Goal: Information Seeking & Learning: Check status

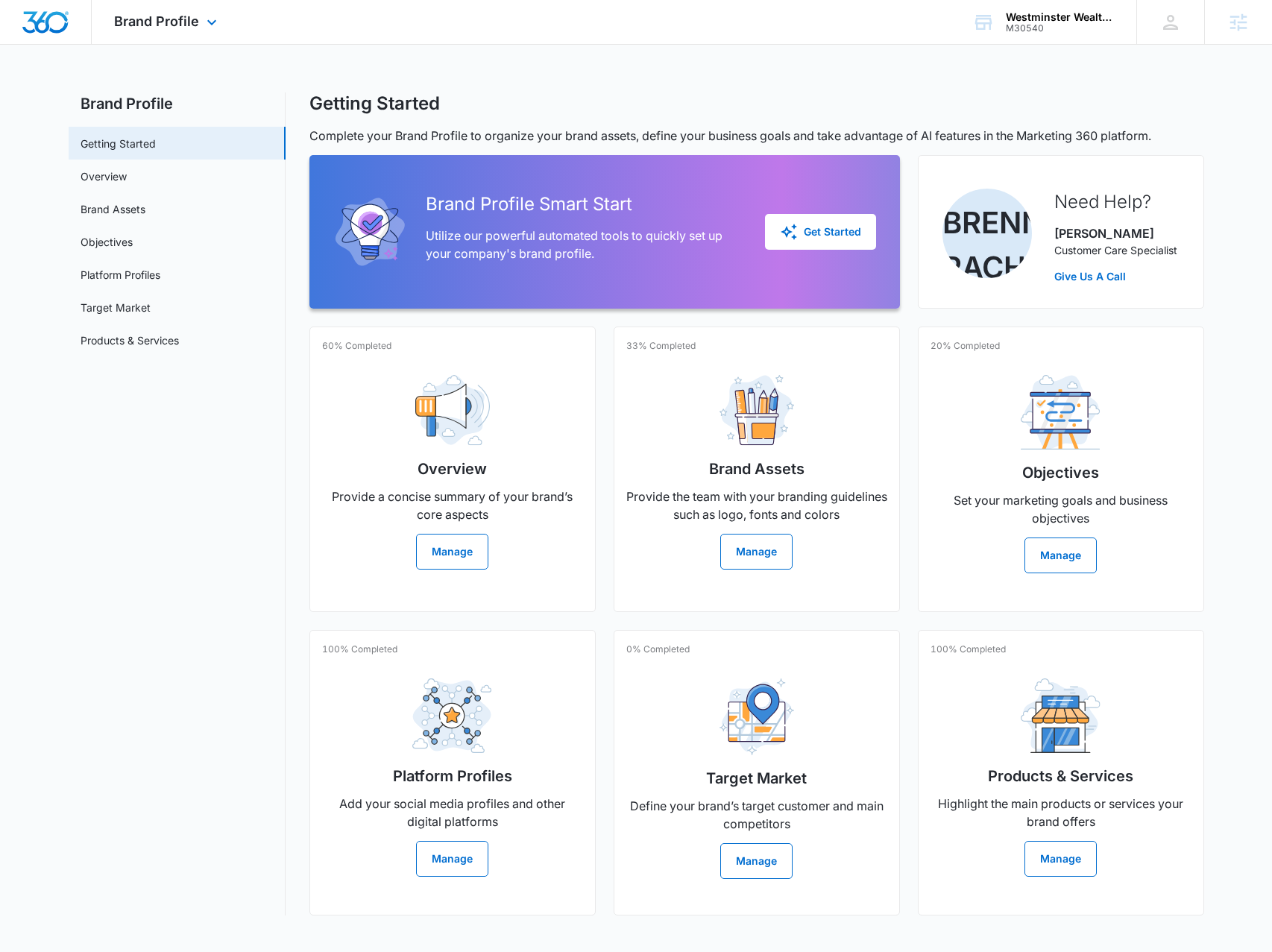
click at [217, 15] on icon at bounding box center [212, 22] width 18 height 18
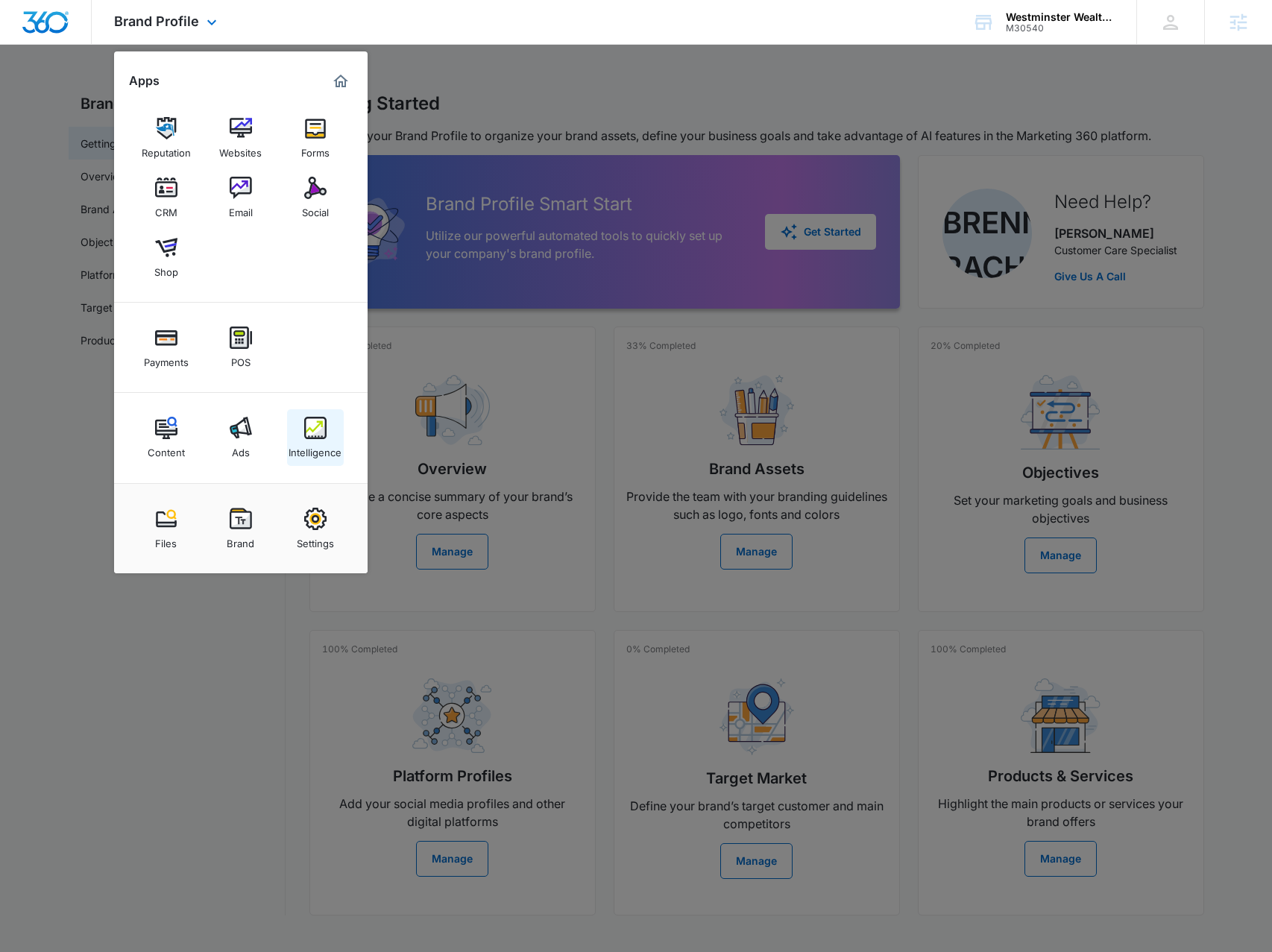
click at [328, 448] on div "Intelligence" at bounding box center [315, 448] width 53 height 19
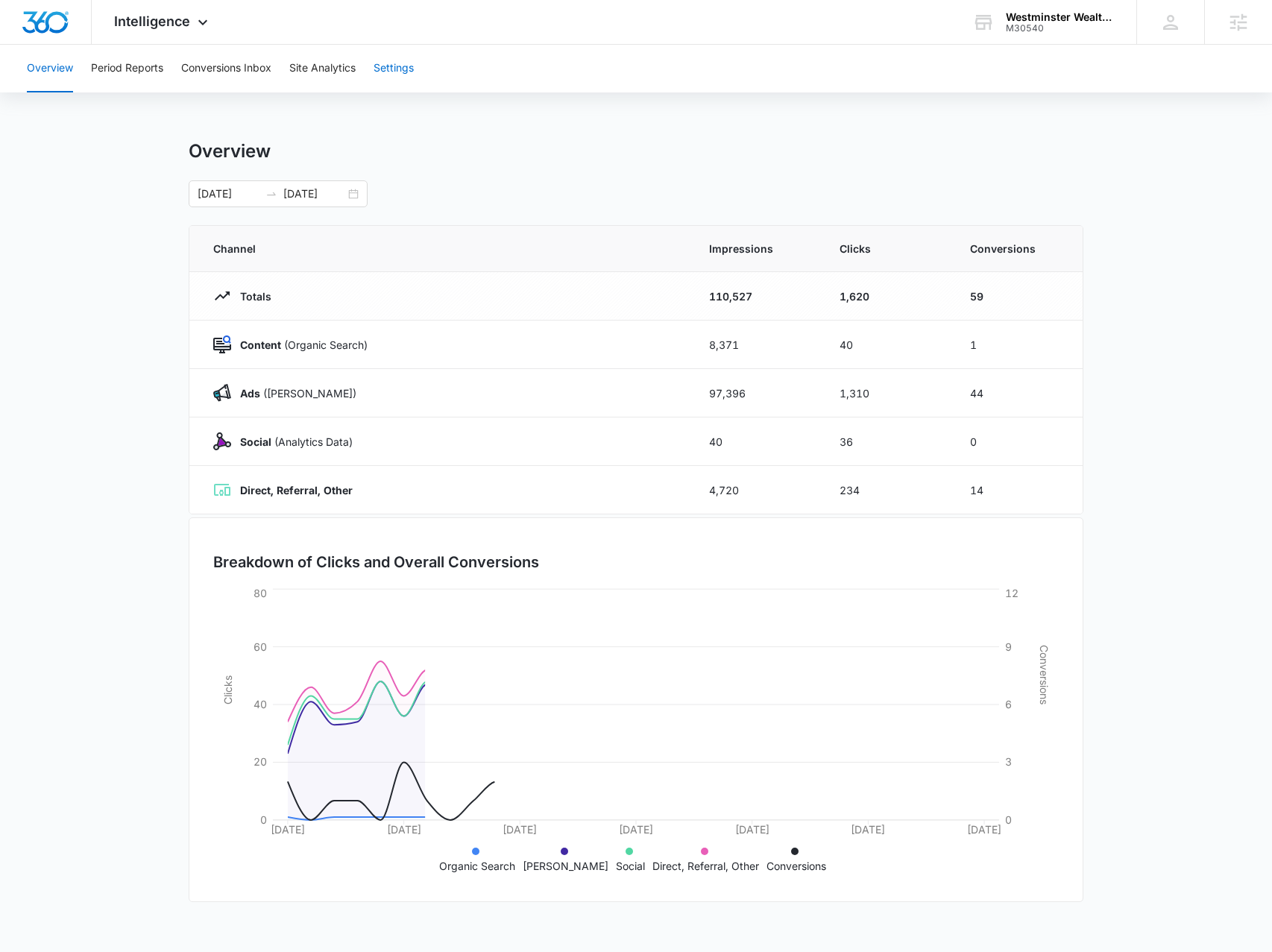
click at [383, 72] on button "Settings" at bounding box center [394, 68] width 40 height 48
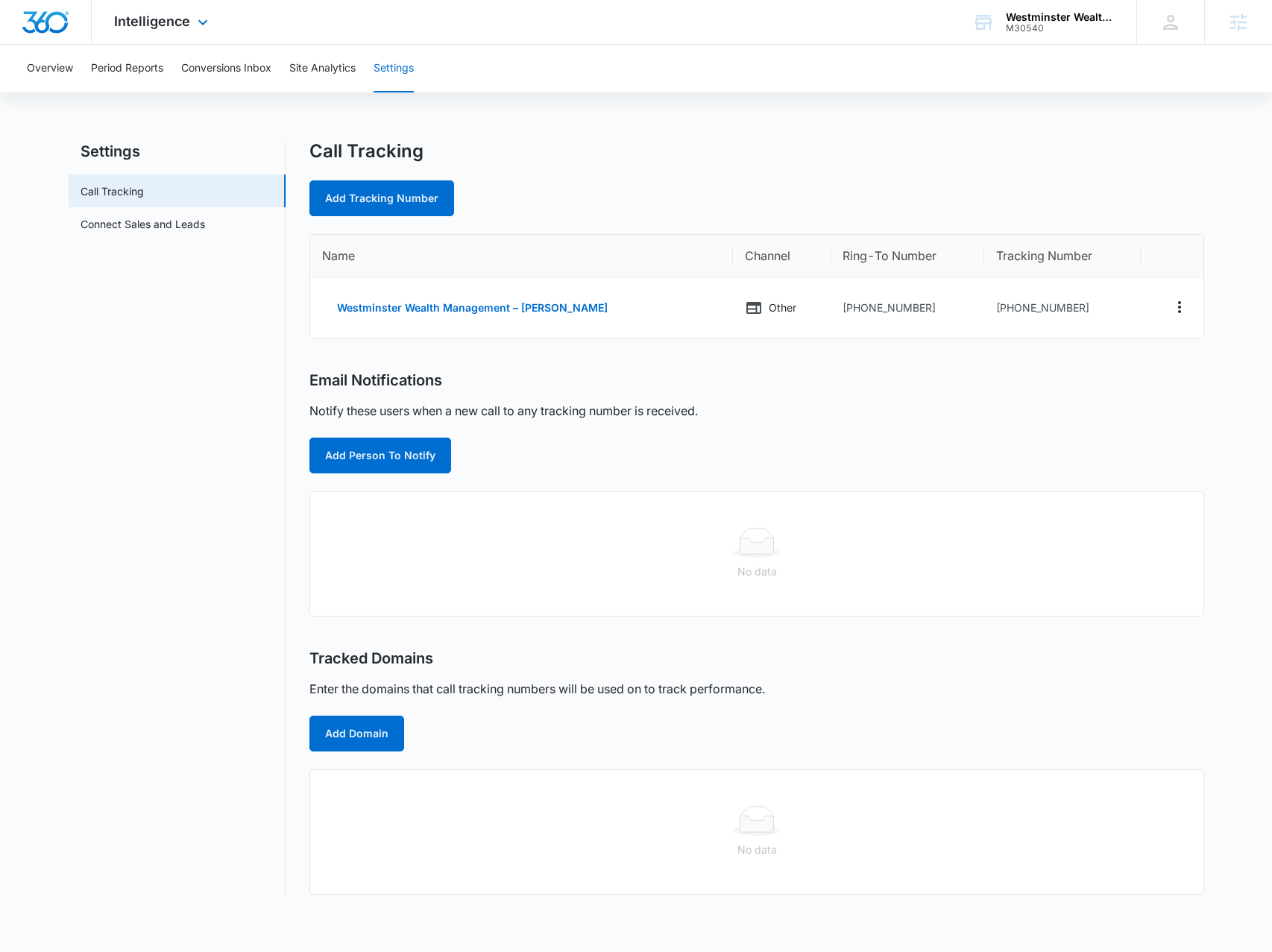
click at [143, 8] on div "Intelligence Apps Reputation Websites Forms CRM Email Social Shop Payments POS …" at bounding box center [163, 22] width 143 height 44
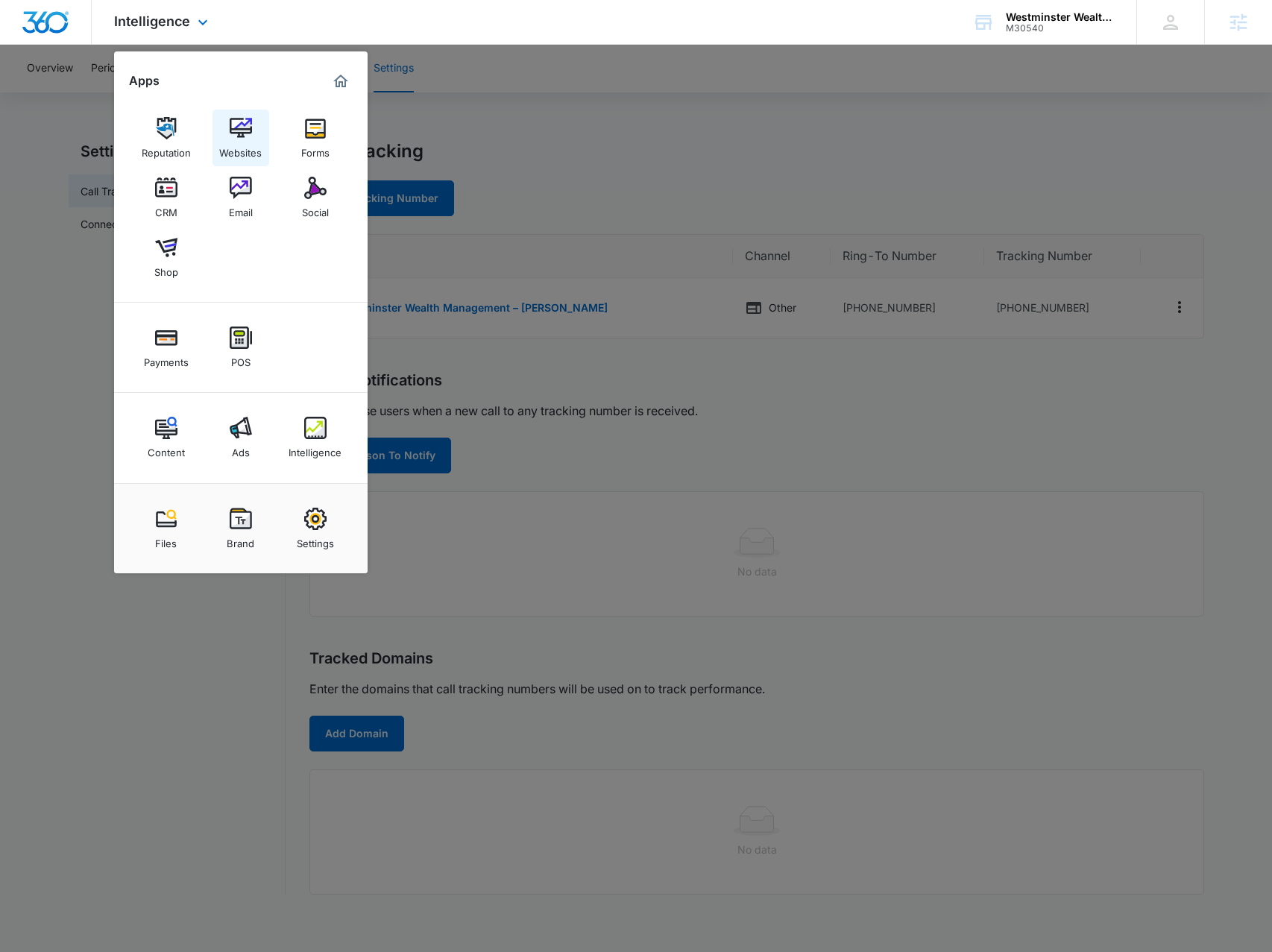
click at [240, 130] on img at bounding box center [241, 128] width 23 height 23
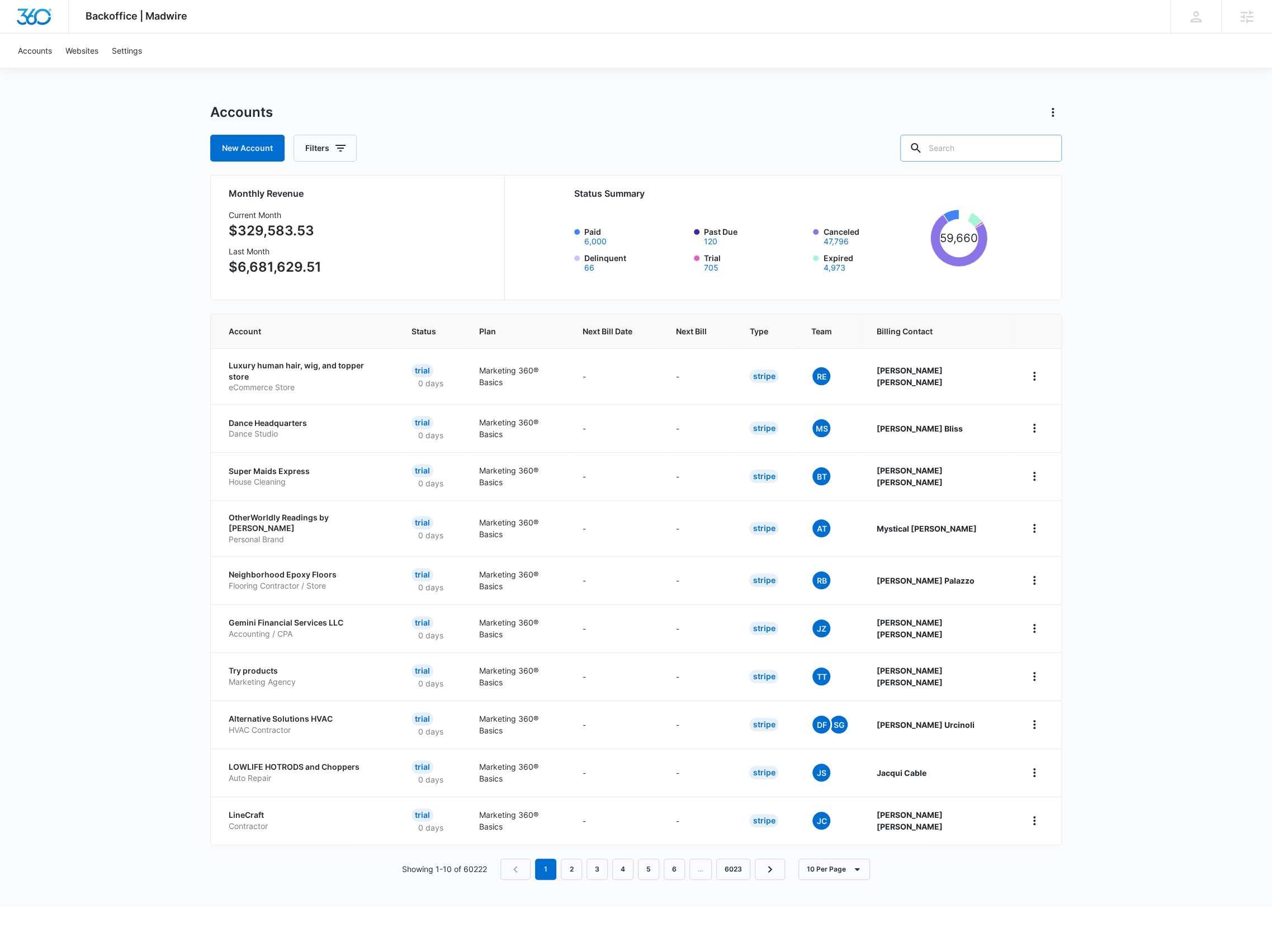
click at [976, 154] on input "text" at bounding box center [981, 148] width 162 height 27
type input "e"
click at [949, 140] on input "text" at bounding box center [981, 148] width 162 height 27
type input "westminster wealth"
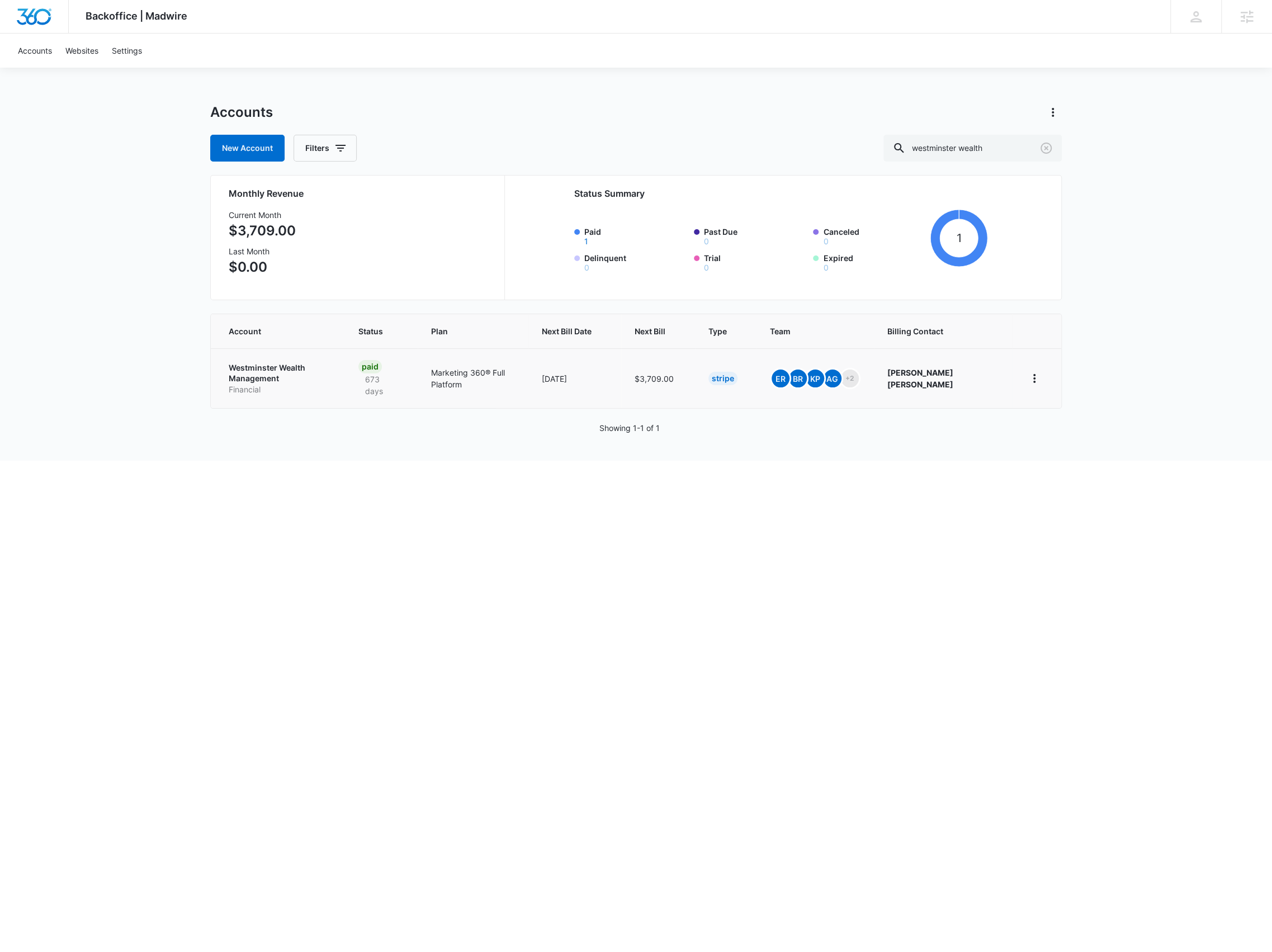
click at [282, 384] on p "Financial" at bounding box center [280, 390] width 103 height 11
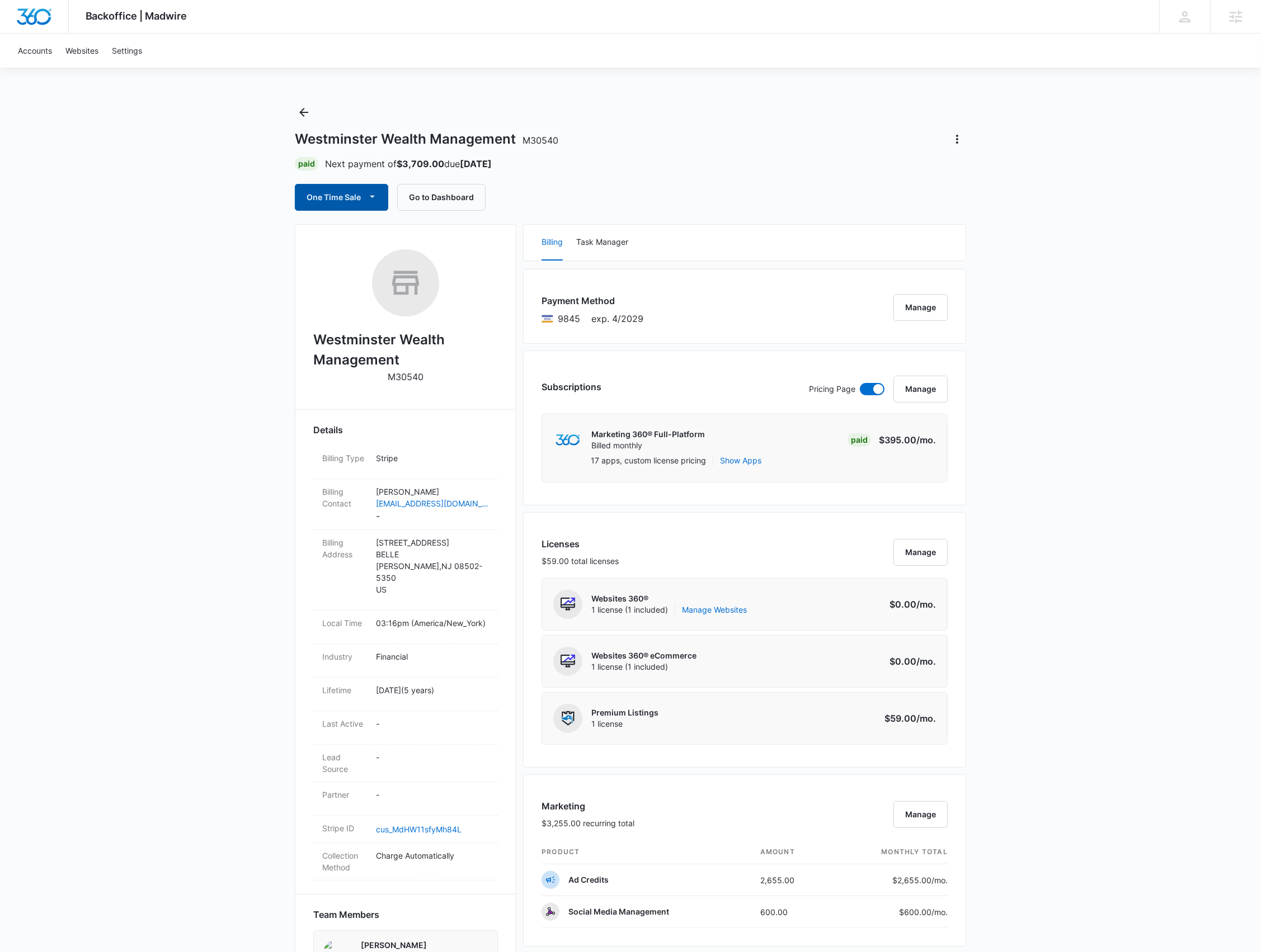
click at [338, 206] on button "One Time Sale" at bounding box center [341, 197] width 93 height 27
click at [352, 230] on div "Run One-Time Payment" at bounding box center [373, 235] width 129 height 12
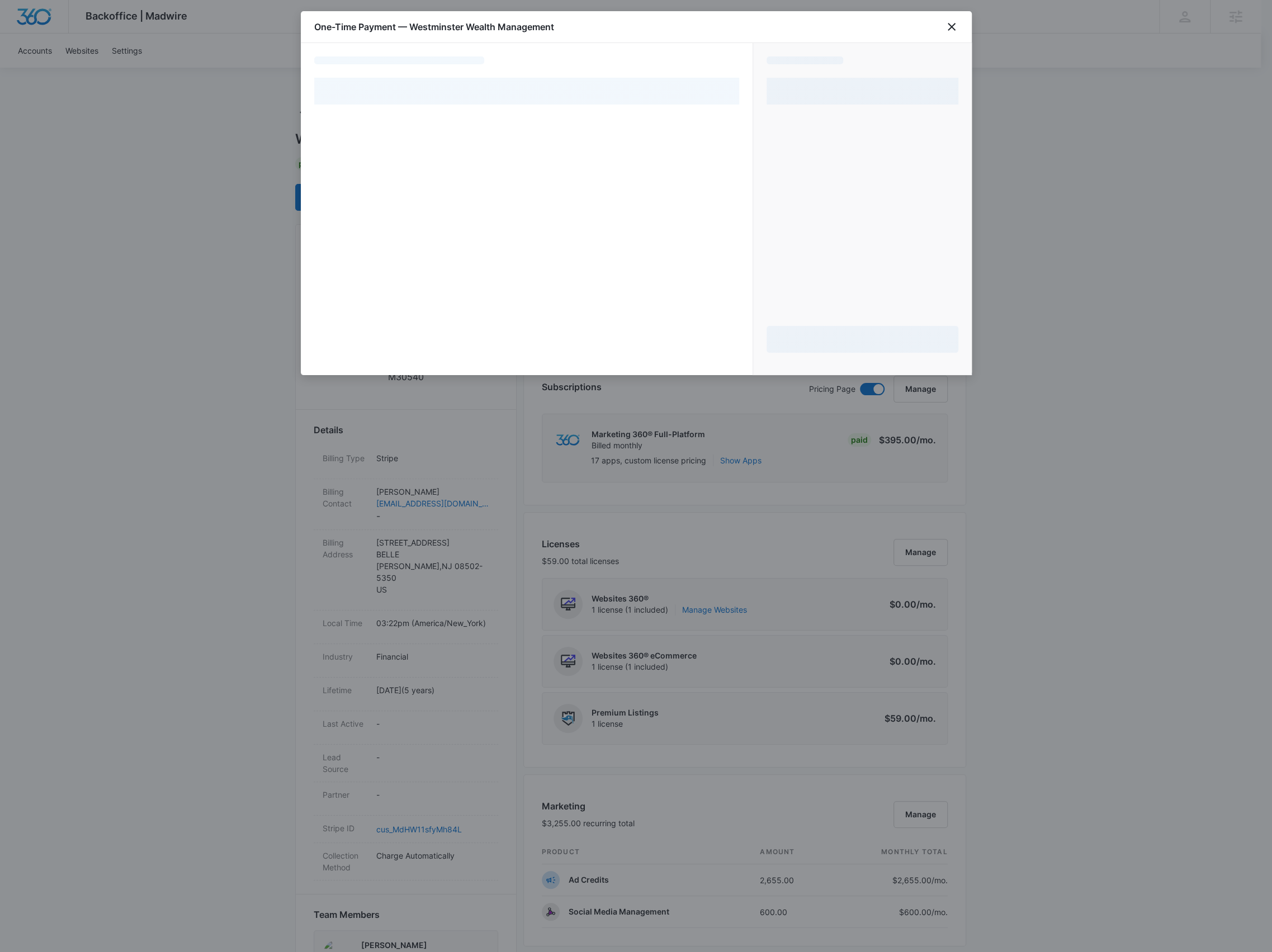
select select "pm_1MtEqdA4n8RTgNjUPSD4y6Yt"
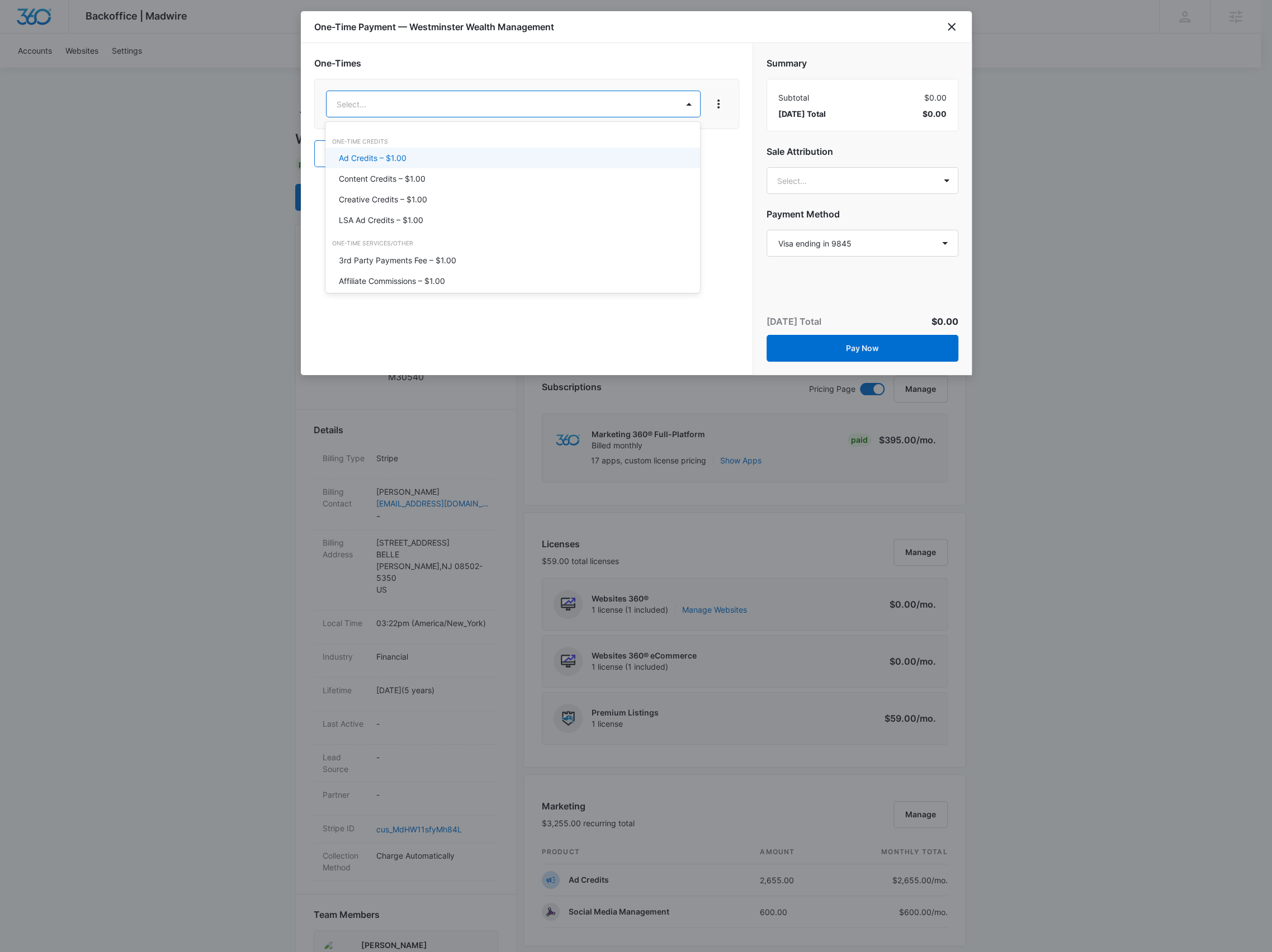
click at [372, 106] on body "Backoffice | Madwire Apps Settings BR Brennan Rachman brennan.rachman@madwire.c…" at bounding box center [636, 798] width 1272 height 1595
click at [375, 157] on p "Ad Credits – $1.00" at bounding box center [372, 158] width 67 height 12
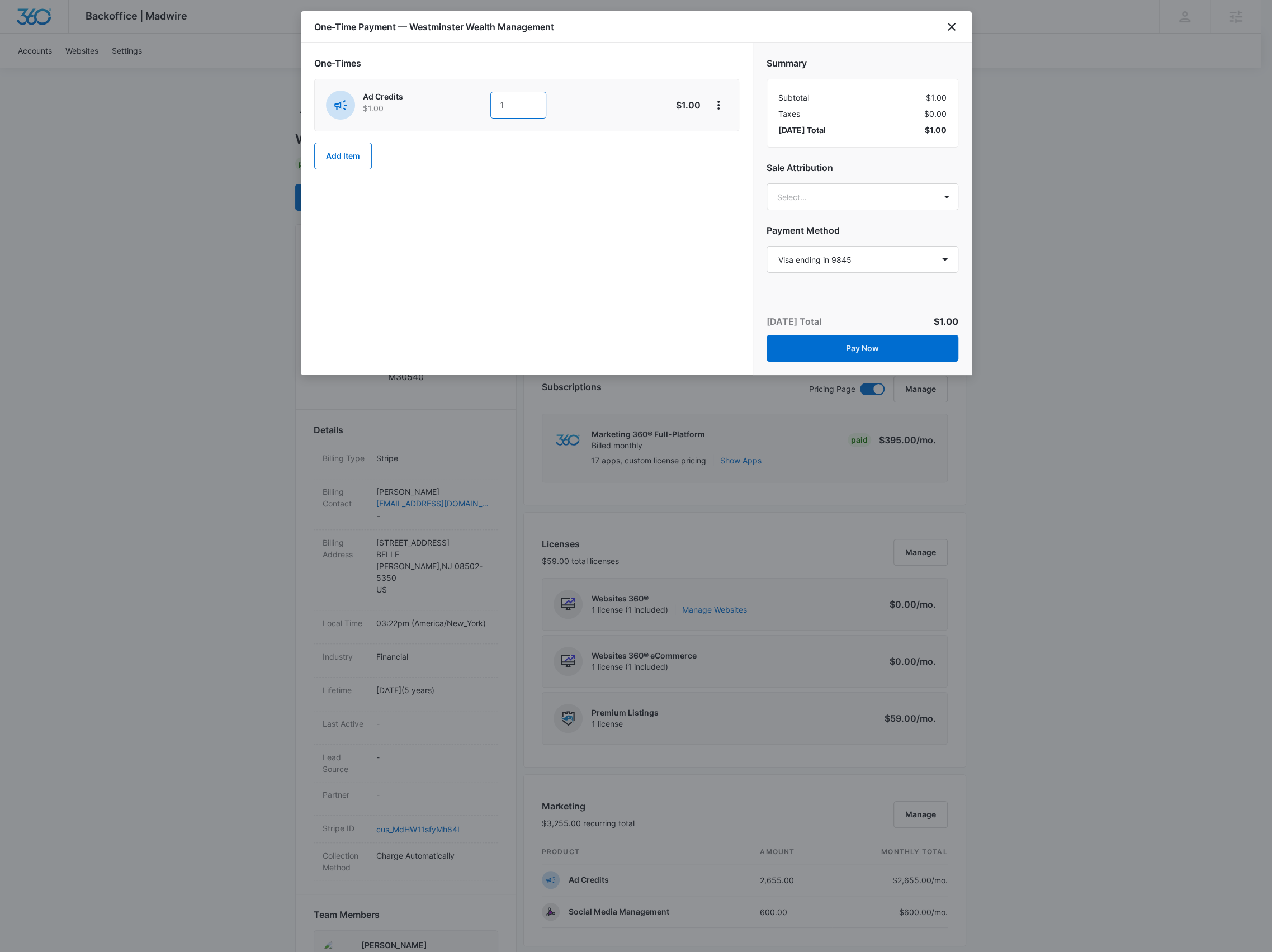
click at [508, 105] on input "1" at bounding box center [518, 105] width 56 height 27
type input "1000"
click at [914, 197] on body "Backoffice | Madwire Apps Settings BR Brennan Rachman brennan.rachman@madwire.c…" at bounding box center [636, 798] width 1272 height 1595
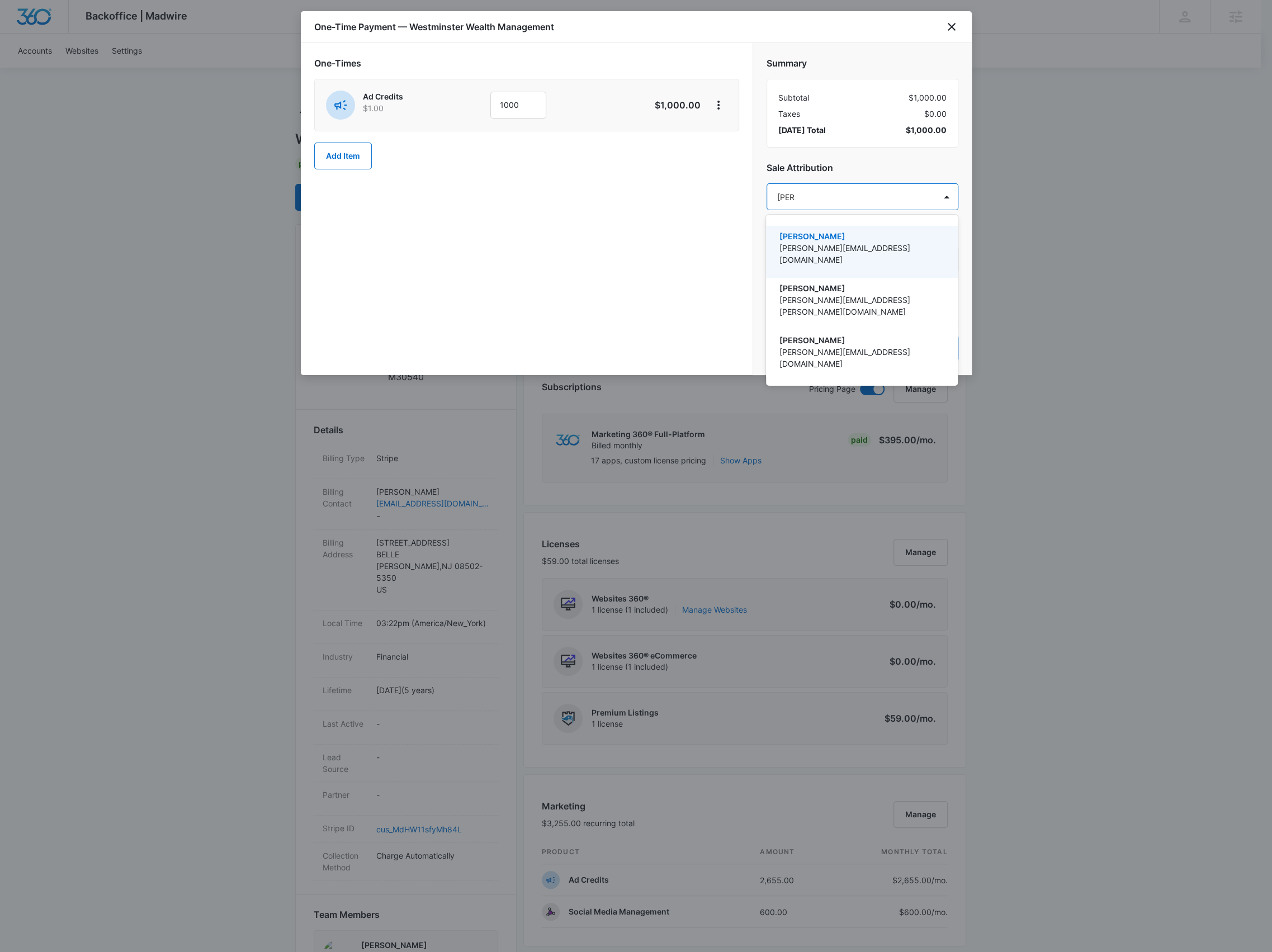
type input "erin r"
click at [855, 226] on div "Erin Reese erin@madwire.com" at bounding box center [862, 252] width 192 height 52
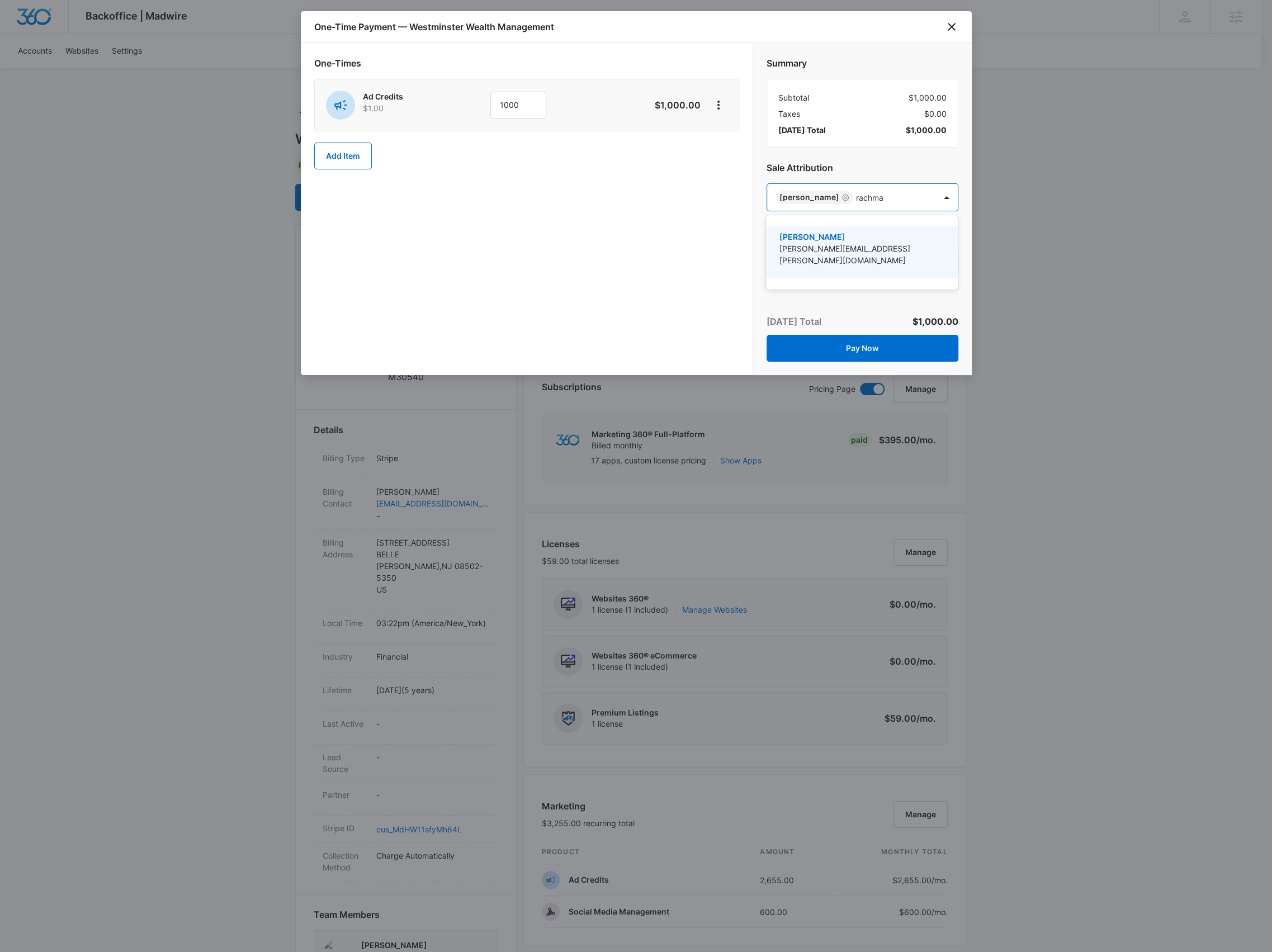
type input "rachman"
click at [836, 245] on p "[PERSON_NAME][EMAIL_ADDRESS][PERSON_NAME][DOMAIN_NAME]" at bounding box center [861, 254] width 162 height 23
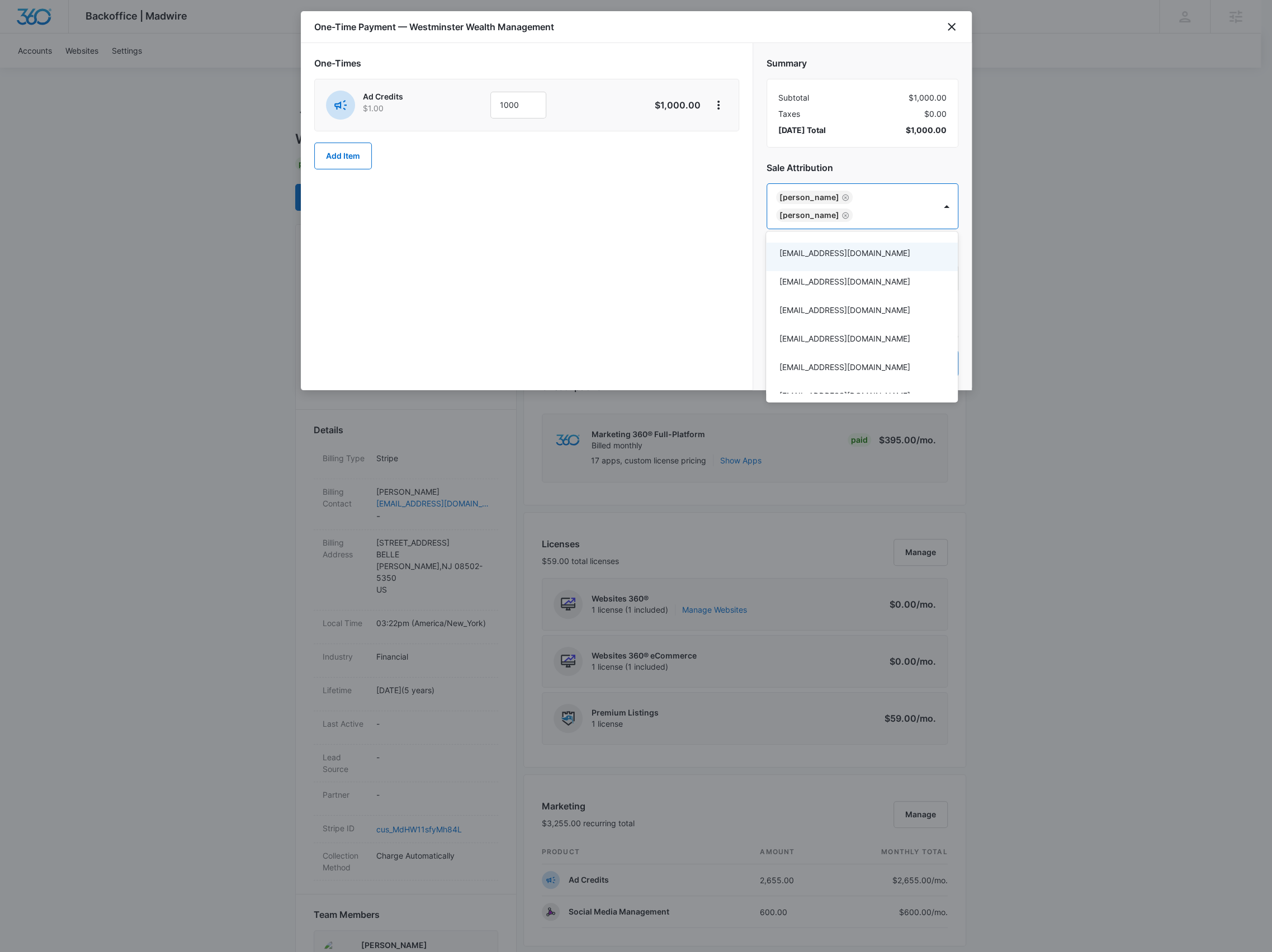
click at [868, 159] on div at bounding box center [636, 476] width 1272 height 952
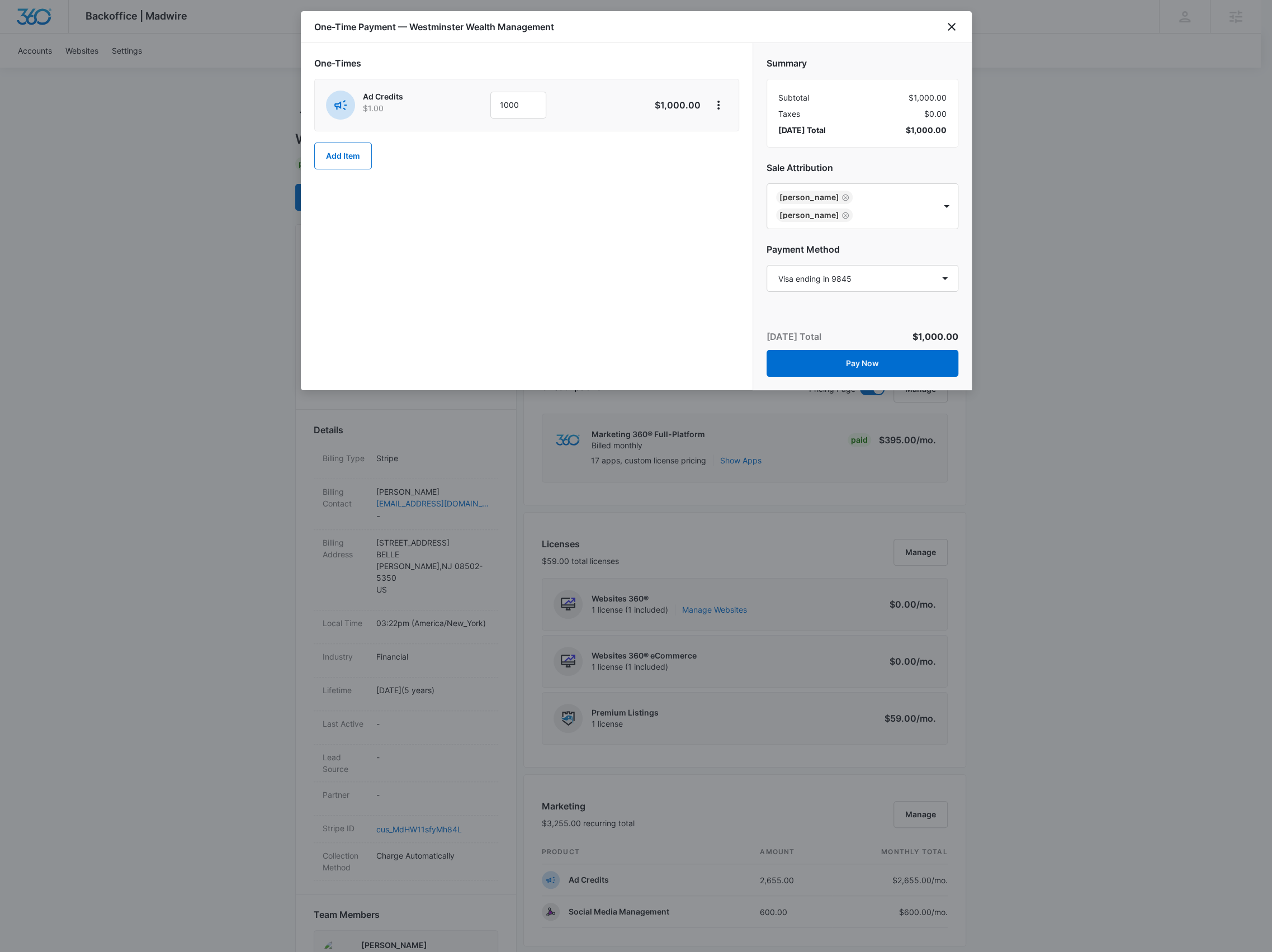
click at [724, 324] on div "One-Times Ad Credits $1.00 1000 $1,000.00 Add Item" at bounding box center [527, 216] width 452 height 347
click at [810, 351] on button "Pay Now" at bounding box center [862, 363] width 192 height 27
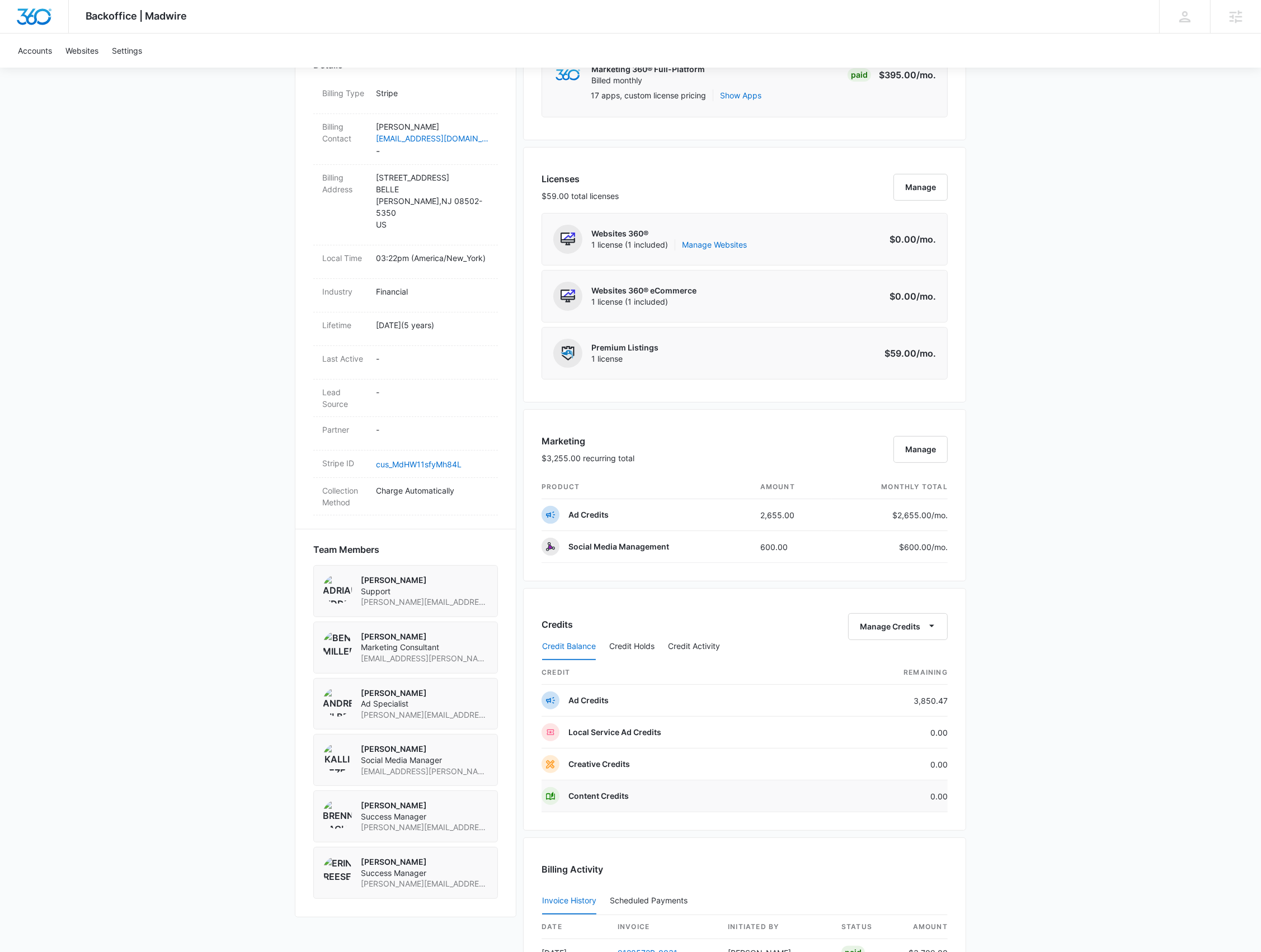
scroll to position [641, 0]
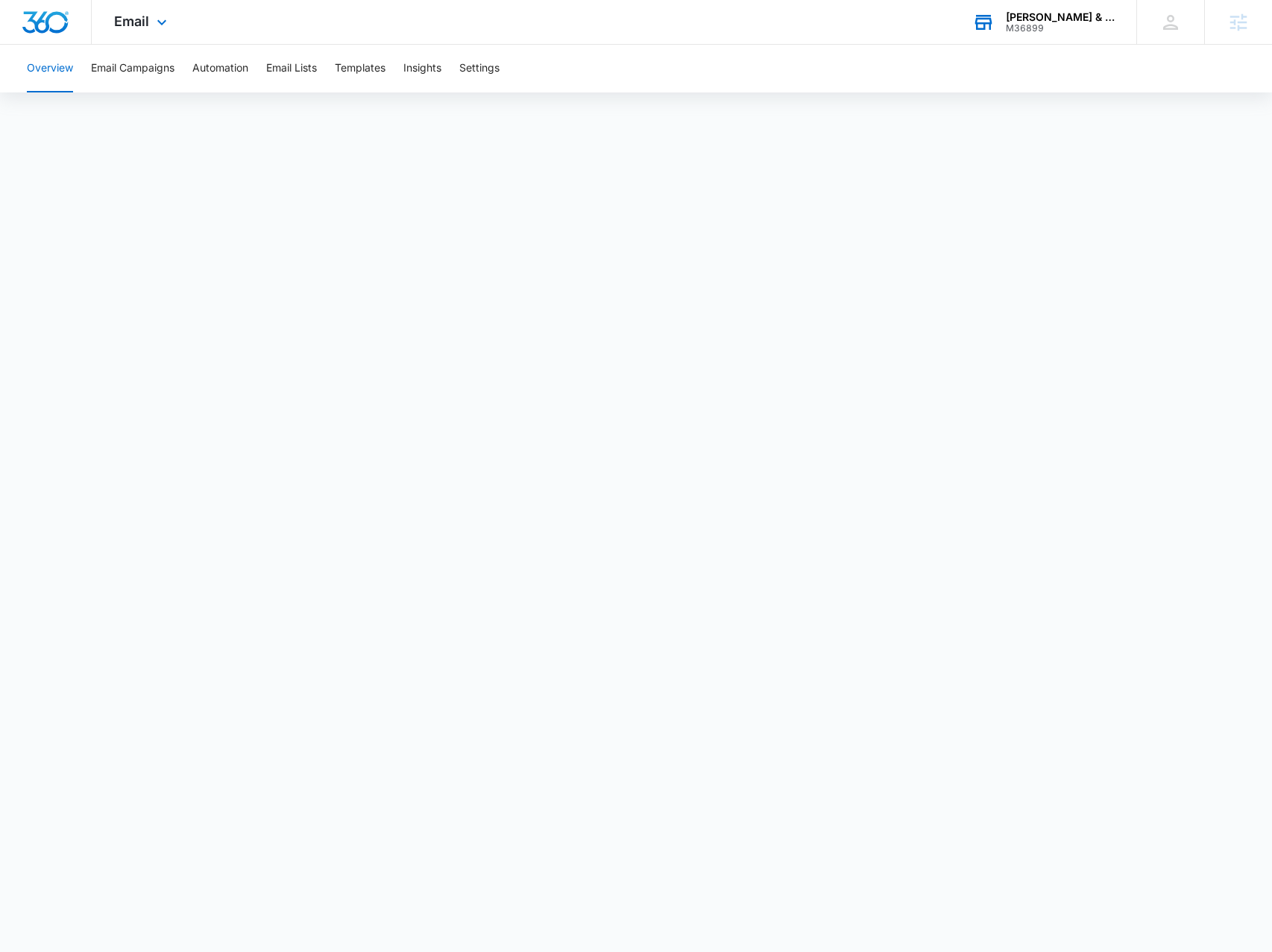
click at [1086, 21] on div "[PERSON_NAME] & Sons" at bounding box center [1060, 17] width 109 height 12
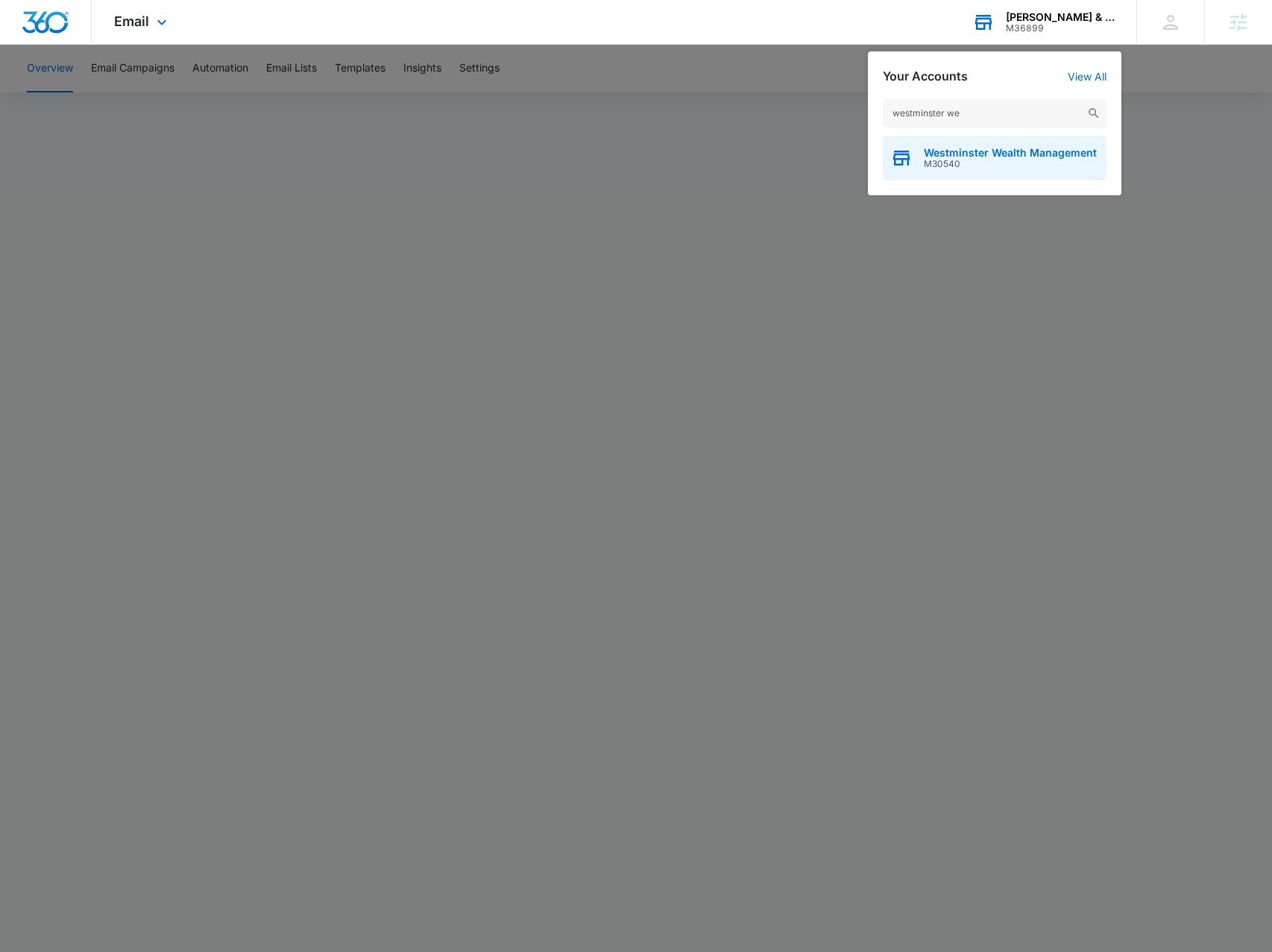
type input "westminster we"
click at [1057, 163] on span "M30540" at bounding box center [1010, 164] width 173 height 10
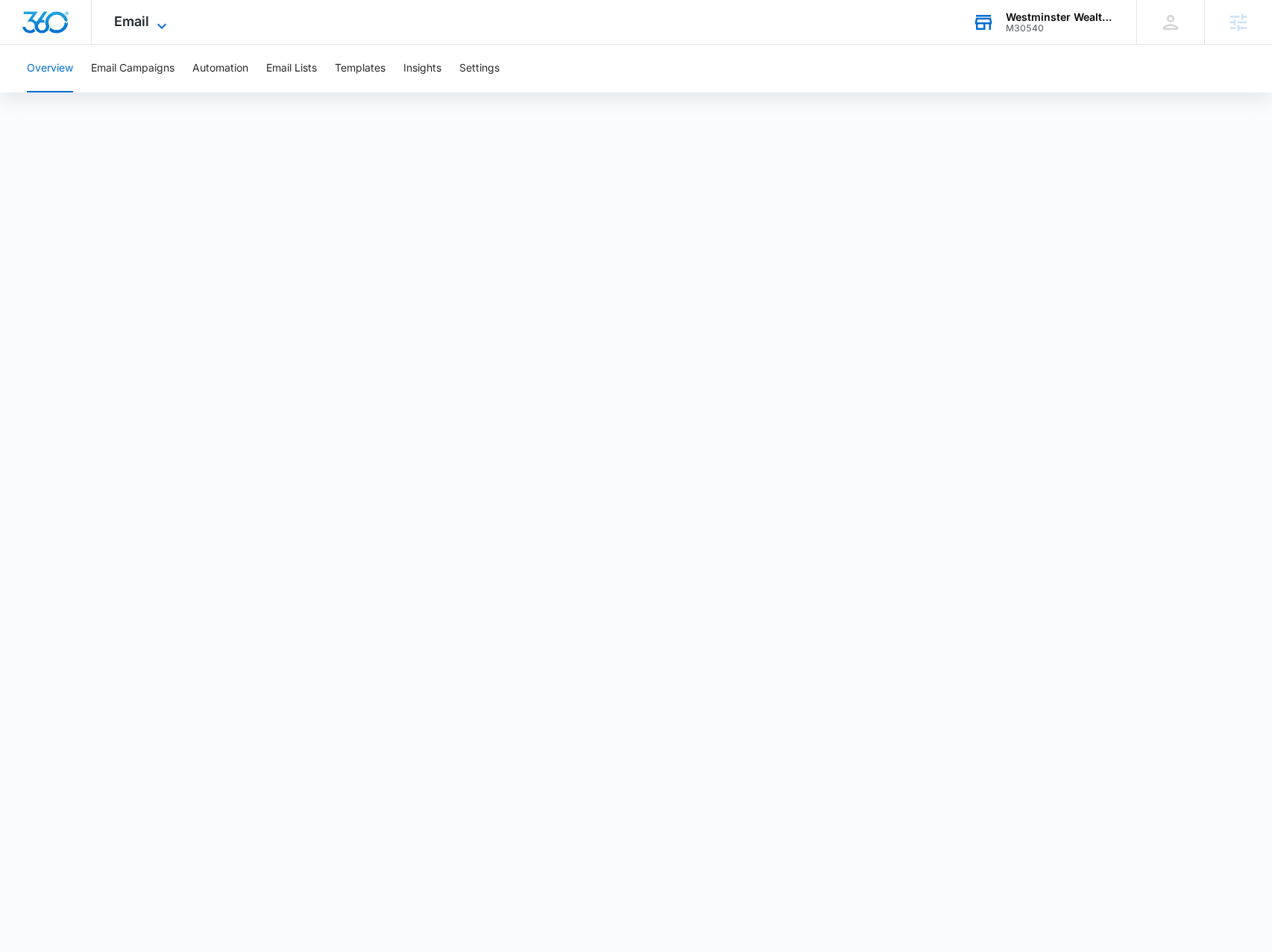
click at [133, 26] on span "Email" at bounding box center [132, 21] width 35 height 16
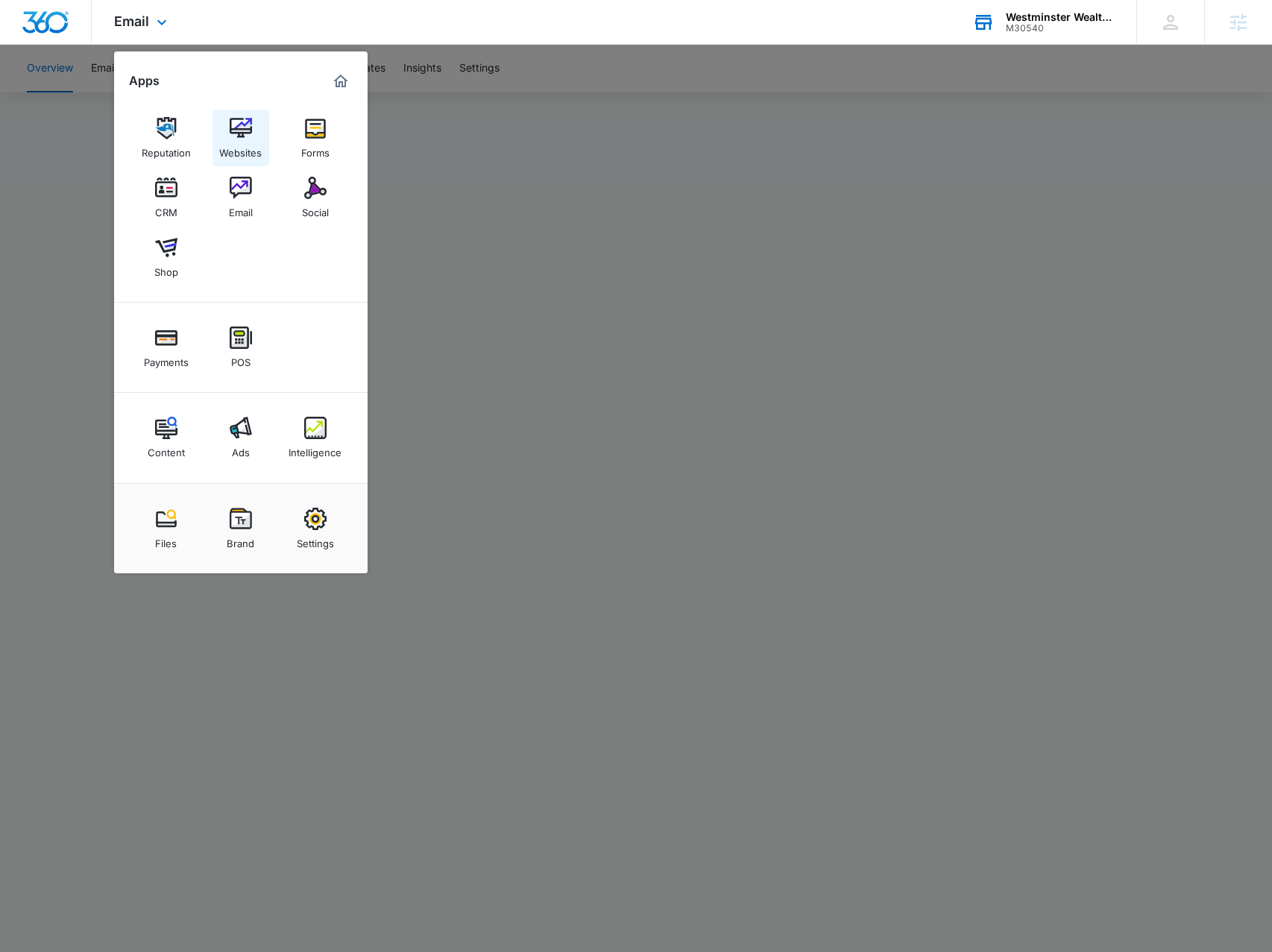
click at [237, 134] on img at bounding box center [241, 128] width 23 height 23
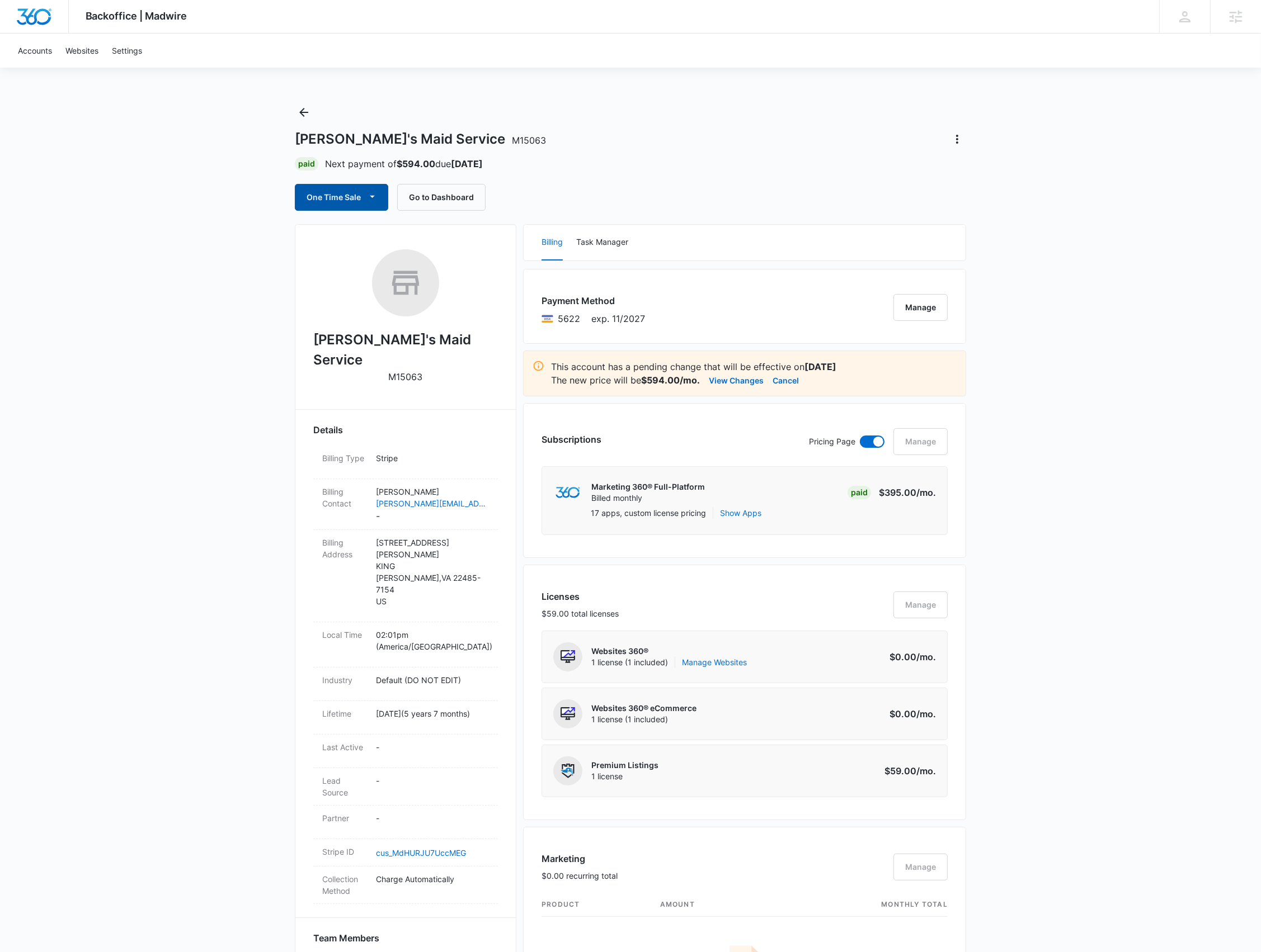
click at [372, 200] on icon "button" at bounding box center [372, 196] width 12 height 12
click at [358, 230] on div "Run One-Time Payment" at bounding box center [373, 235] width 129 height 12
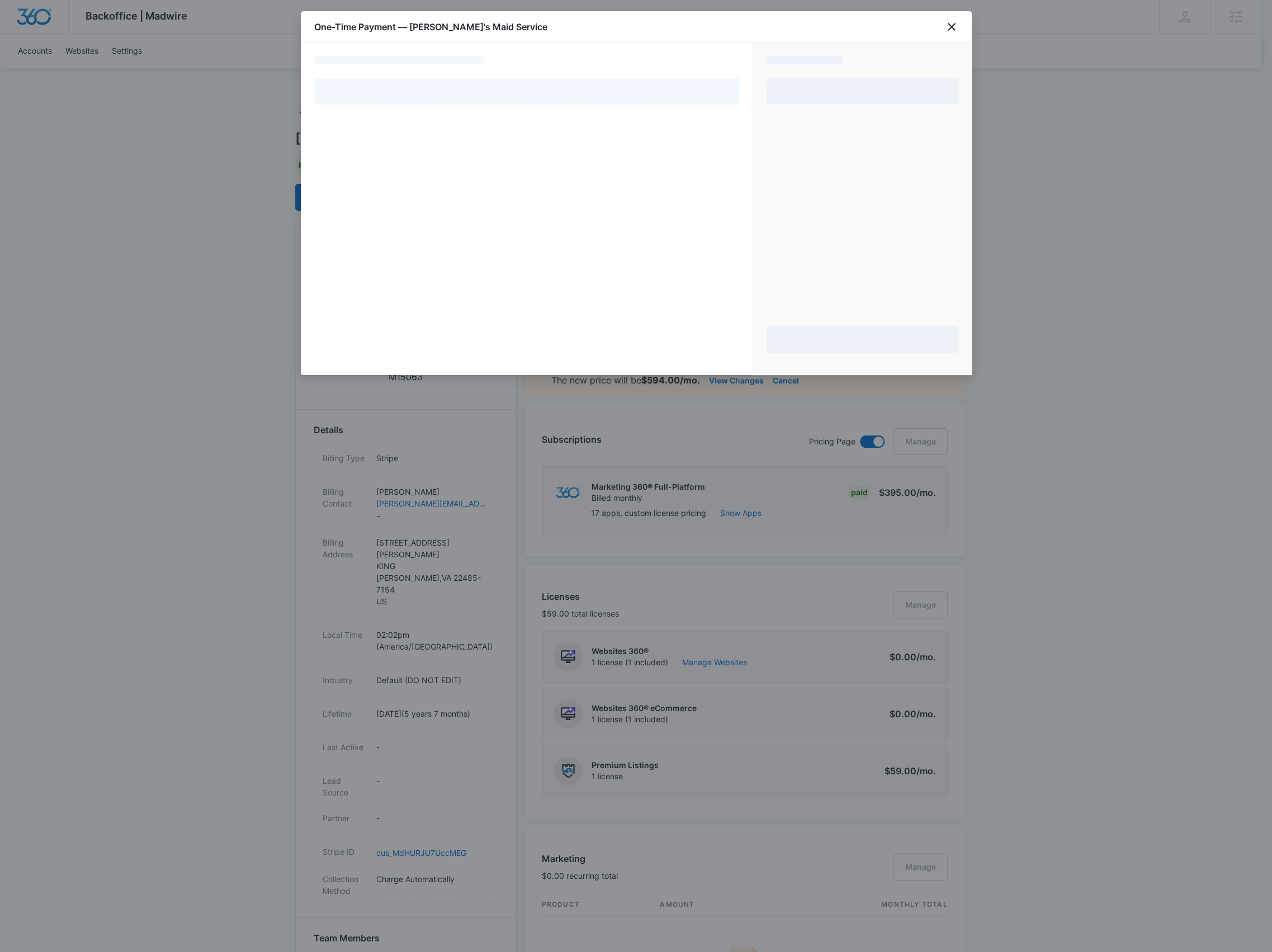
select select "pm_1RG6fTA4n8RTgNjUN3jYBrWP"
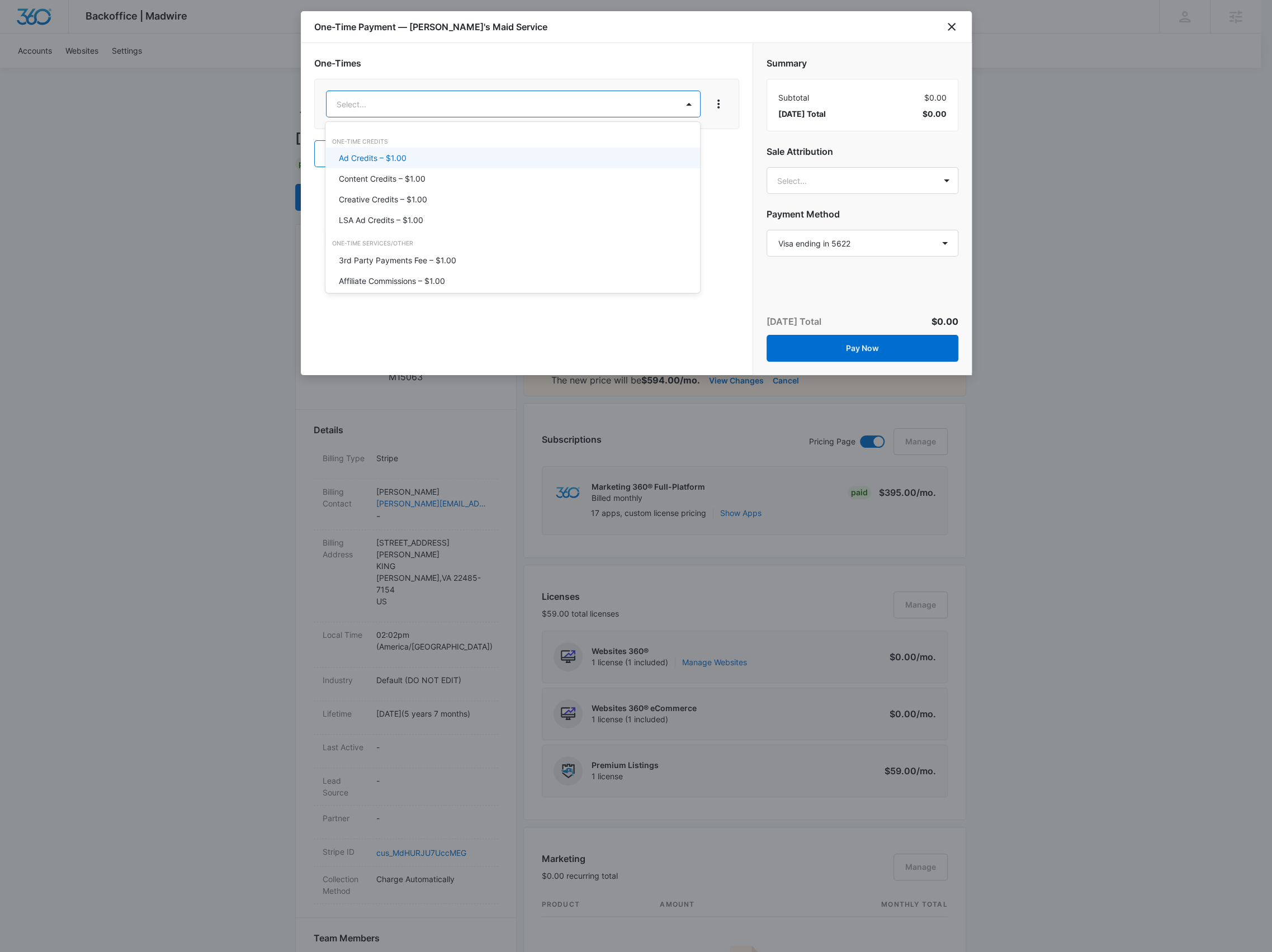
click at [532, 150] on div "Ad Credits – $1.00" at bounding box center [513, 157] width 375 height 21
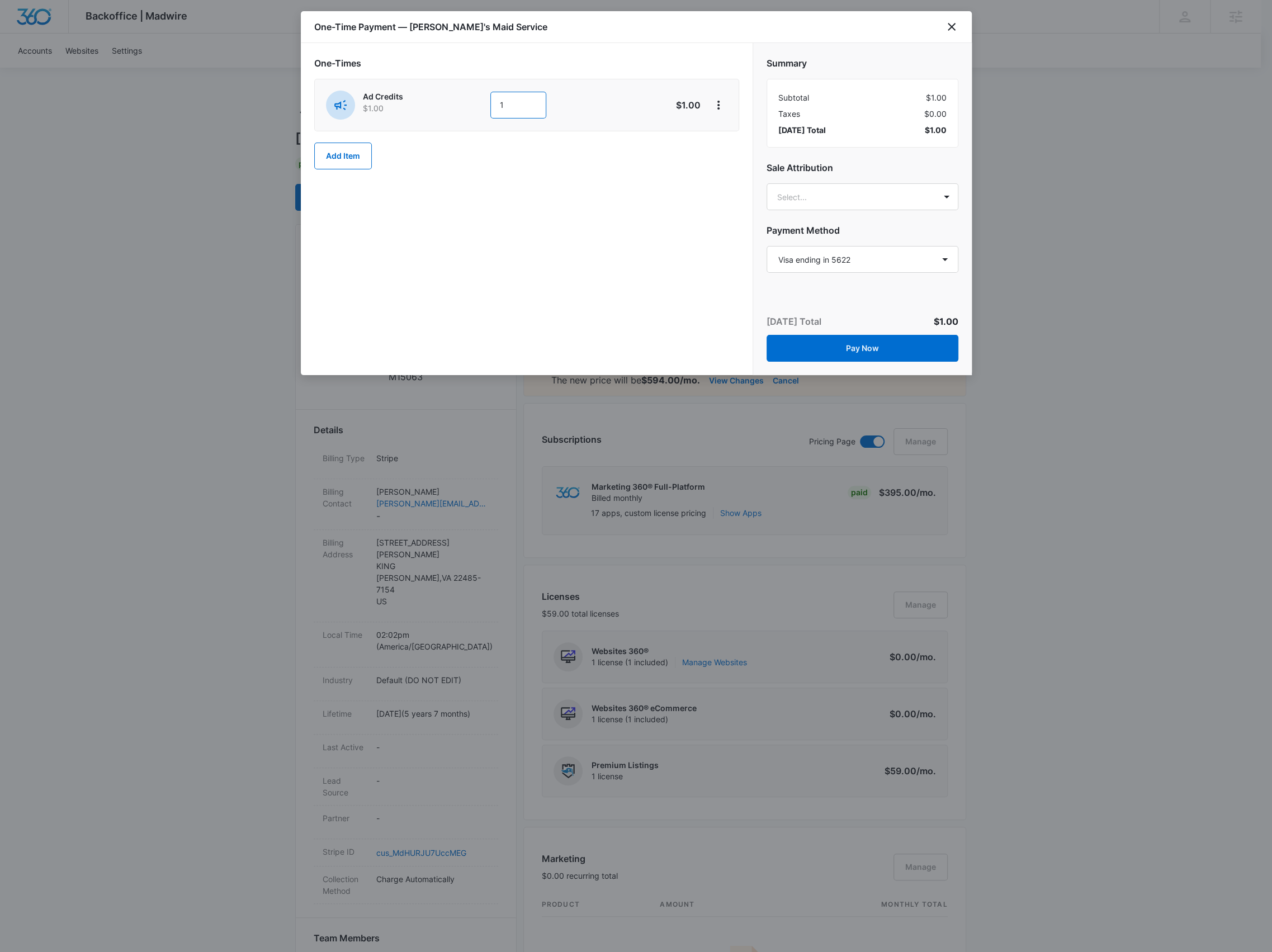
click at [513, 115] on input "1" at bounding box center [518, 105] width 56 height 27
click at [507, 104] on input "1" at bounding box center [518, 105] width 56 height 27
drag, startPoint x: 517, startPoint y: 103, endPoint x: 508, endPoint y: 103, distance: 9.0
click at [508, 103] on input "140" at bounding box center [518, 105] width 56 height 27
type input "160"
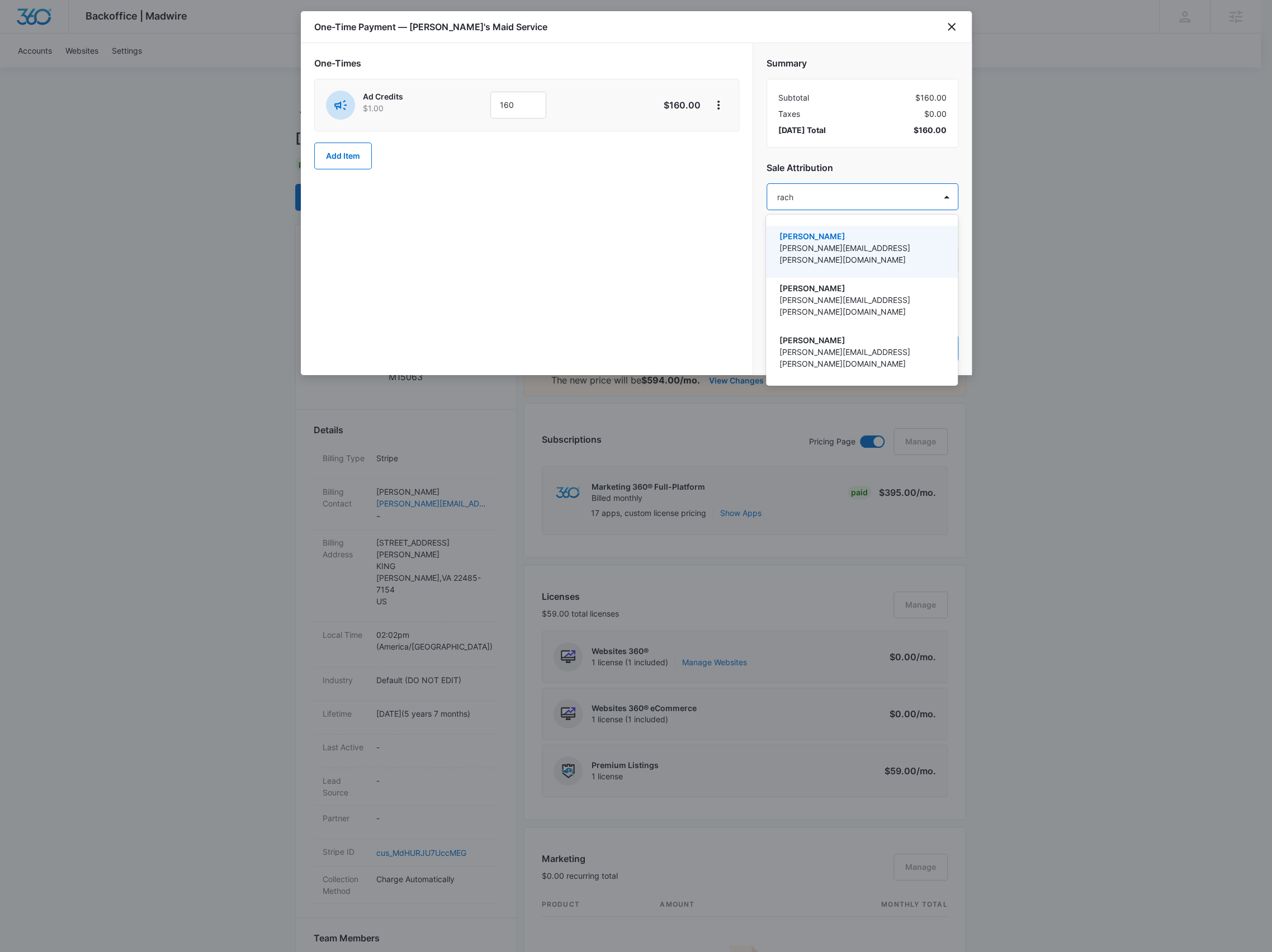
type input "rachm"
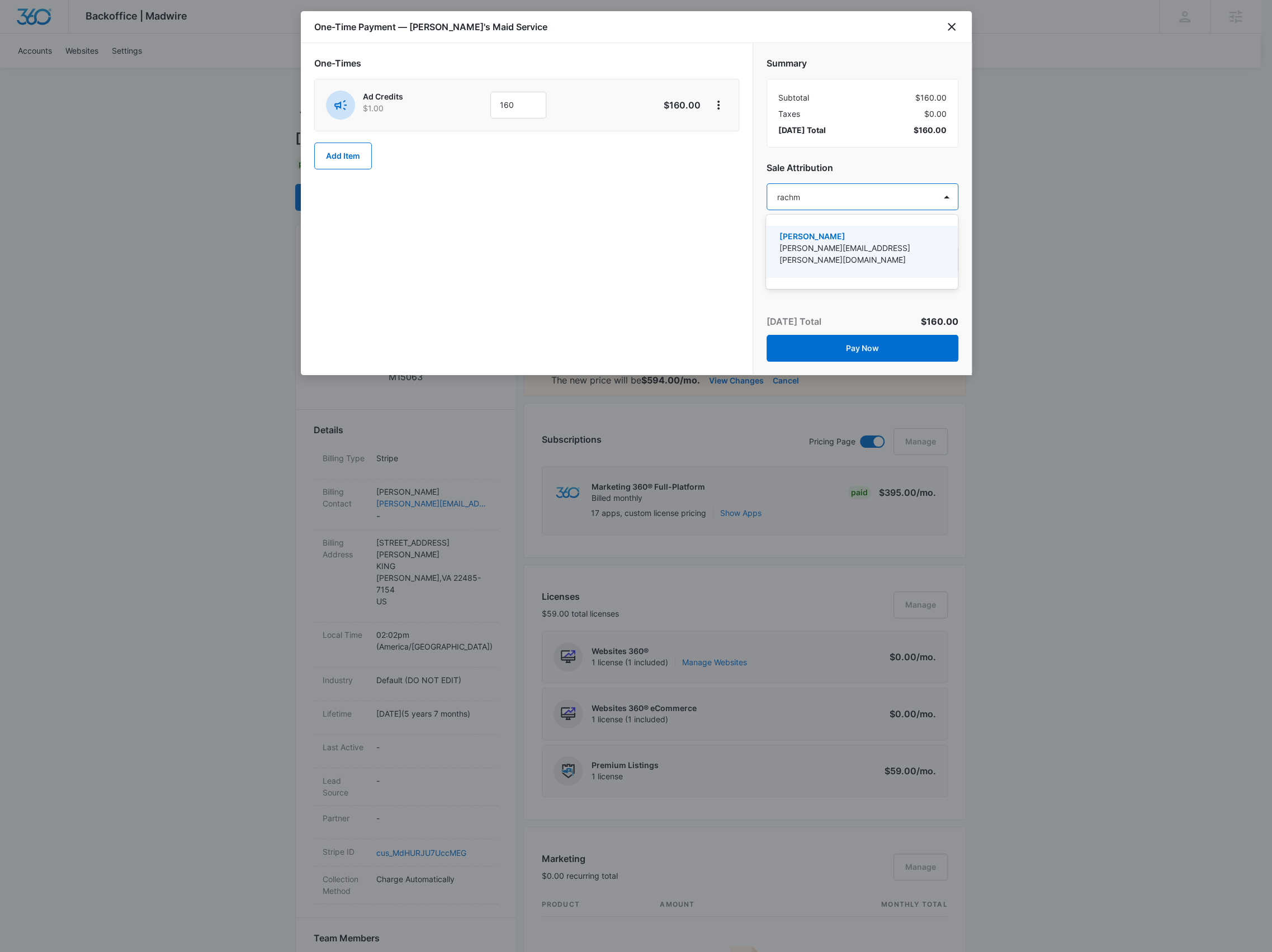
click at [826, 226] on div "Brennan Rachman brennan.rachman@madwire.com" at bounding box center [862, 252] width 192 height 52
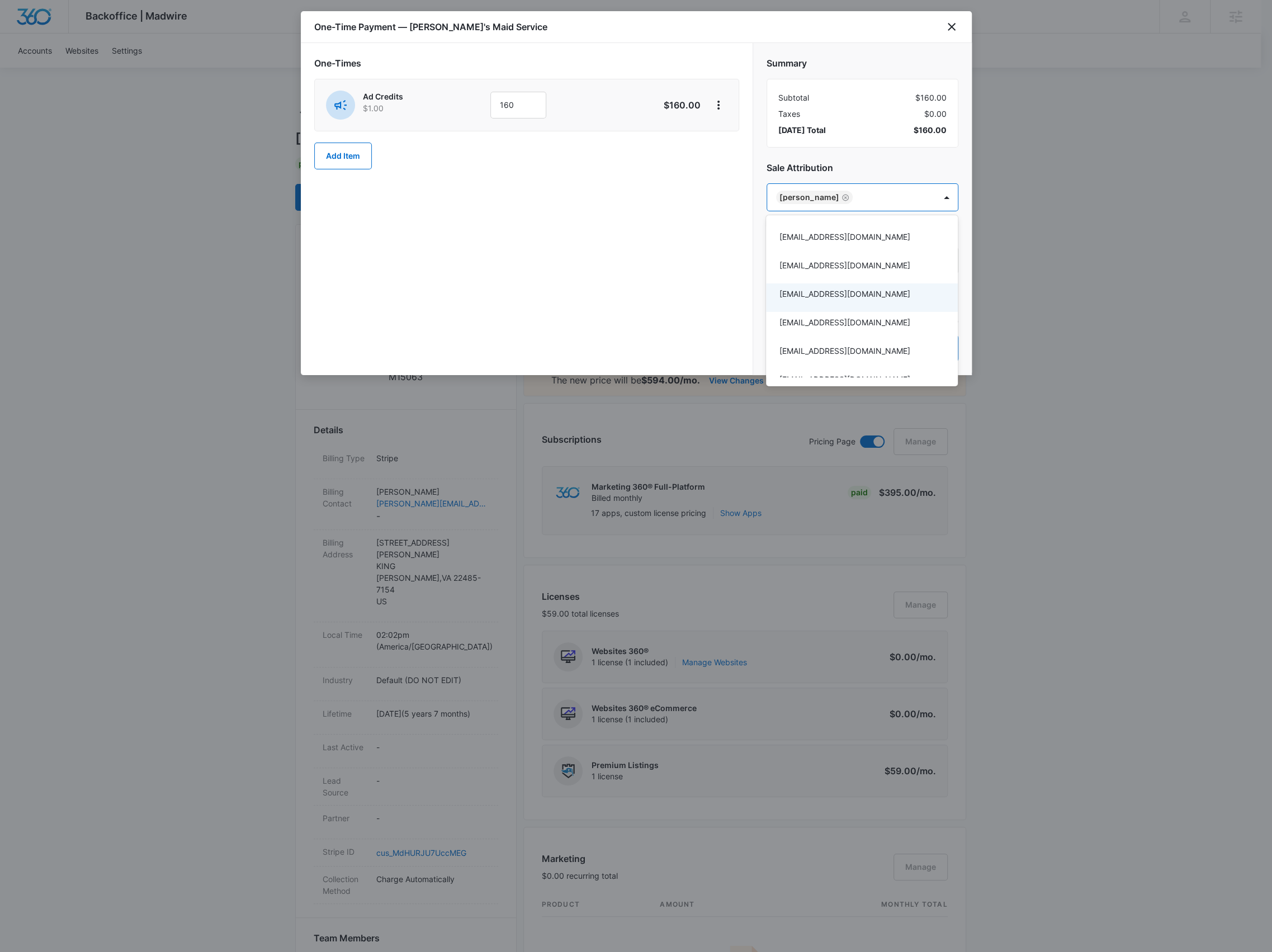
click at [887, 166] on div at bounding box center [636, 476] width 1272 height 952
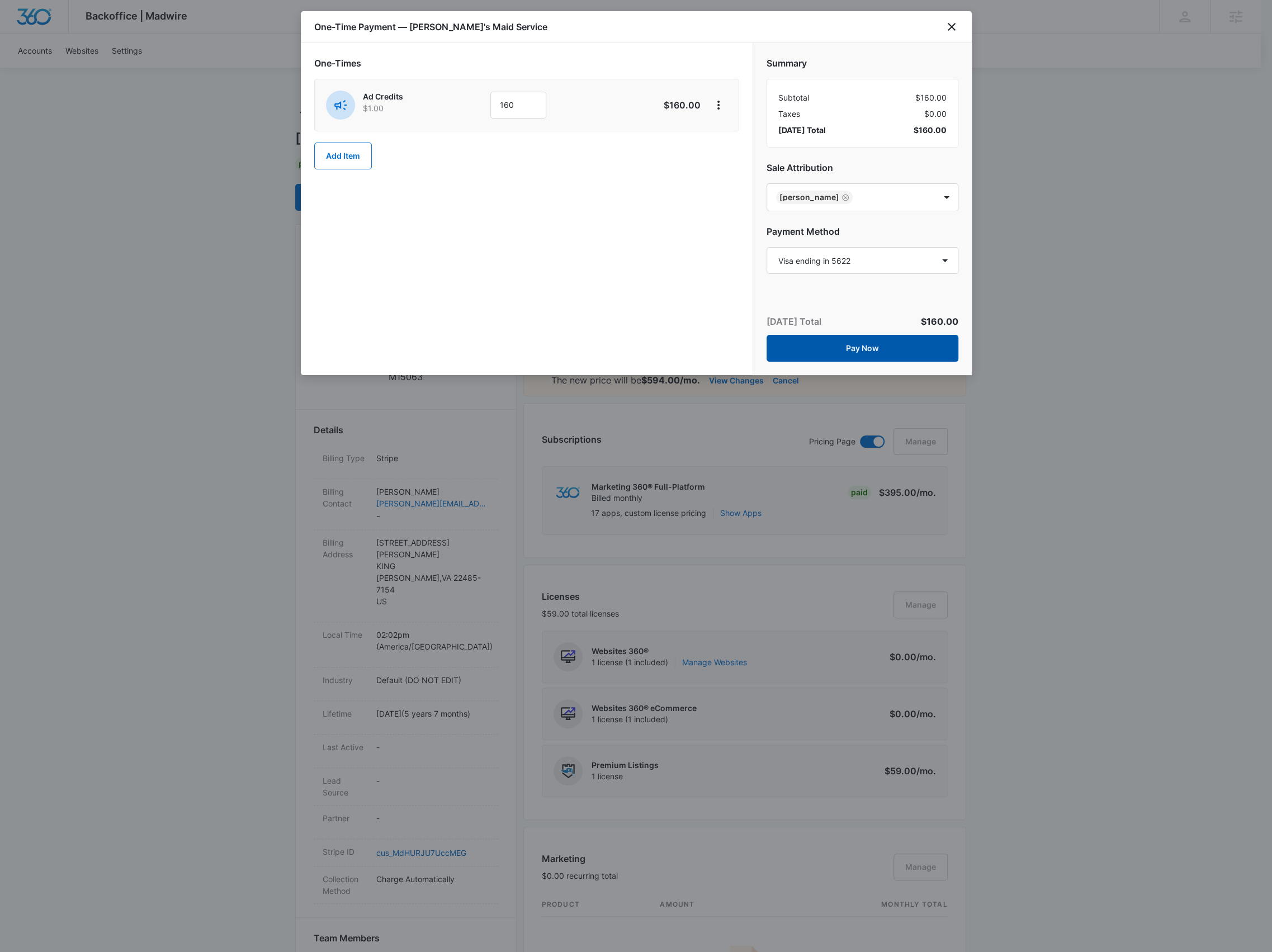
click at [858, 358] on button "Pay Now" at bounding box center [862, 348] width 192 height 27
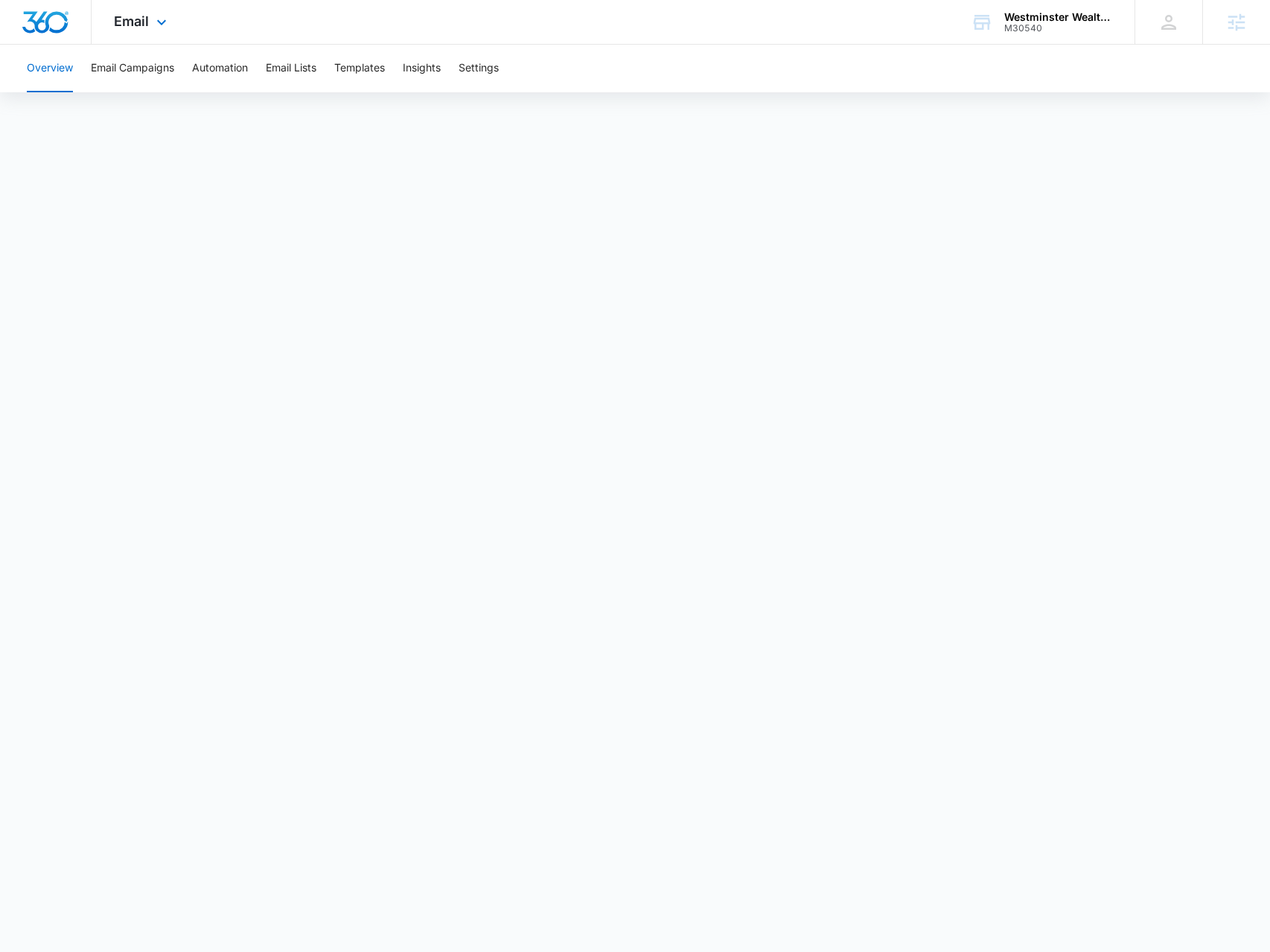
click at [158, 34] on div "Email Apps Reputation Websites Forms CRM Email Social Shop Payments POS Content…" at bounding box center [142, 22] width 101 height 44
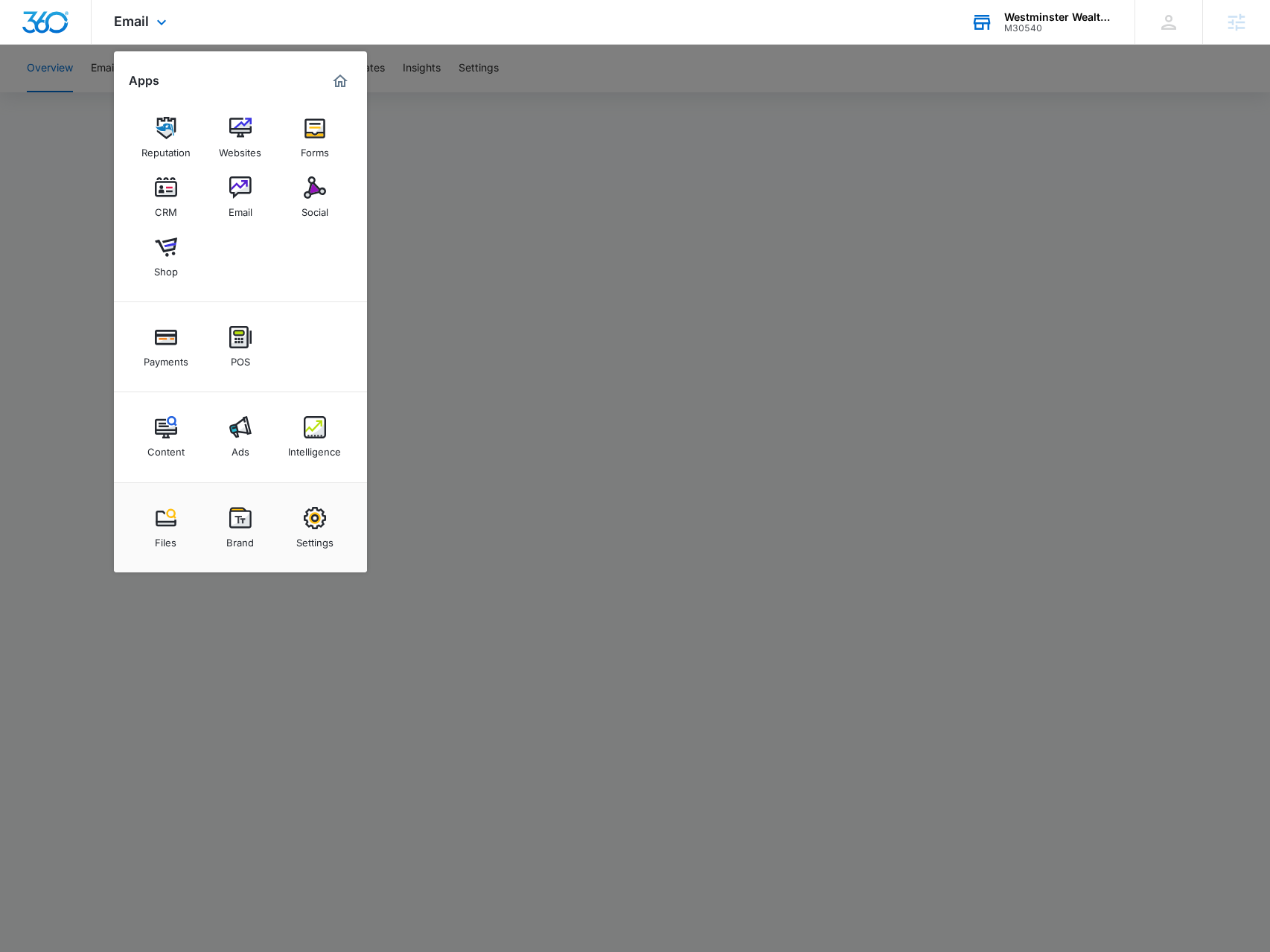
click at [1026, 10] on div "Westminster Wealth Management M30540 Your Accounts View All" at bounding box center [1041, 22] width 186 height 44
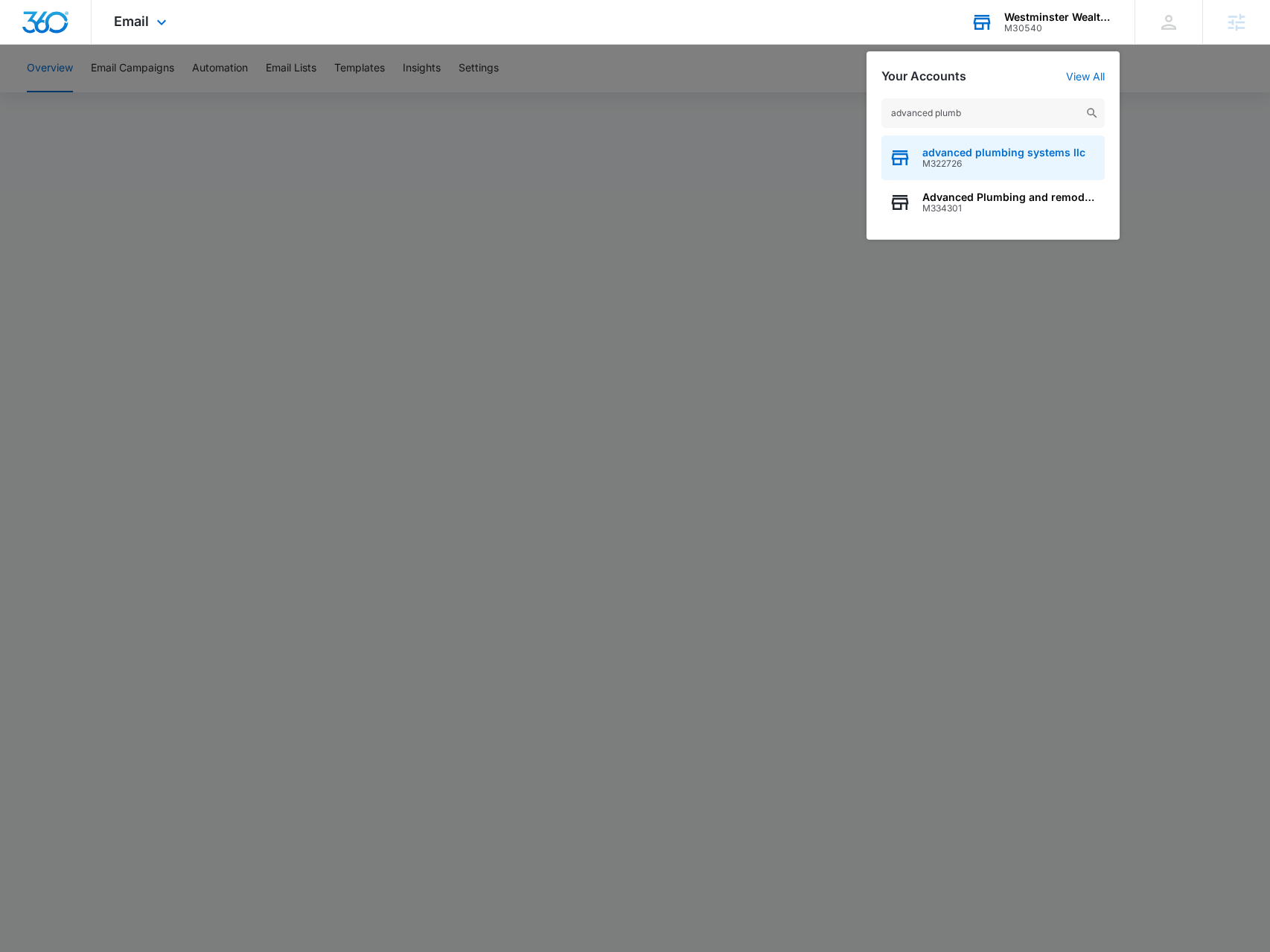
type input "advanced plumb"
click at [956, 159] on span "M322726" at bounding box center [1003, 163] width 163 height 10
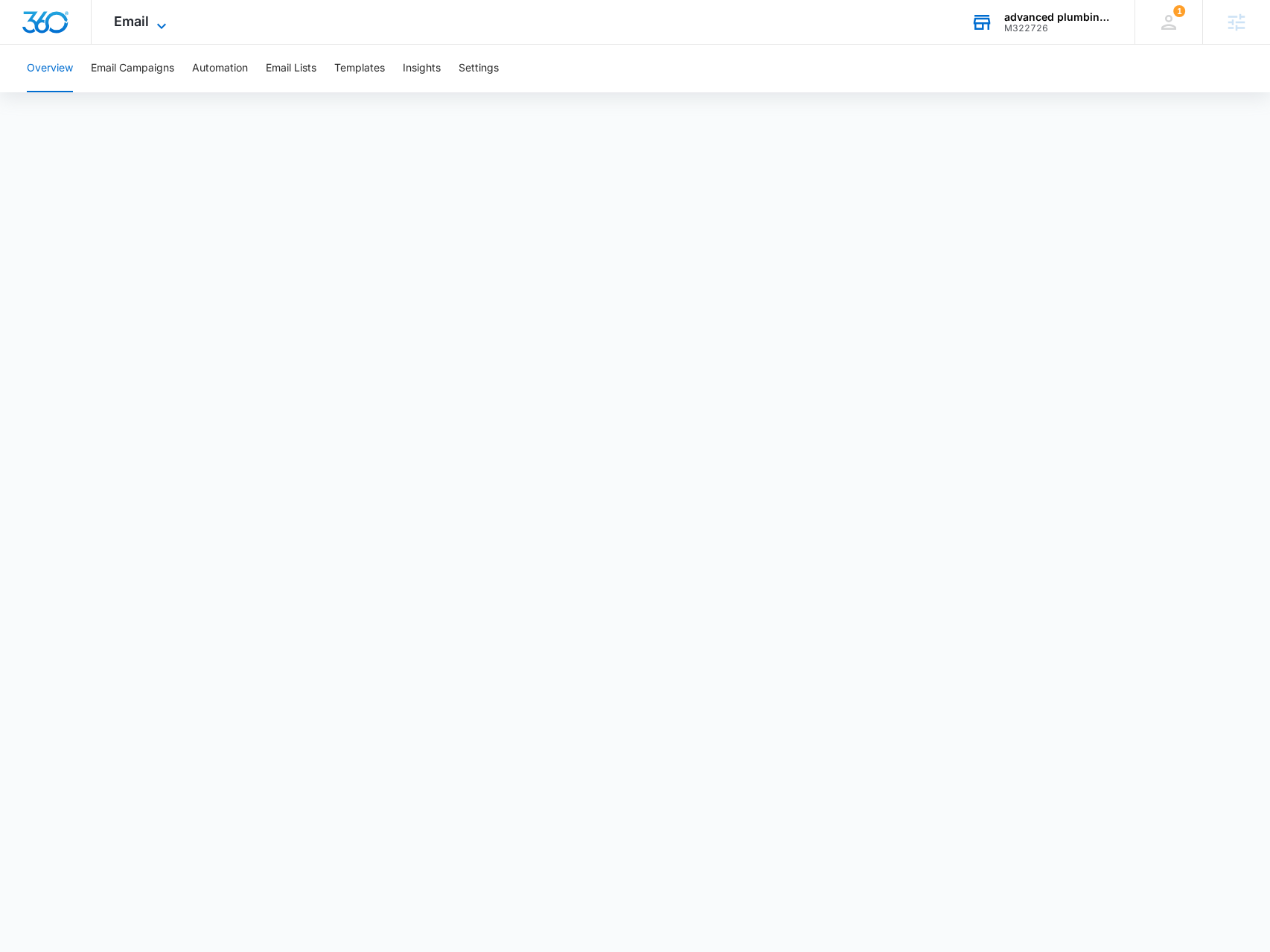
click at [165, 26] on icon at bounding box center [161, 25] width 18 height 18
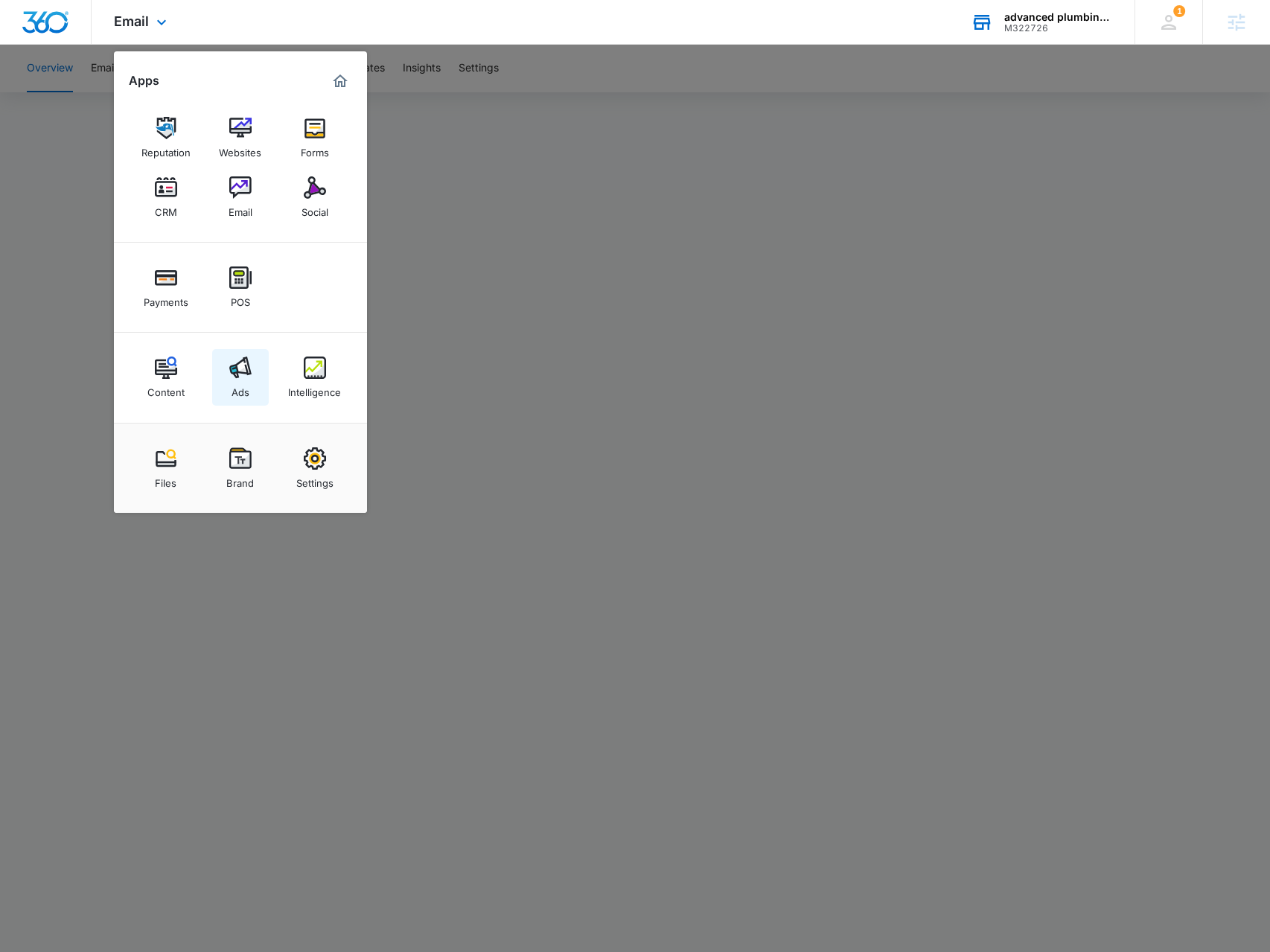
click at [244, 371] on img at bounding box center [241, 367] width 23 height 23
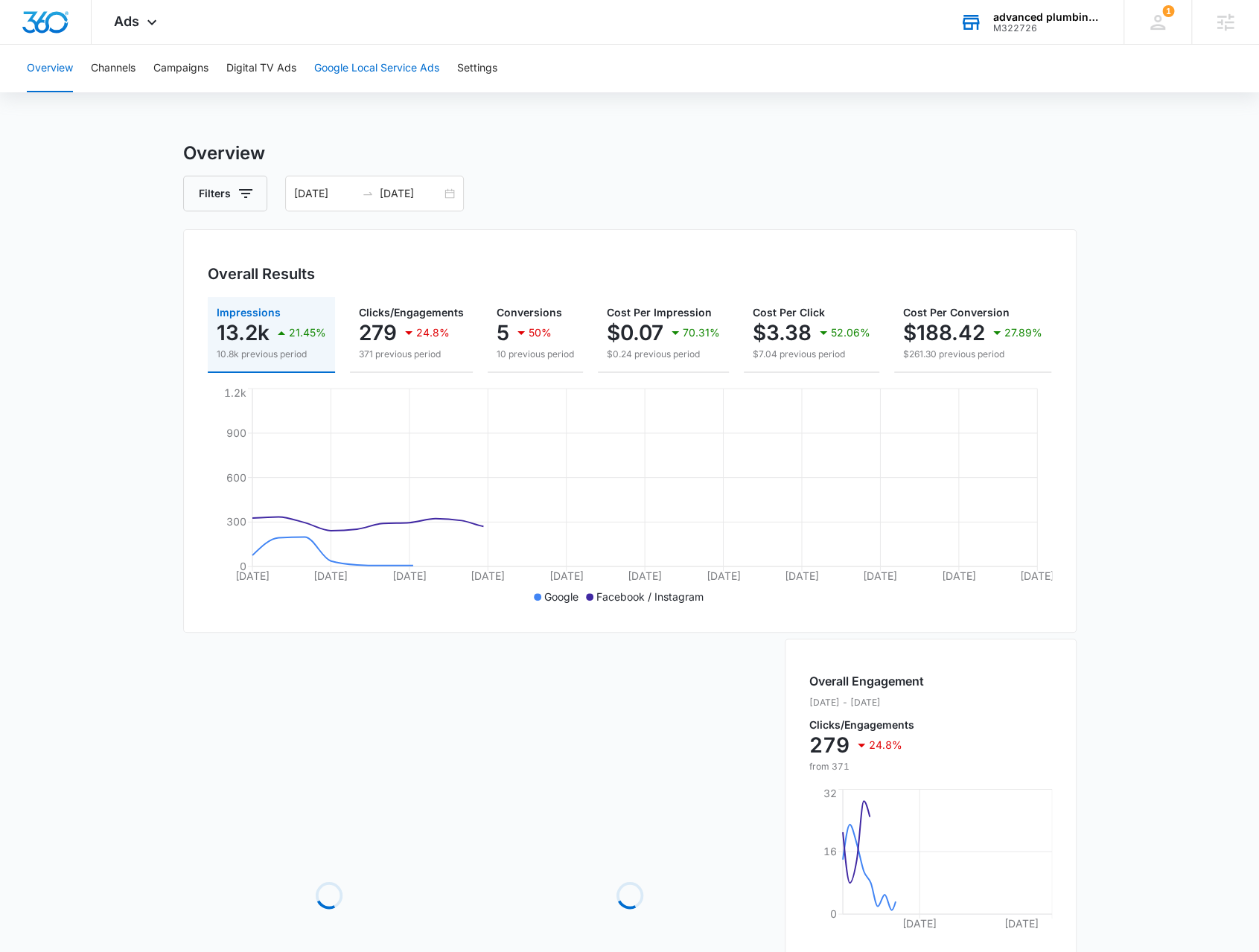
click at [337, 67] on button "Google Local Service Ads" at bounding box center [376, 68] width 125 height 48
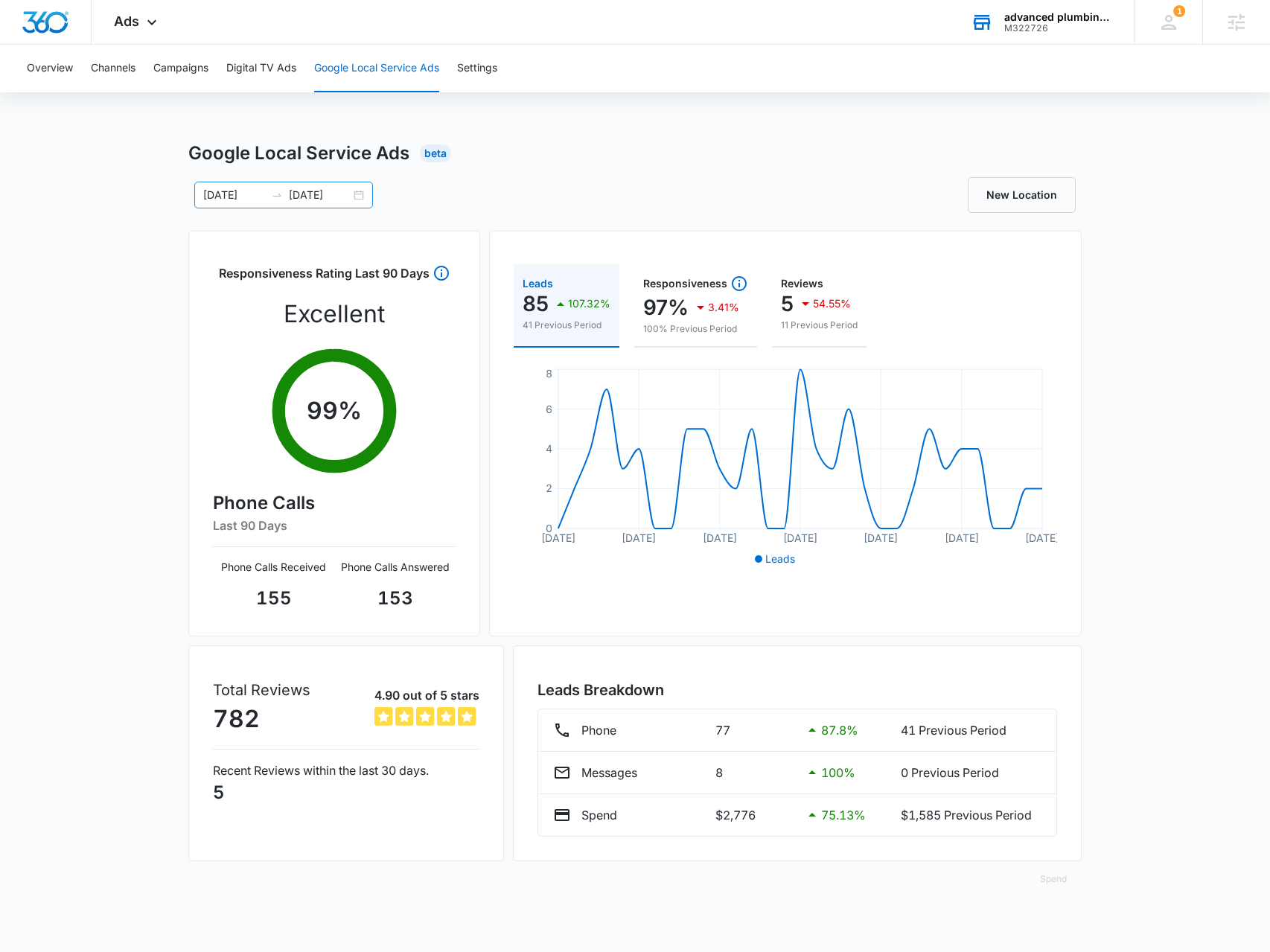
click at [363, 193] on div "[DATE] [DATE]" at bounding box center [283, 195] width 179 height 27
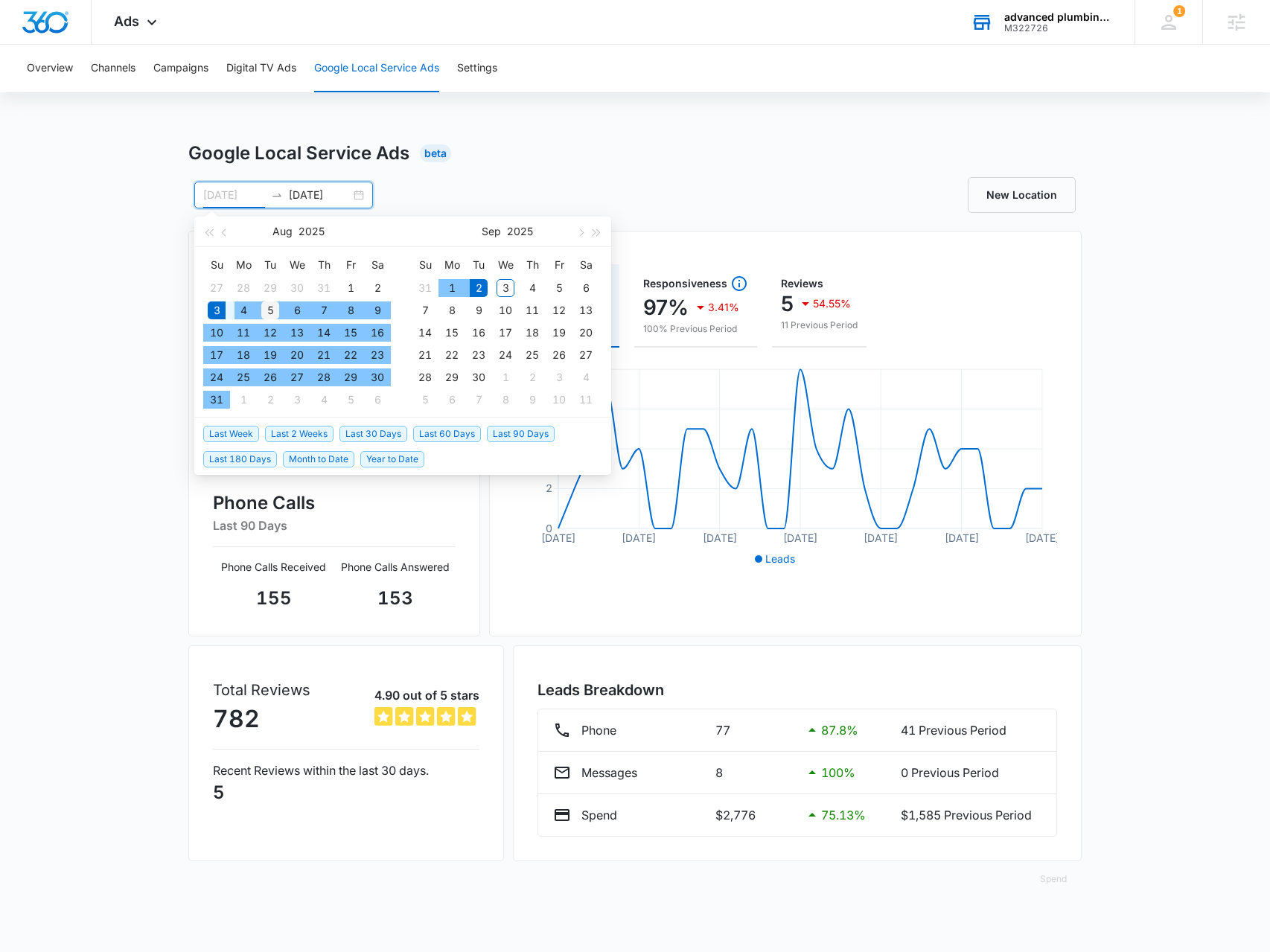
type input "08/05/2025"
click at [267, 309] on div "5" at bounding box center [270, 310] width 18 height 18
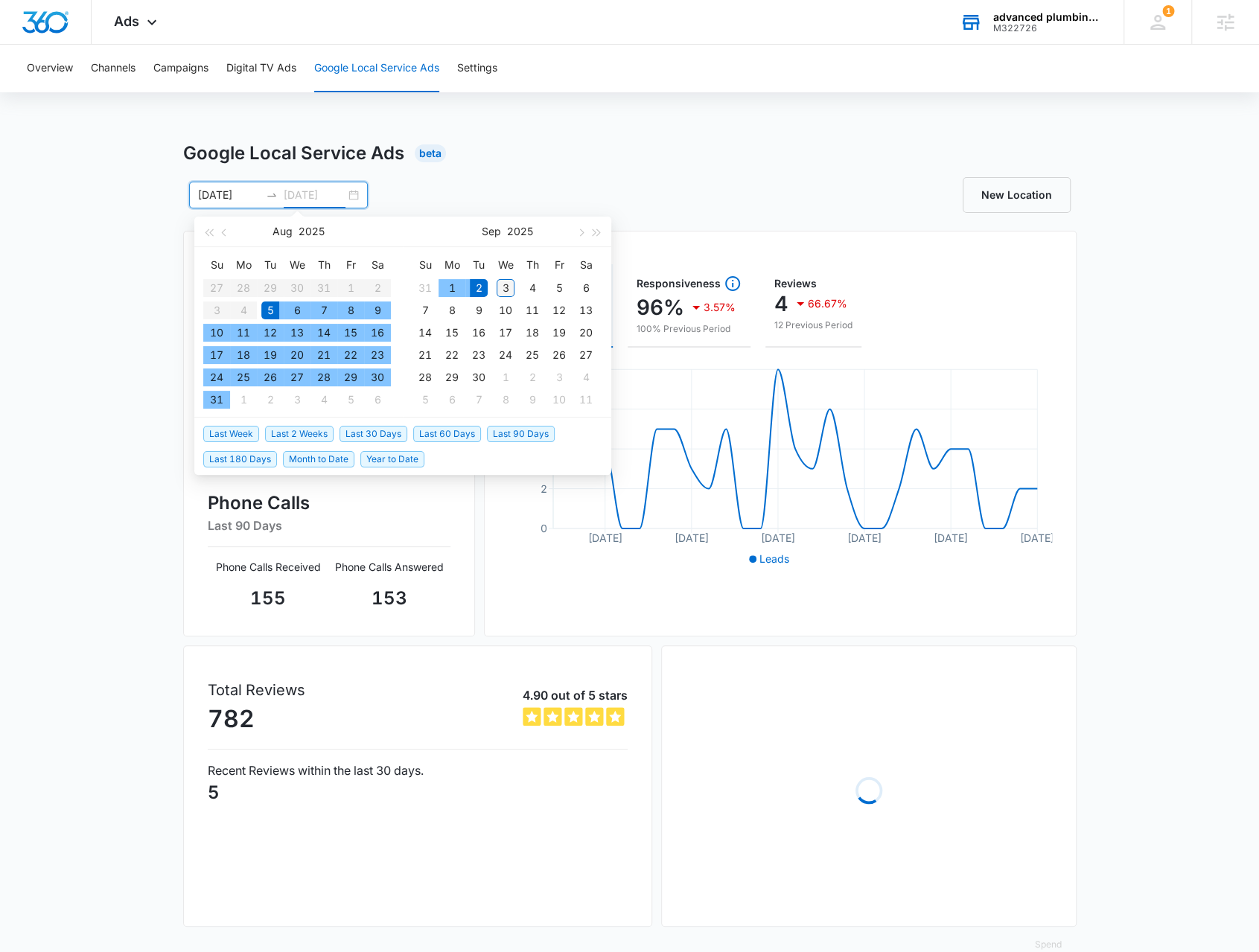
type input "09/03/2025"
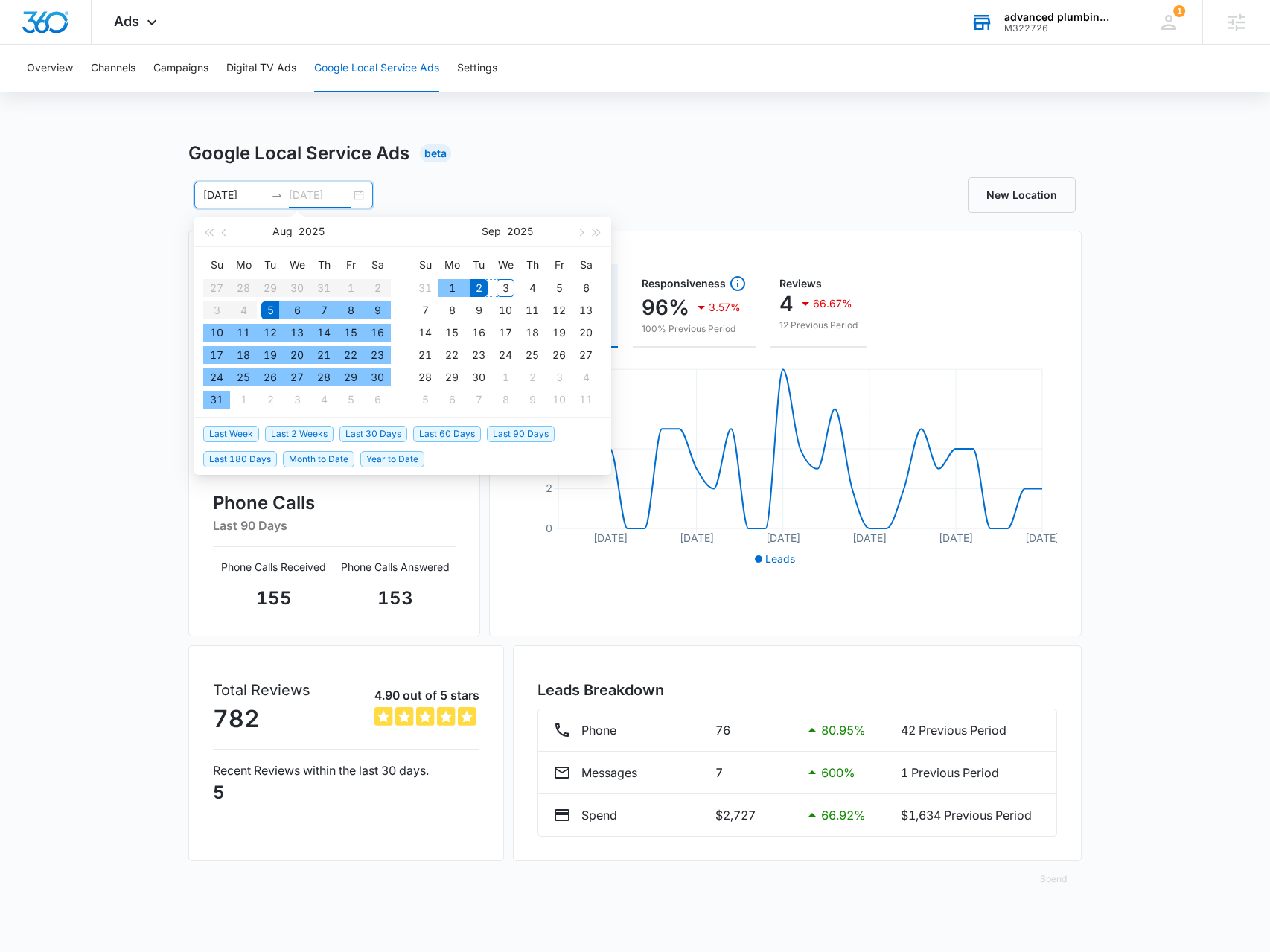
click at [509, 283] on div "3" at bounding box center [505, 287] width 18 height 18
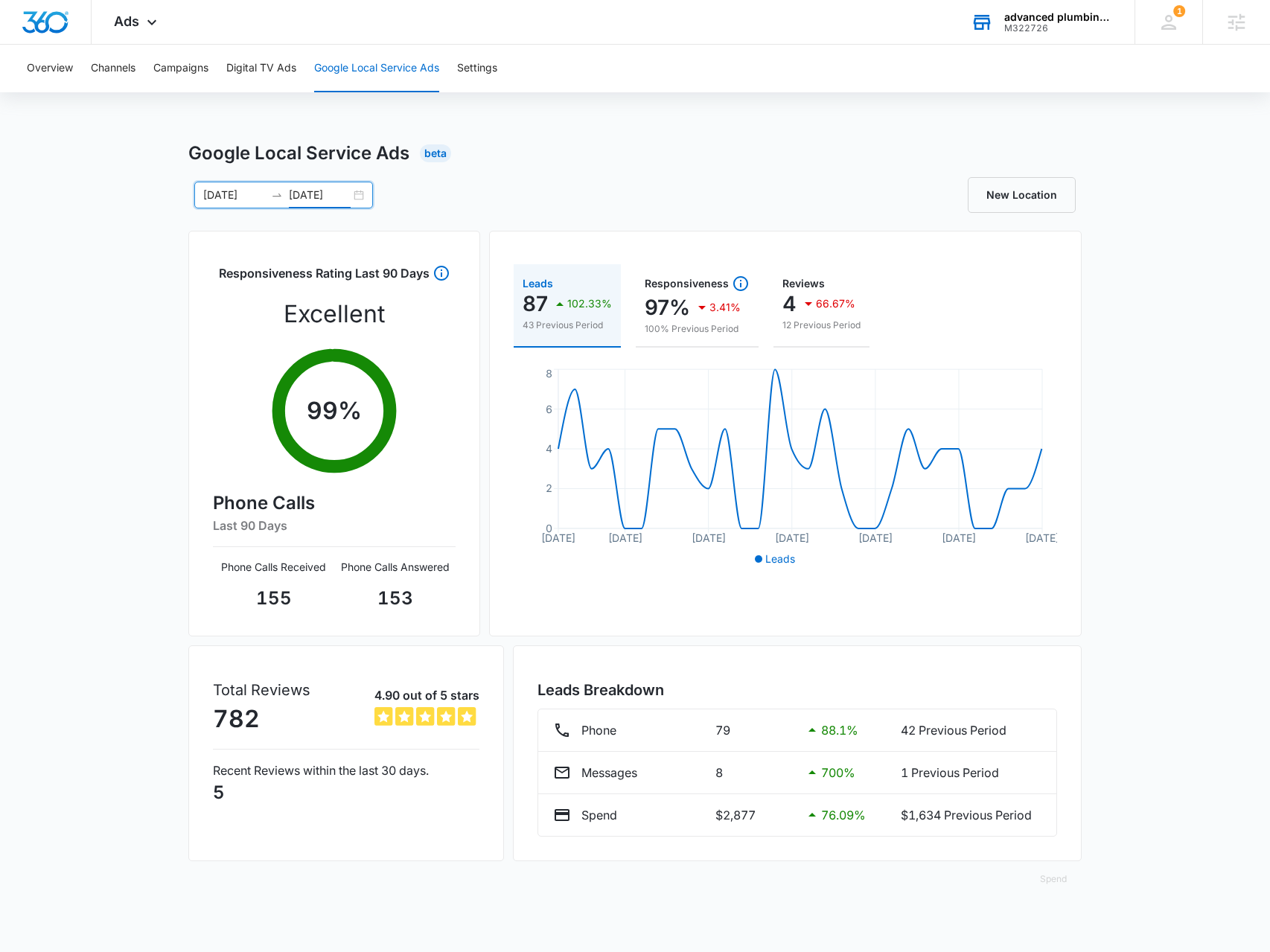
click at [514, 187] on div "08/05/2025 09/03/2025 Aug 2025 Su Mo Tu We Th Fr Sa 27 28 29 30 31 1 2 3 4 5 6 …" at bounding box center [412, 195] width 447 height 27
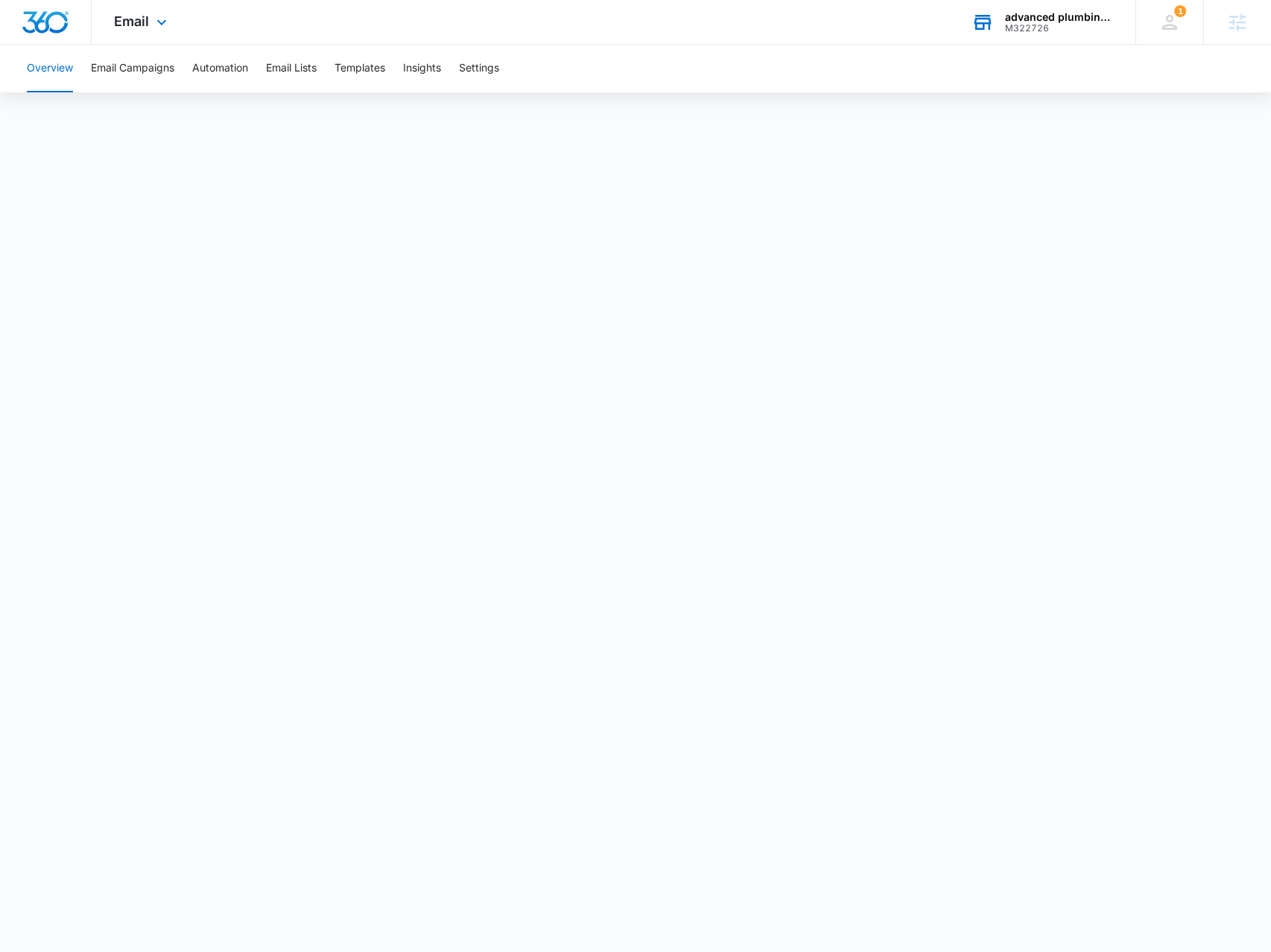
click at [1070, 30] on div "M322726" at bounding box center [1060, 29] width 109 height 10
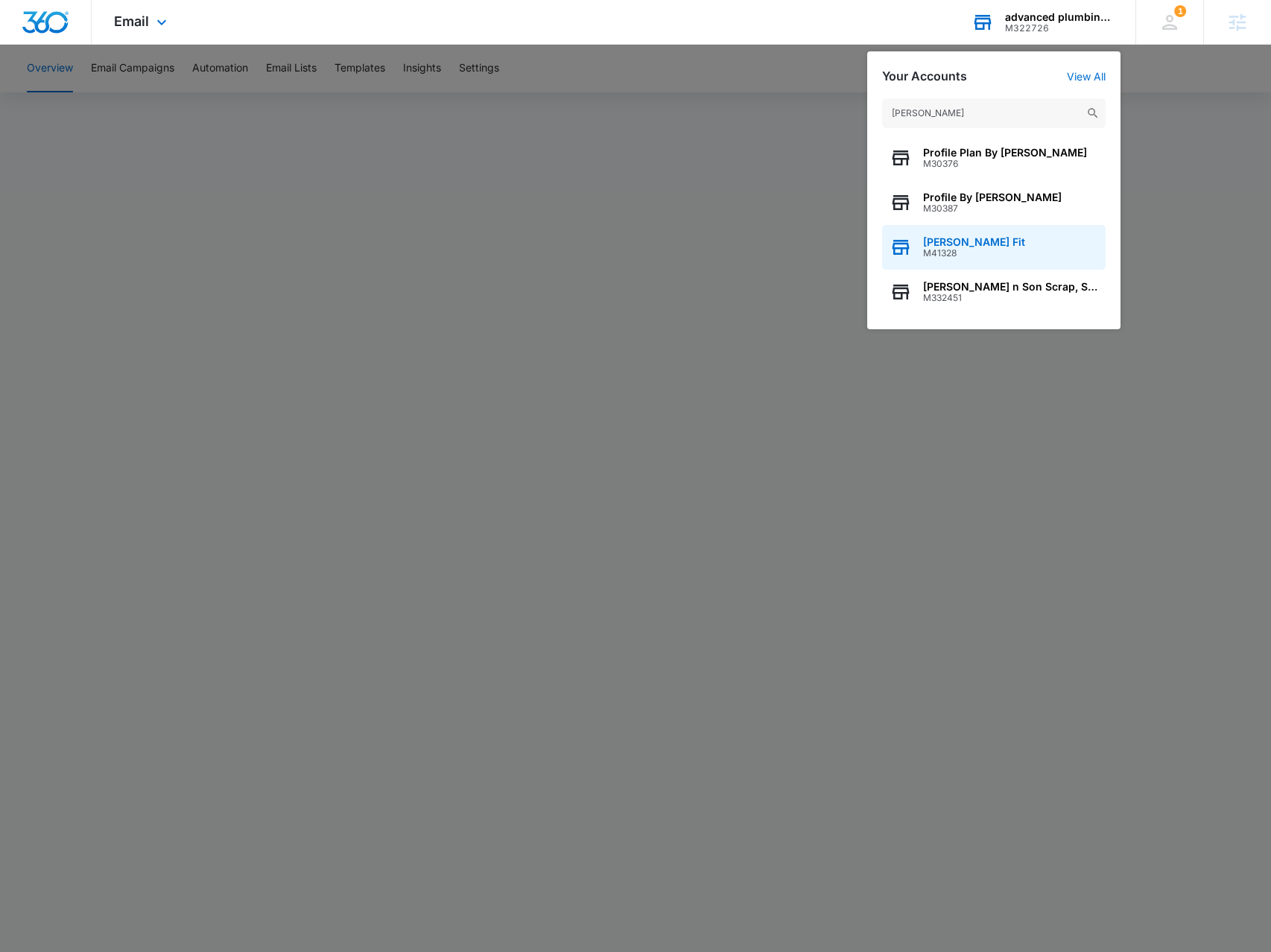
type input "[PERSON_NAME]"
click at [982, 245] on div "[PERSON_NAME] Fit M41328" at bounding box center [993, 247] width 223 height 44
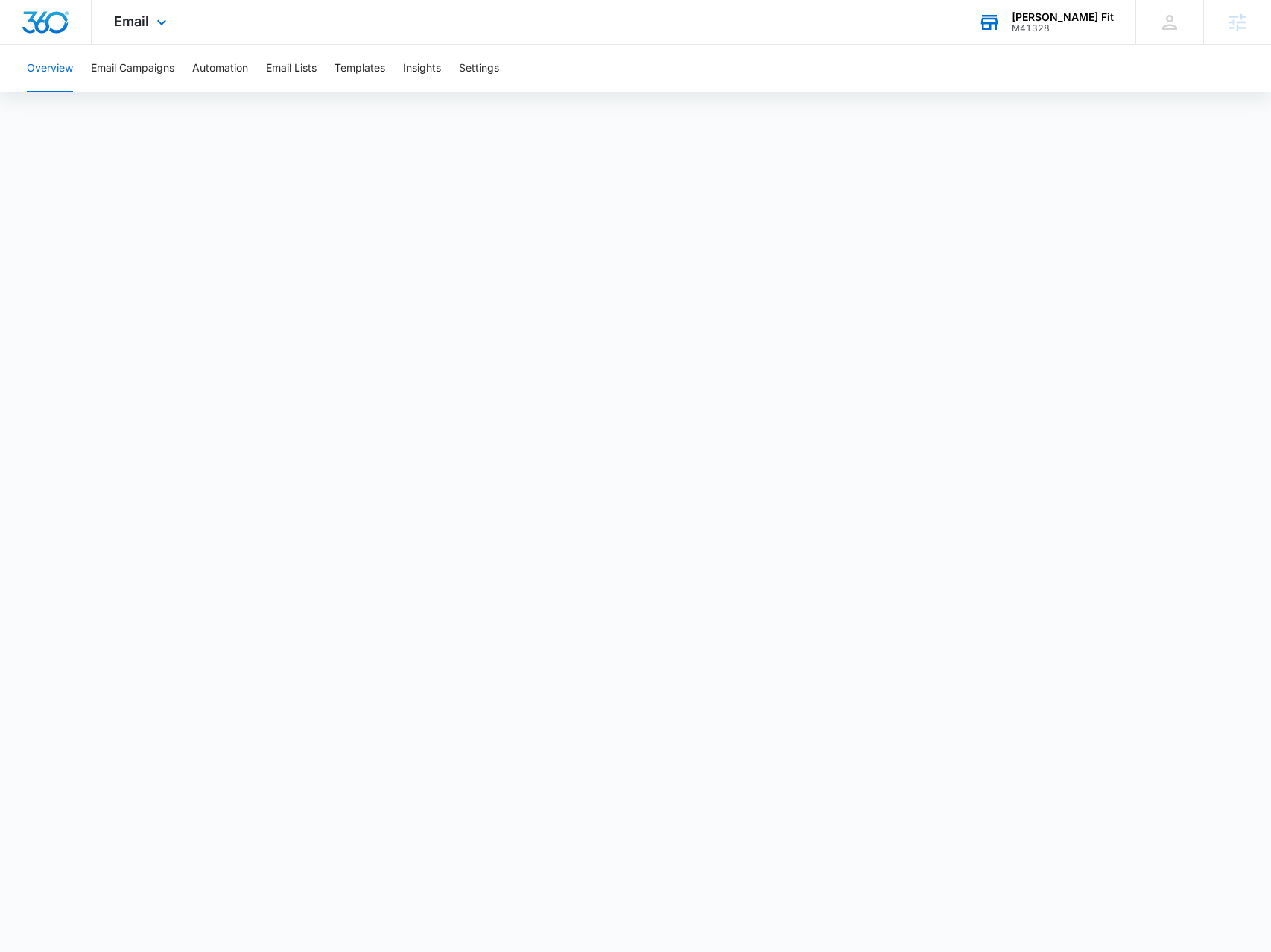
drag, startPoint x: 159, startPoint y: 28, endPoint x: 176, endPoint y: 84, distance: 58.5
click at [158, 28] on icon at bounding box center [161, 22] width 18 height 18
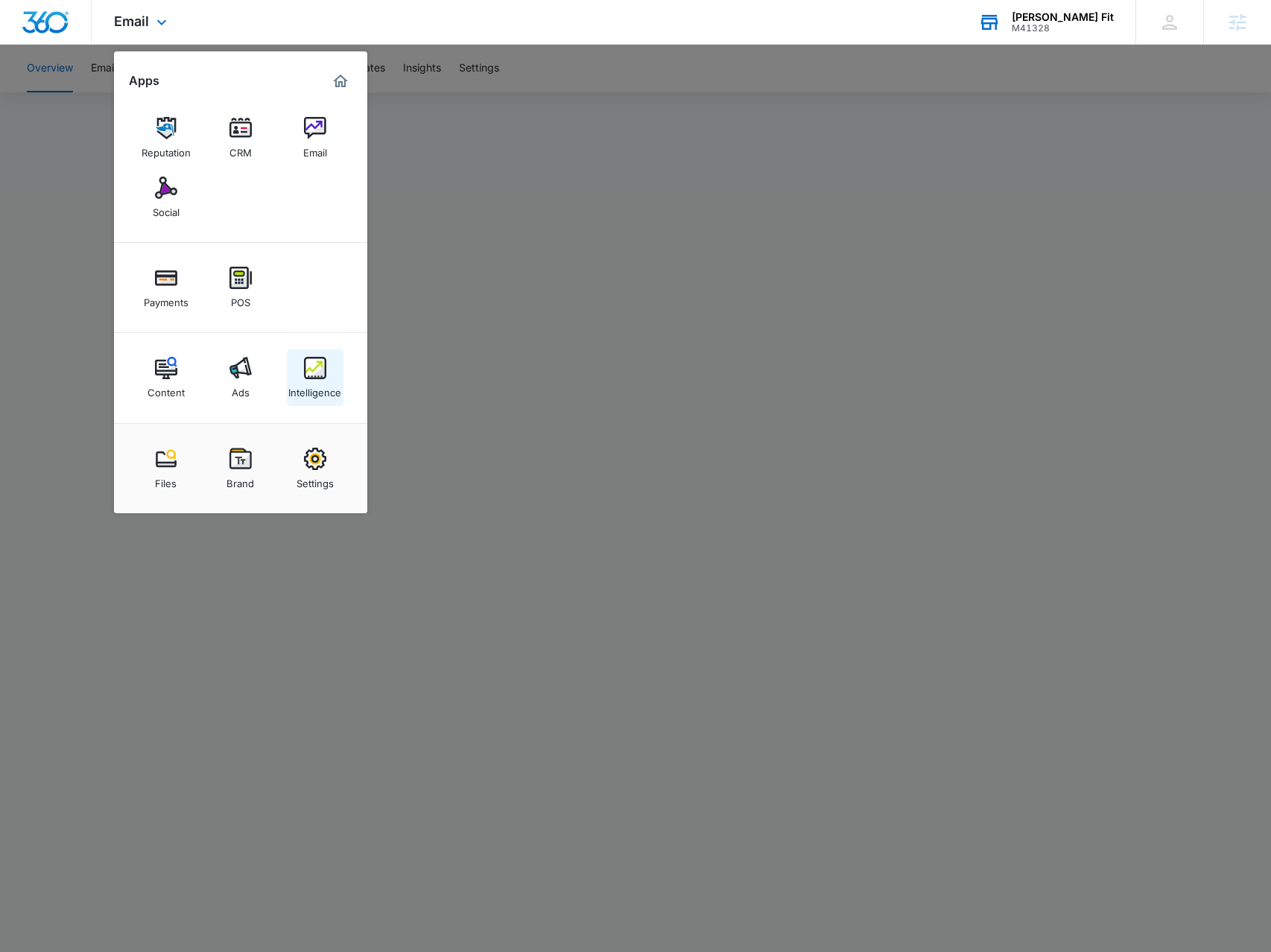
click at [317, 376] on img at bounding box center [315, 367] width 23 height 23
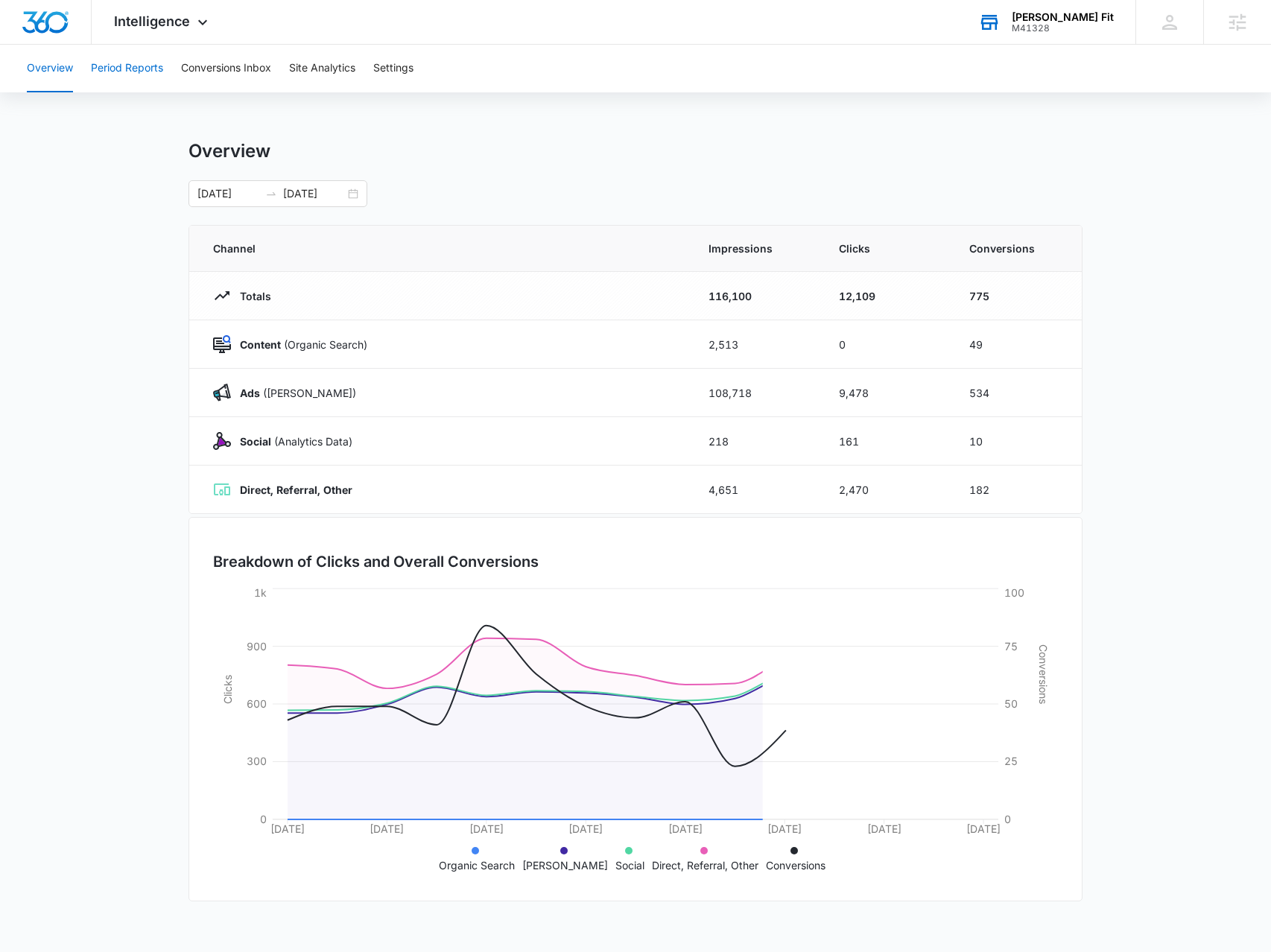
click at [136, 70] on button "Period Reports" at bounding box center [127, 68] width 72 height 48
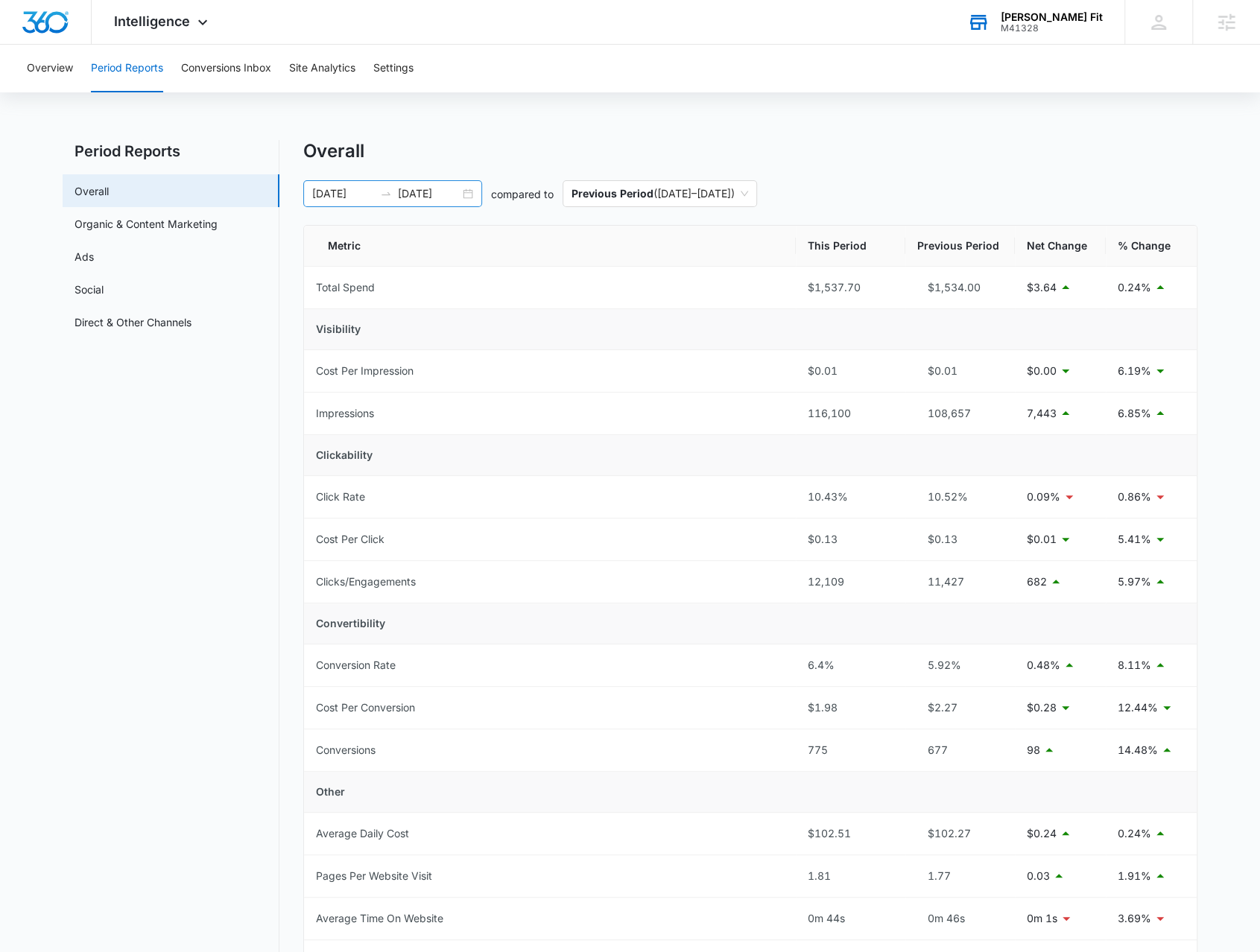
click at [472, 191] on div "[DATE] [DATE]" at bounding box center [392, 194] width 179 height 27
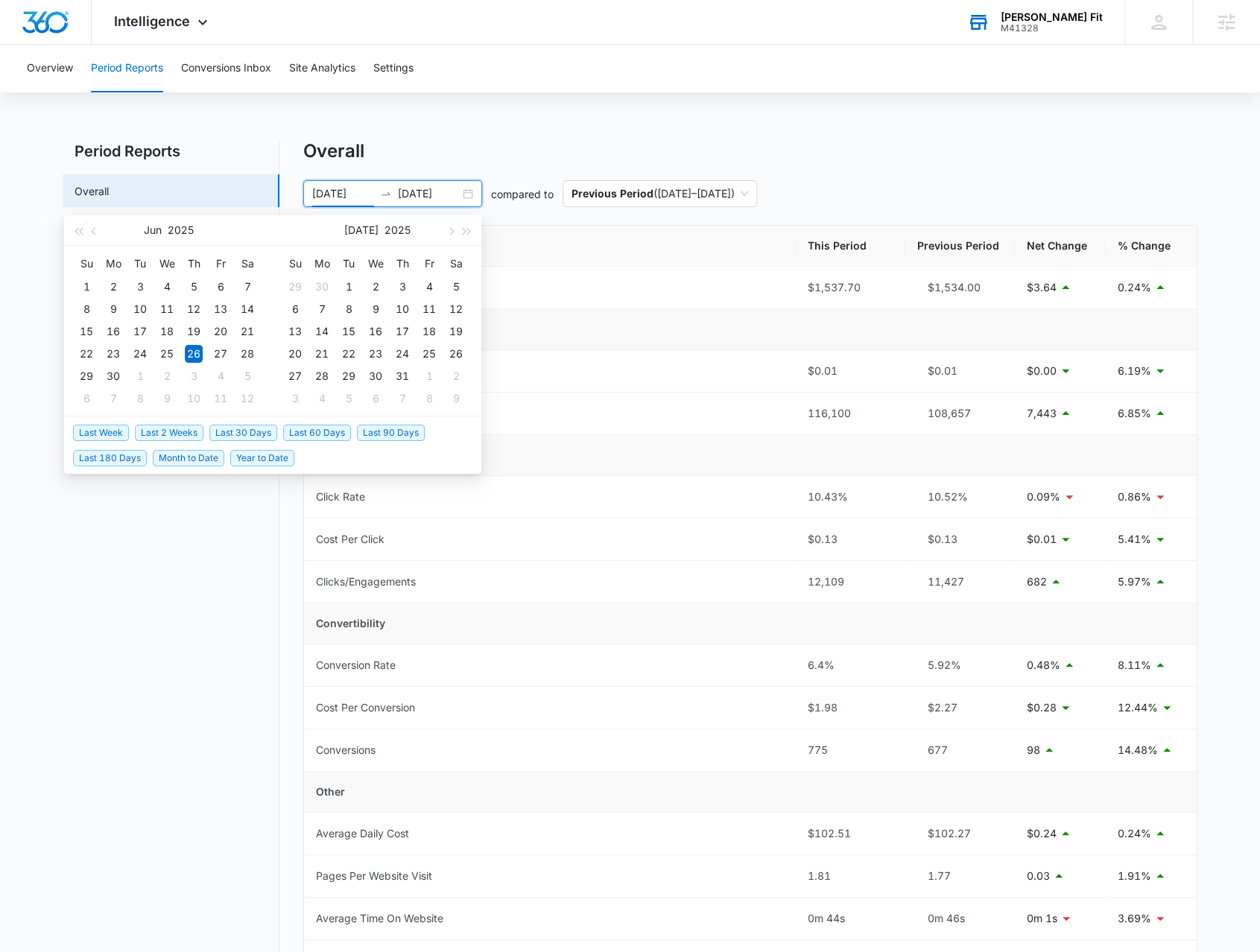
click at [263, 436] on span "Last 30 Days" at bounding box center [243, 433] width 68 height 17
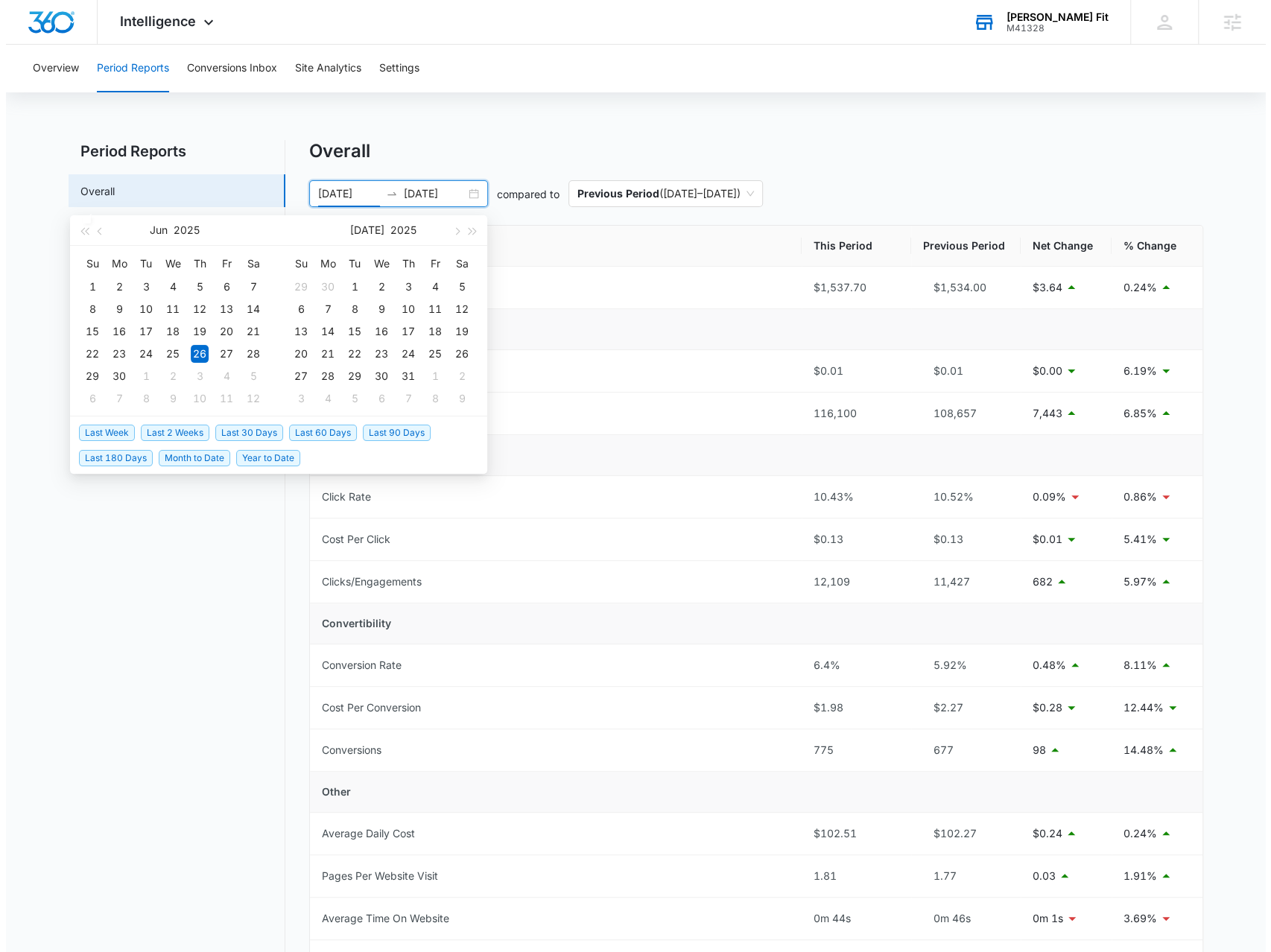
type input "[DATE]"
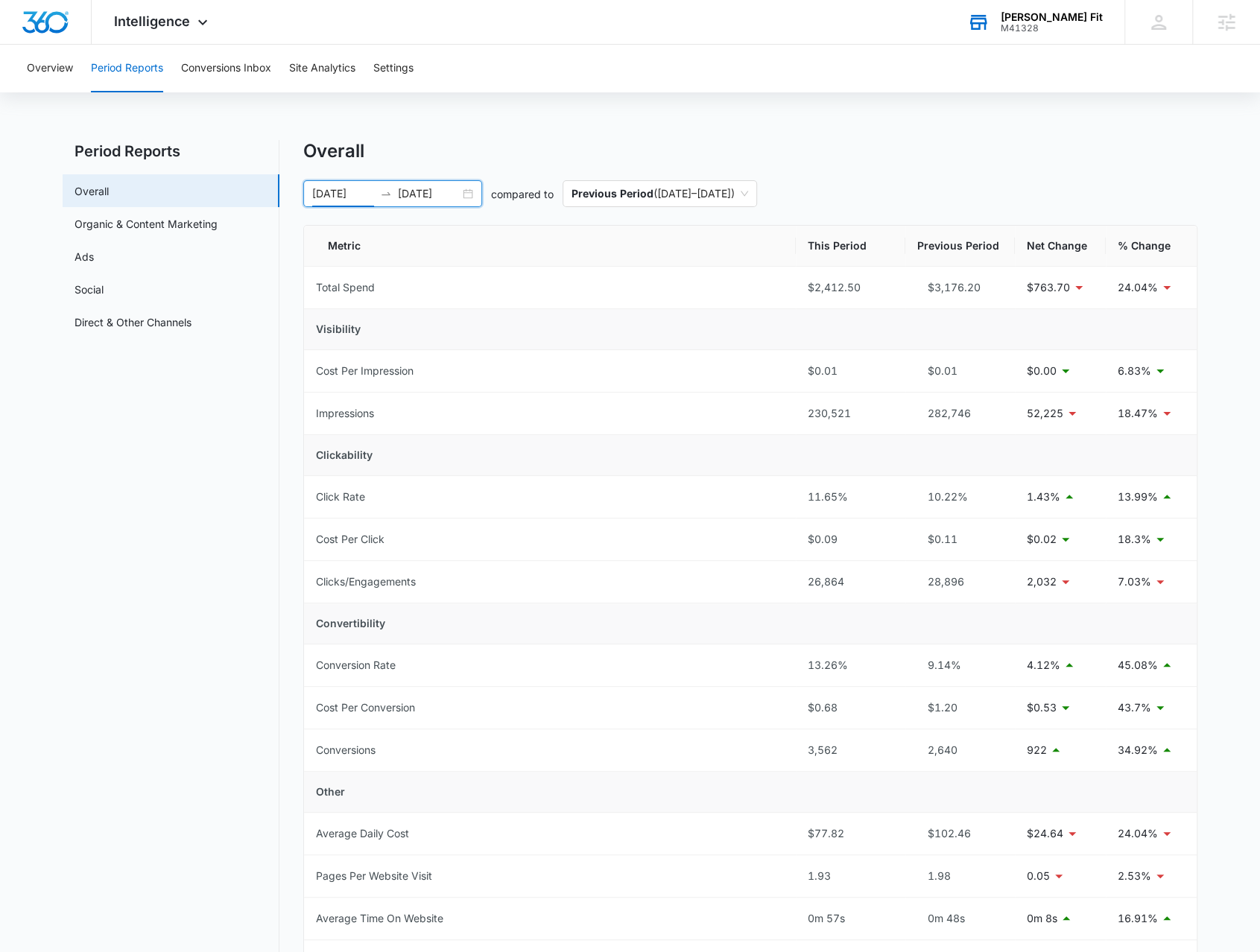
click at [472, 197] on div "[DATE] [DATE]" at bounding box center [392, 194] width 179 height 27
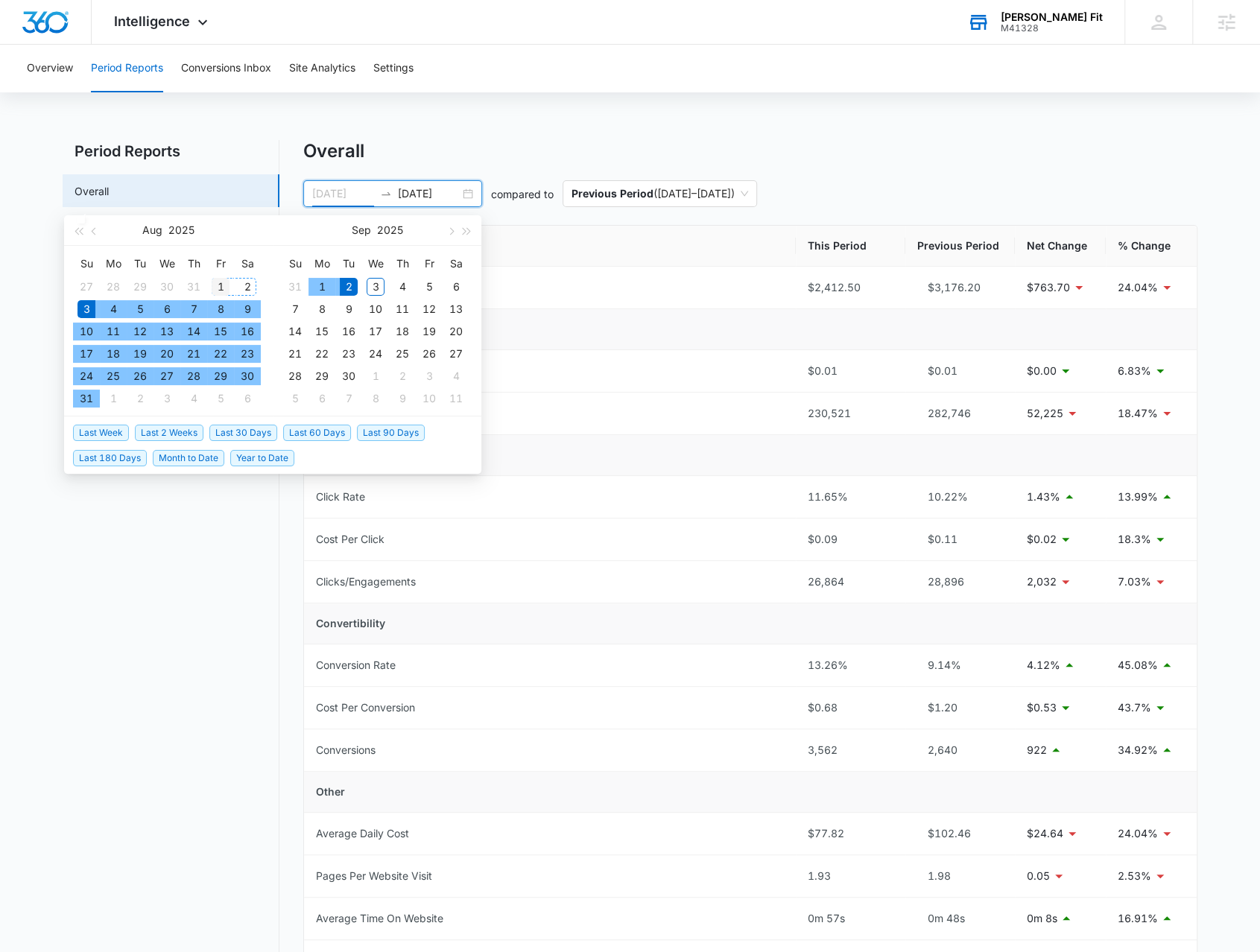
type input "[DATE]"
click at [221, 287] on div "1" at bounding box center [220, 286] width 18 height 18
type input "08/31/2025"
click at [92, 393] on div "31" at bounding box center [86, 398] width 18 height 18
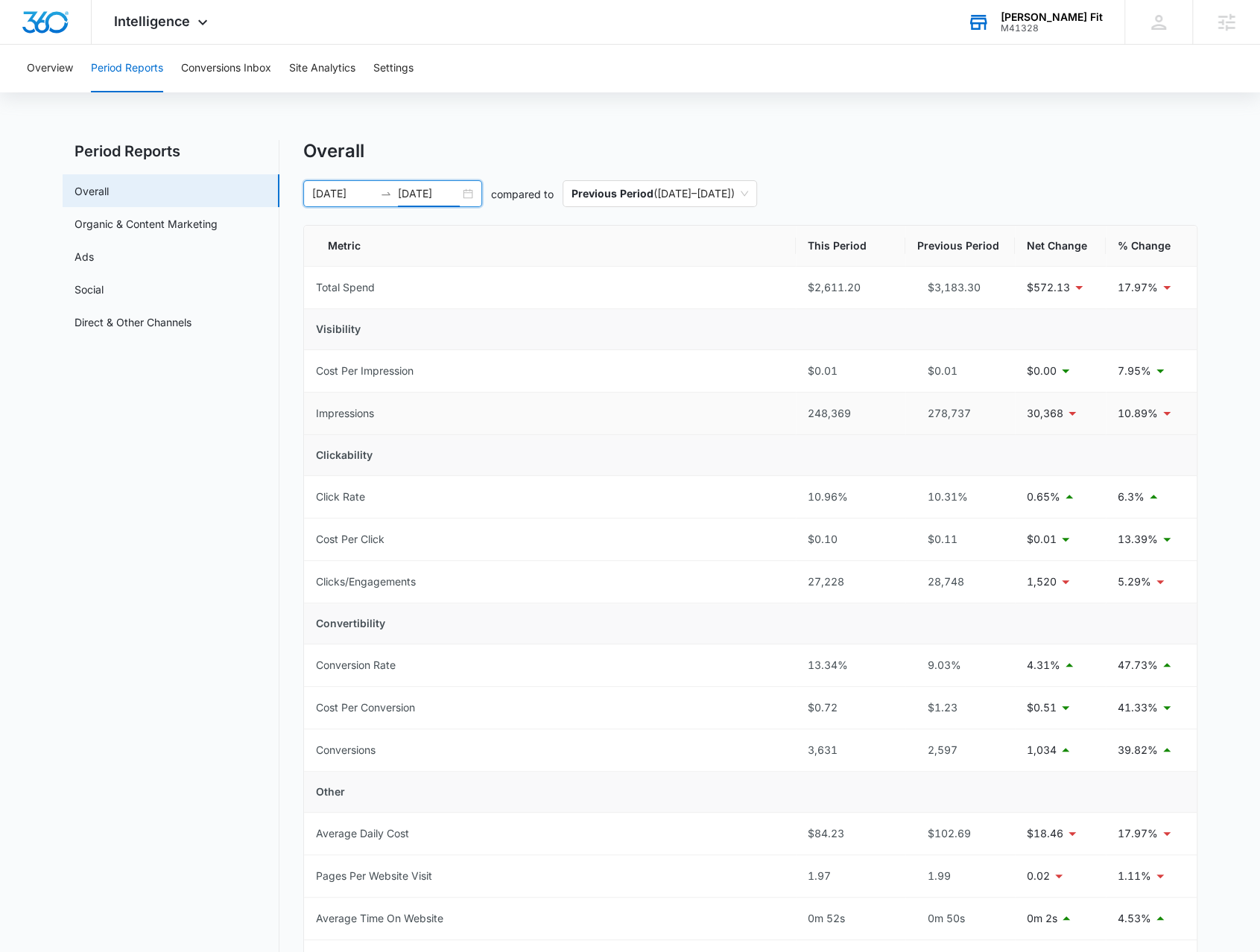
click at [834, 406] on div "248,369" at bounding box center [851, 414] width 86 height 17
click at [833, 406] on div "248,369" at bounding box center [851, 414] width 86 height 17
copy div "248,369"
click at [941, 413] on div "278,737" at bounding box center [960, 414] width 86 height 17
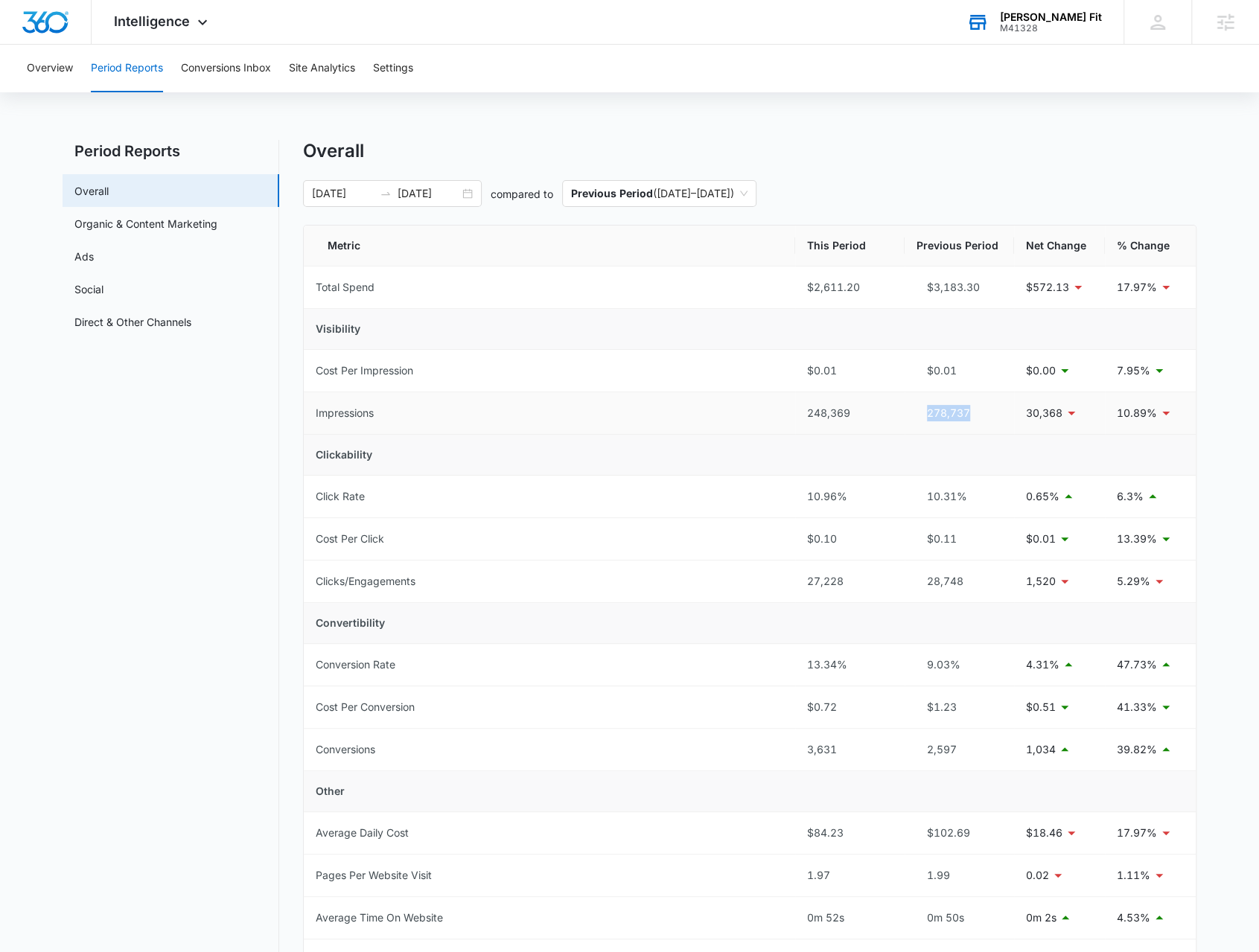
click at [940, 412] on div "278,737" at bounding box center [959, 413] width 85 height 17
copy div "278,737"
click at [938, 576] on div "28,748" at bounding box center [959, 582] width 85 height 17
copy div "28,748"
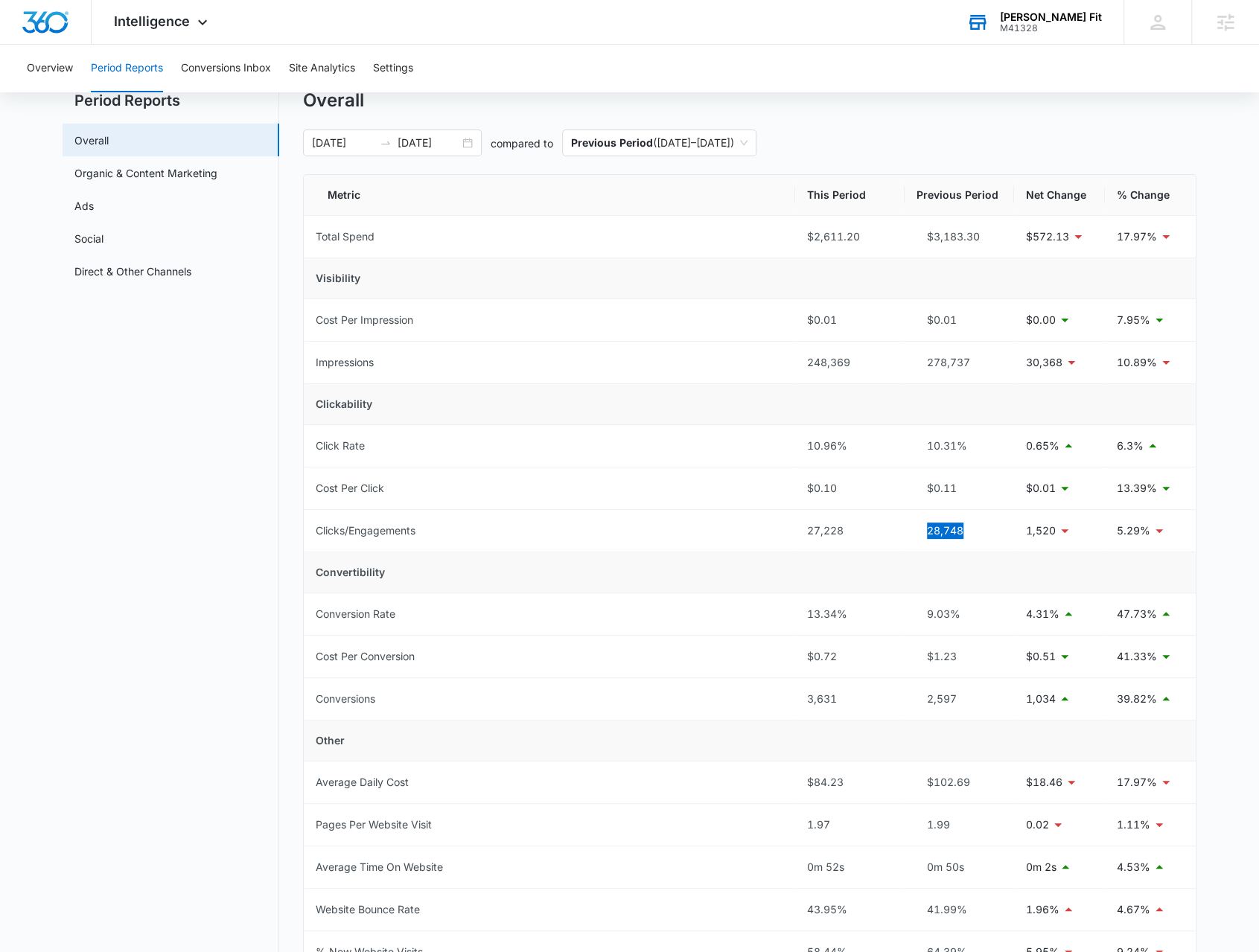
scroll to position [75, 0]
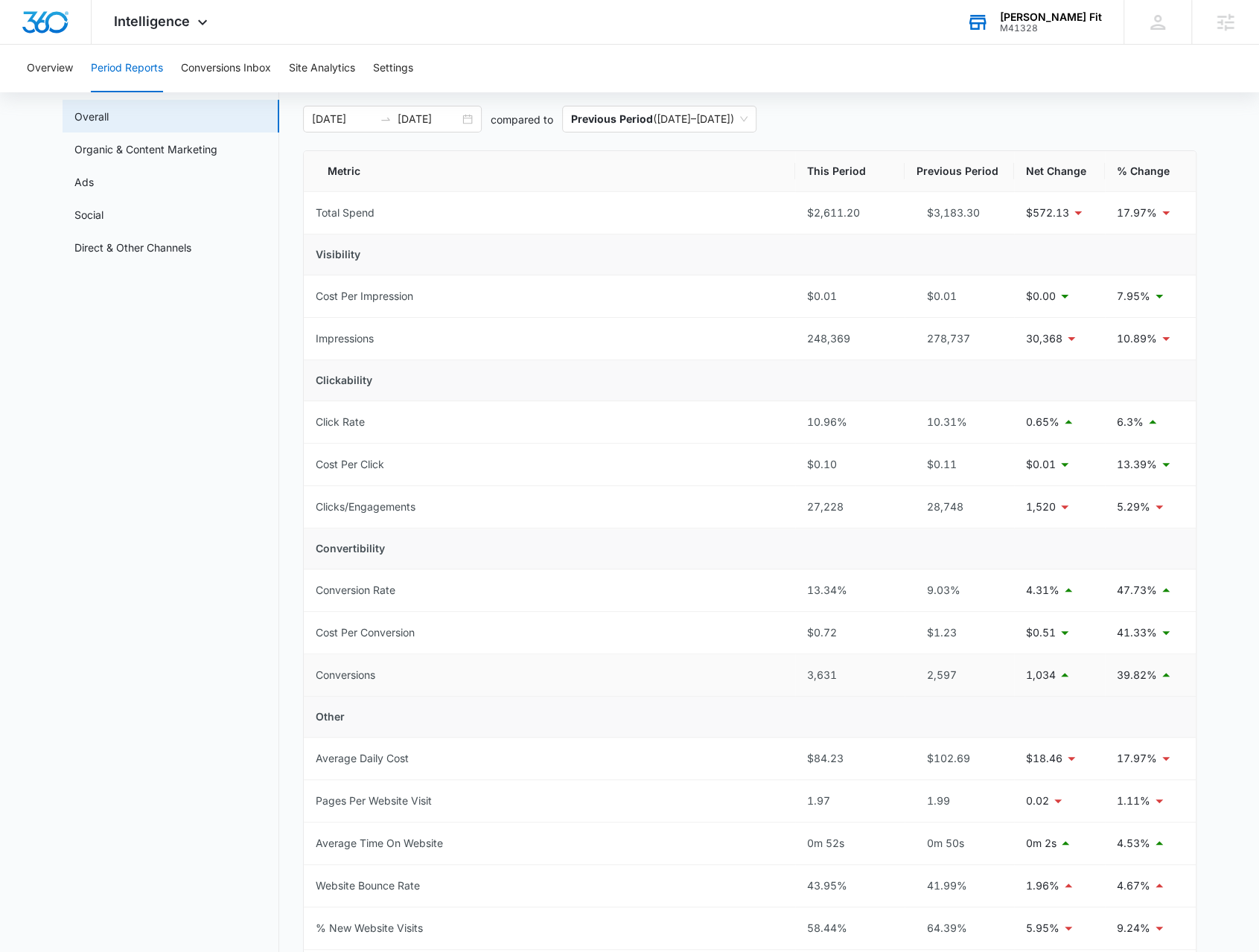
click at [940, 669] on div "2,597" at bounding box center [959, 675] width 85 height 17
copy div "2,597"
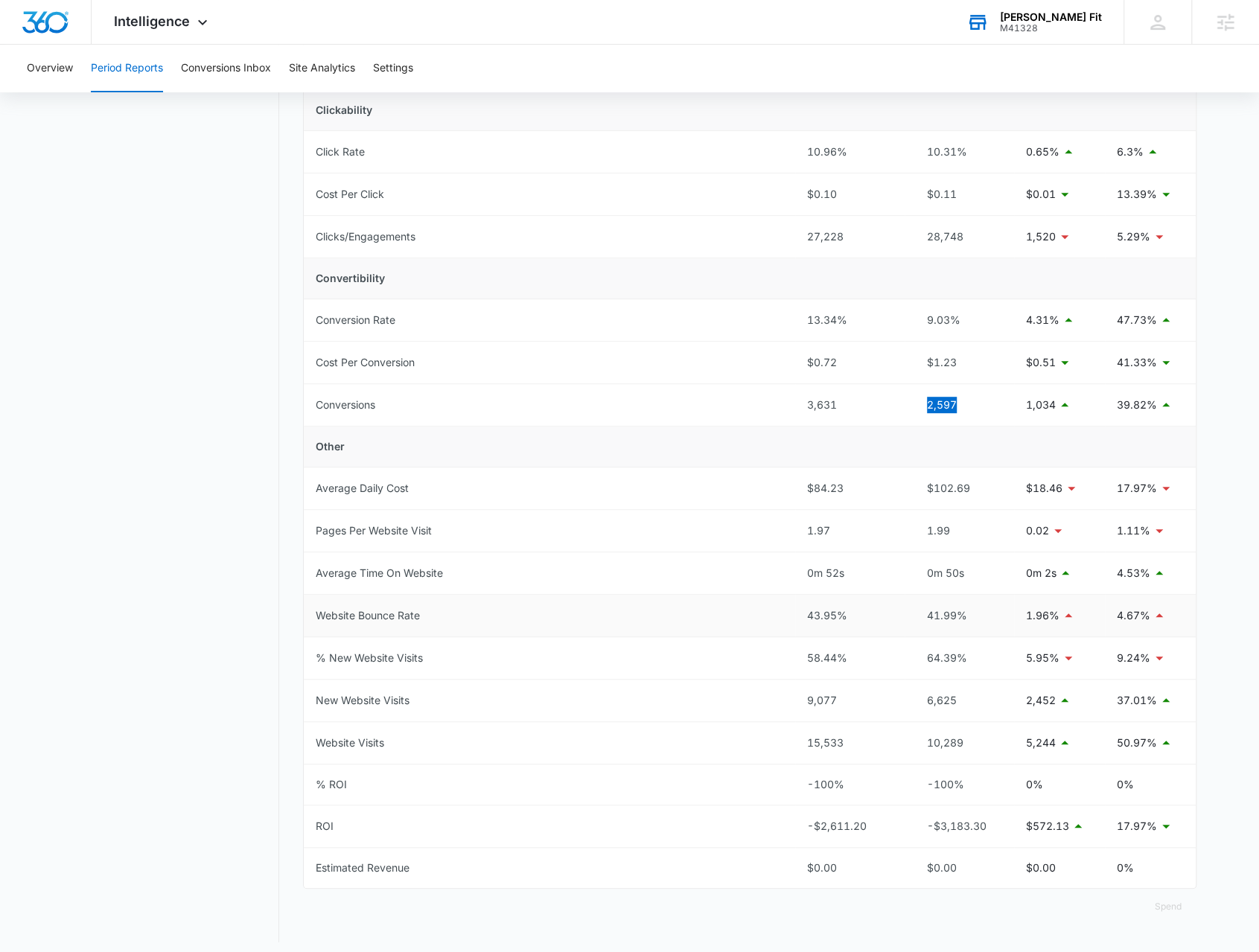
scroll to position [346, 0]
click at [956, 733] on div "10,289" at bounding box center [959, 742] width 85 height 17
copy div "10,289"
click at [921, 693] on div "6,625" at bounding box center [959, 699] width 85 height 17
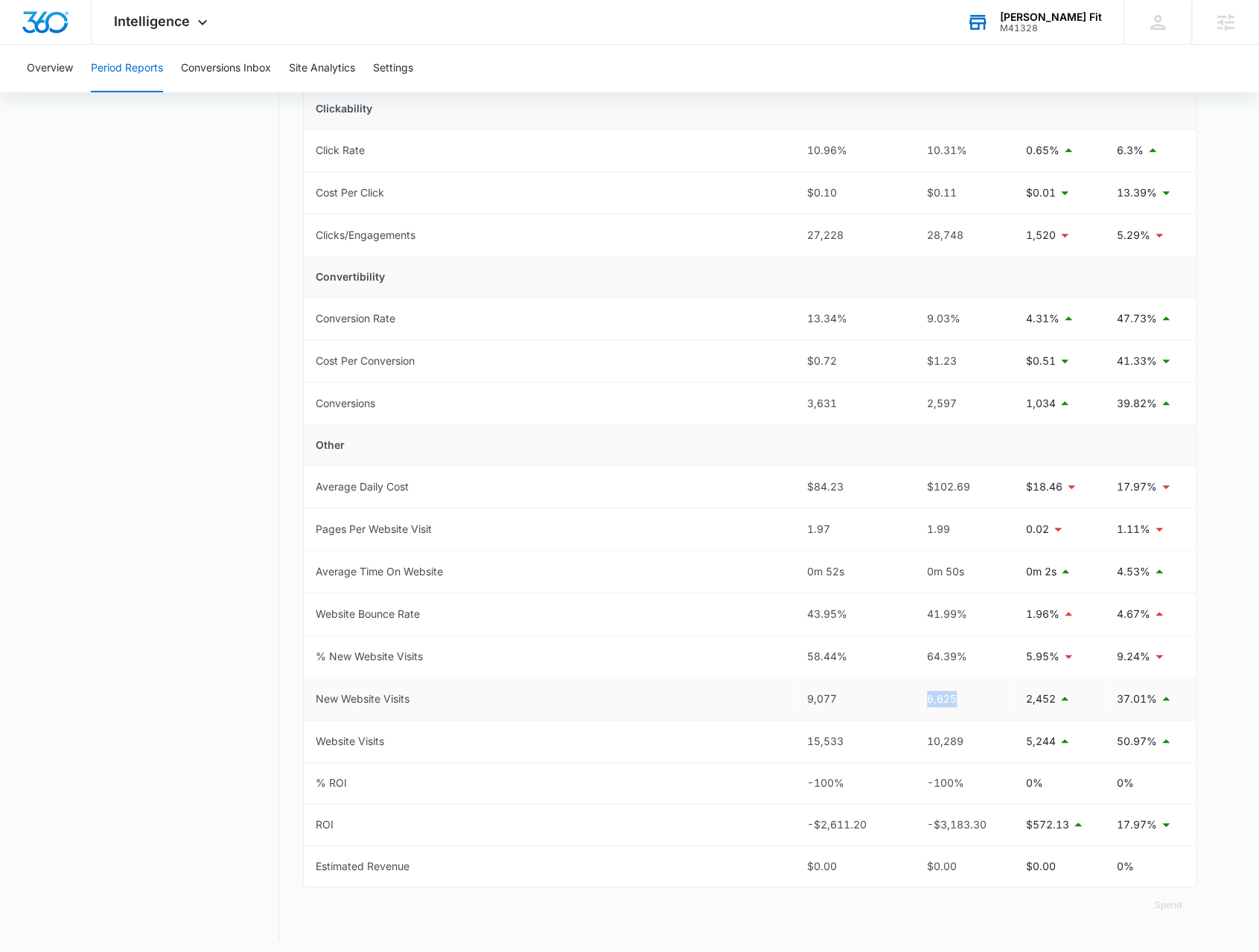
click at [921, 693] on div "6,625" at bounding box center [959, 699] width 85 height 17
copy div "6,625"
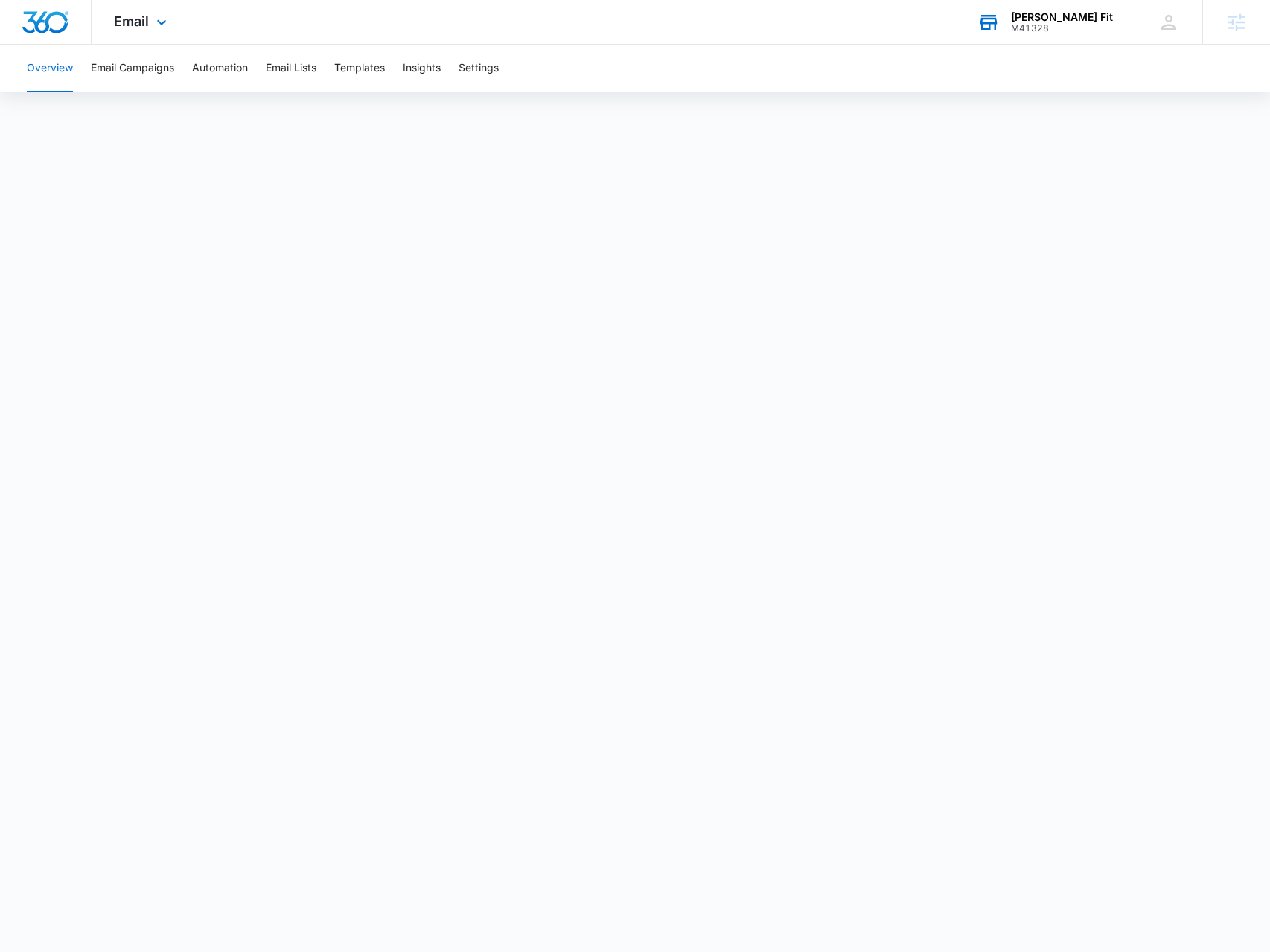
click at [1090, 30] on div "M41328" at bounding box center [1062, 28] width 102 height 10
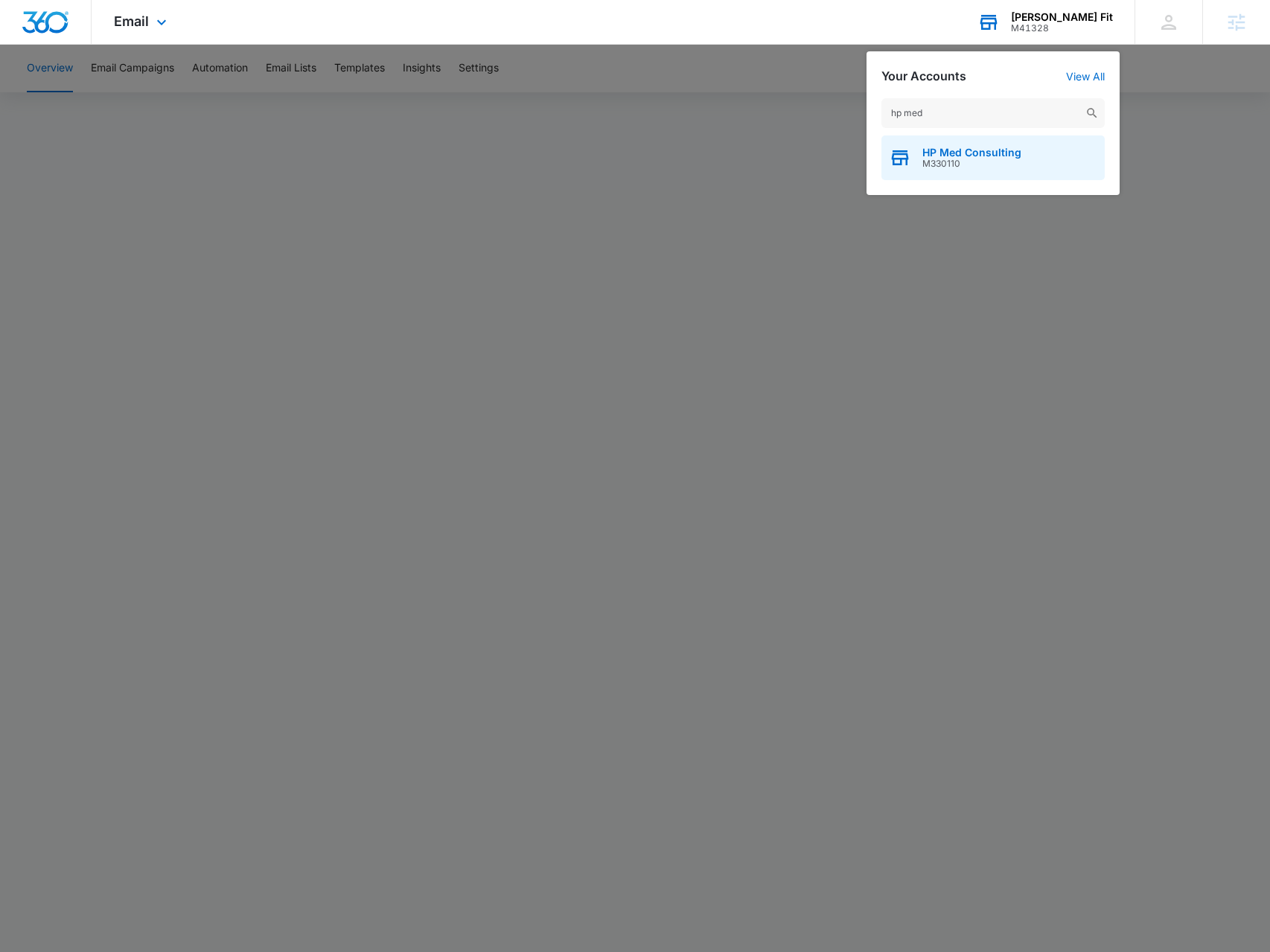
type input "hp med"
click at [1006, 153] on span "HP Med Consulting" at bounding box center [972, 153] width 99 height 12
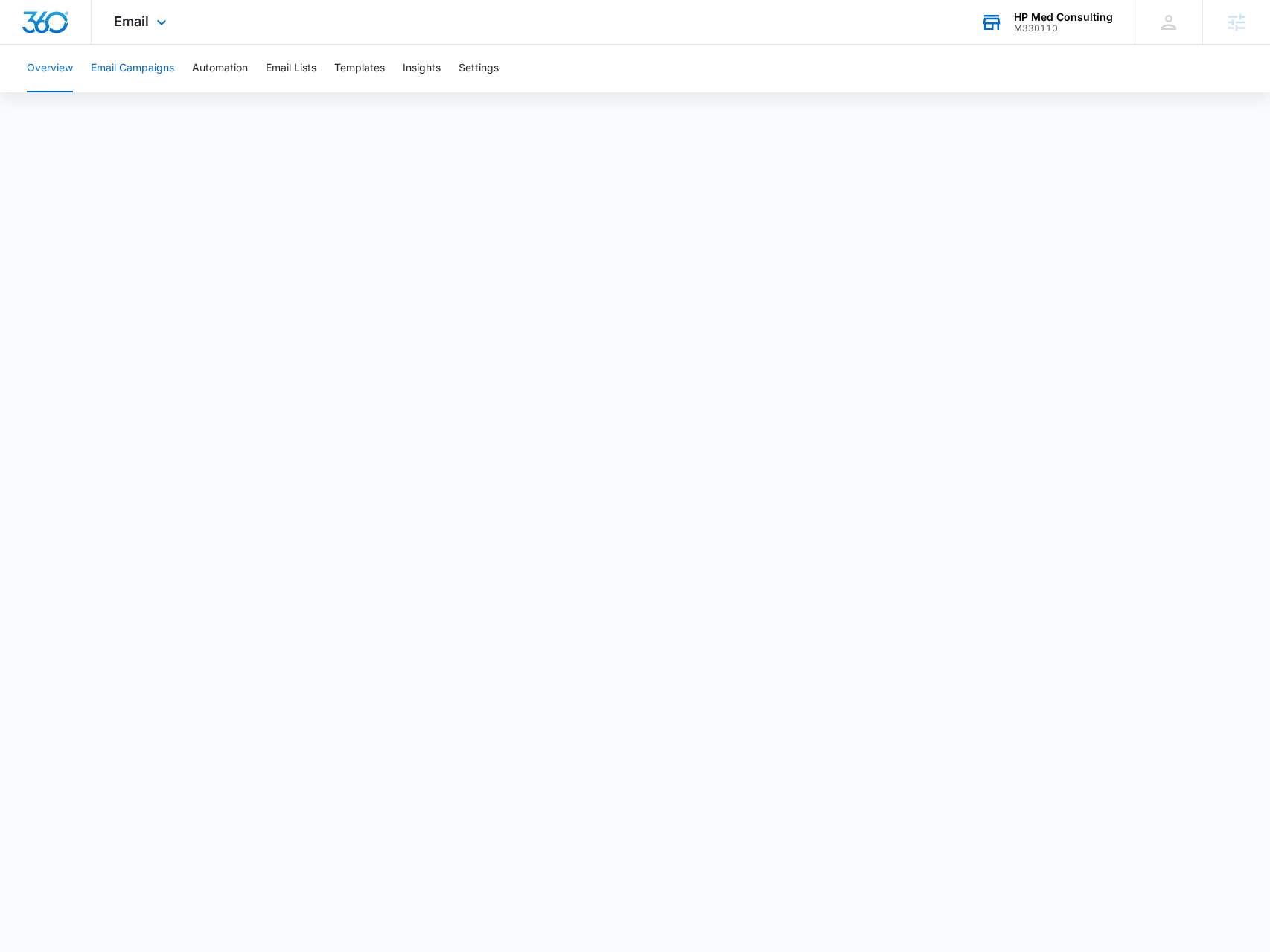
click at [153, 75] on button "Email Campaigns" at bounding box center [132, 68] width 83 height 48
click at [153, 34] on div "Email Apps Reputation Websites Forms CRM Email Social Payments POS Content Ads …" at bounding box center [142, 22] width 101 height 44
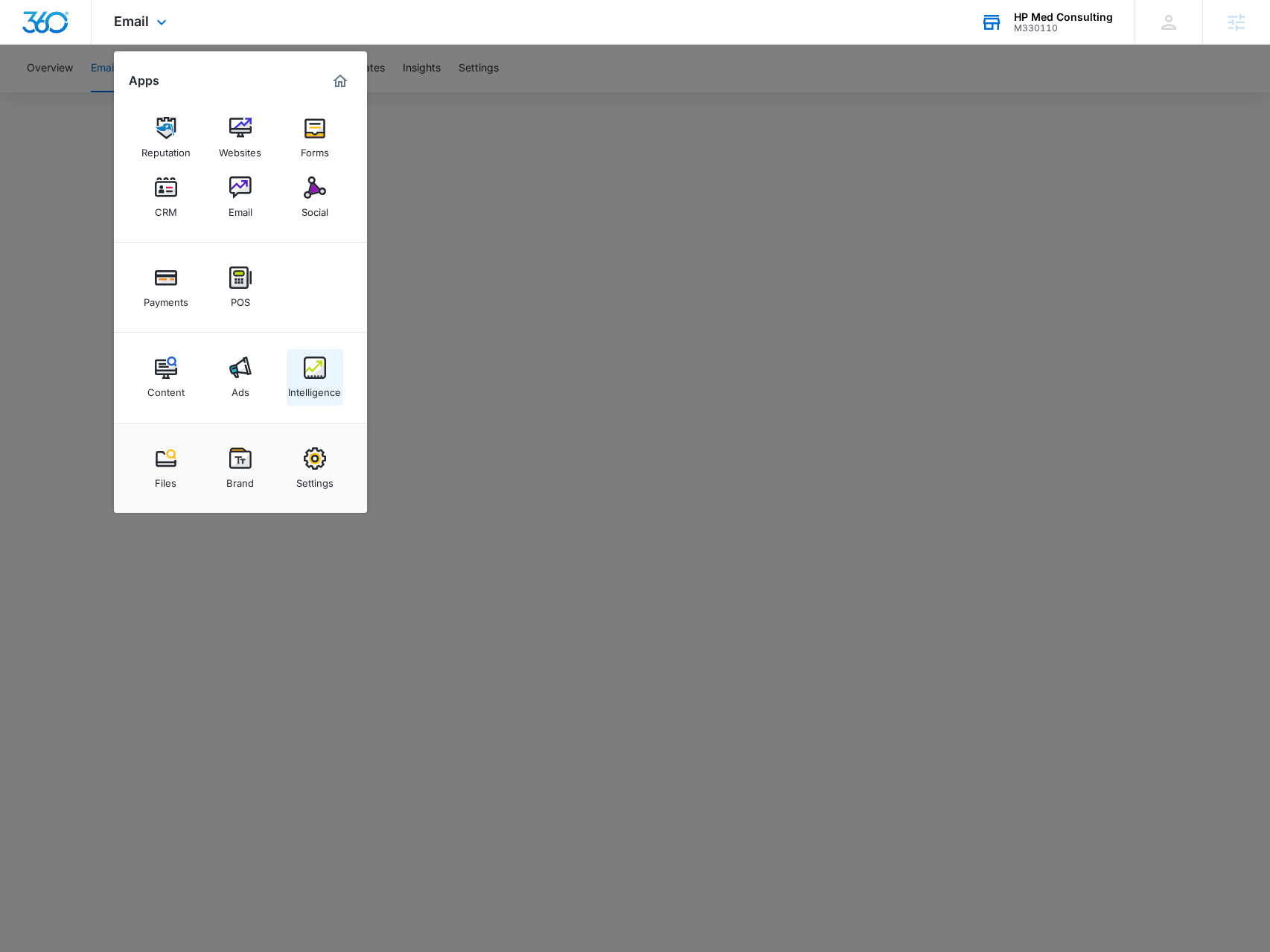
click at [303, 365] on img at bounding box center [314, 367] width 23 height 23
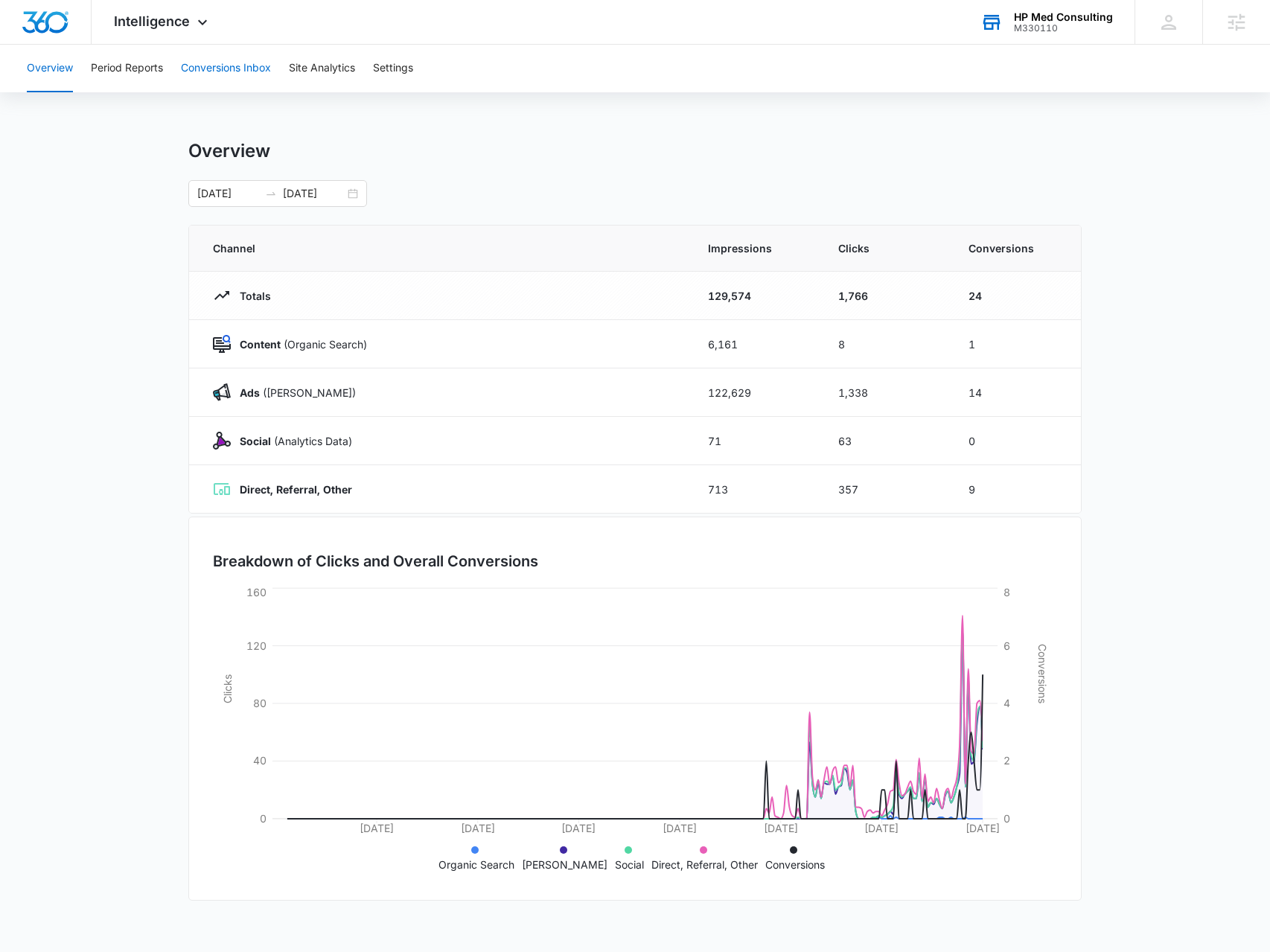
click at [248, 70] on button "Conversions Inbox" at bounding box center [225, 68] width 90 height 48
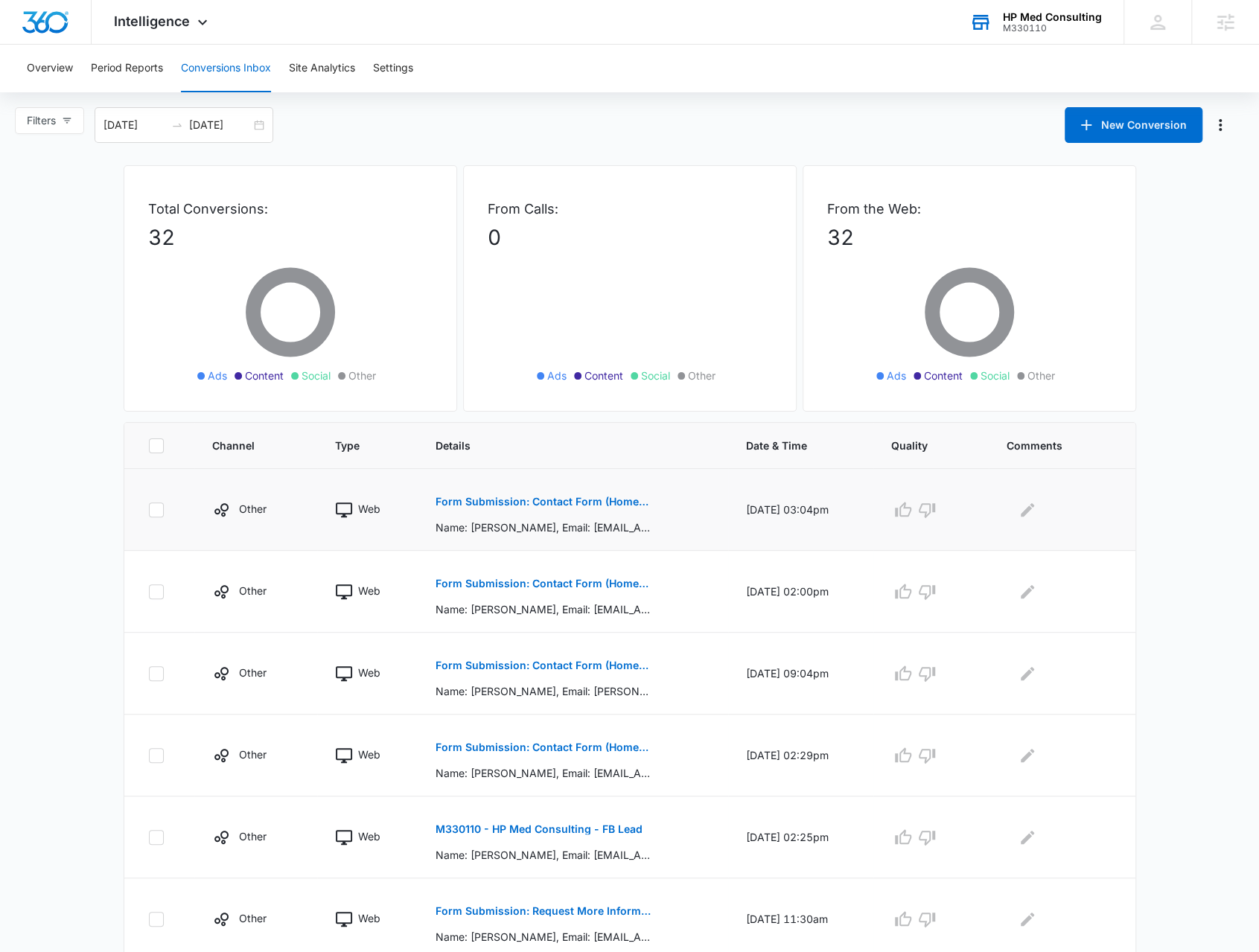
click at [538, 502] on p "Form Submission: Contact Form (Homepage Hero)" at bounding box center [543, 501] width 216 height 10
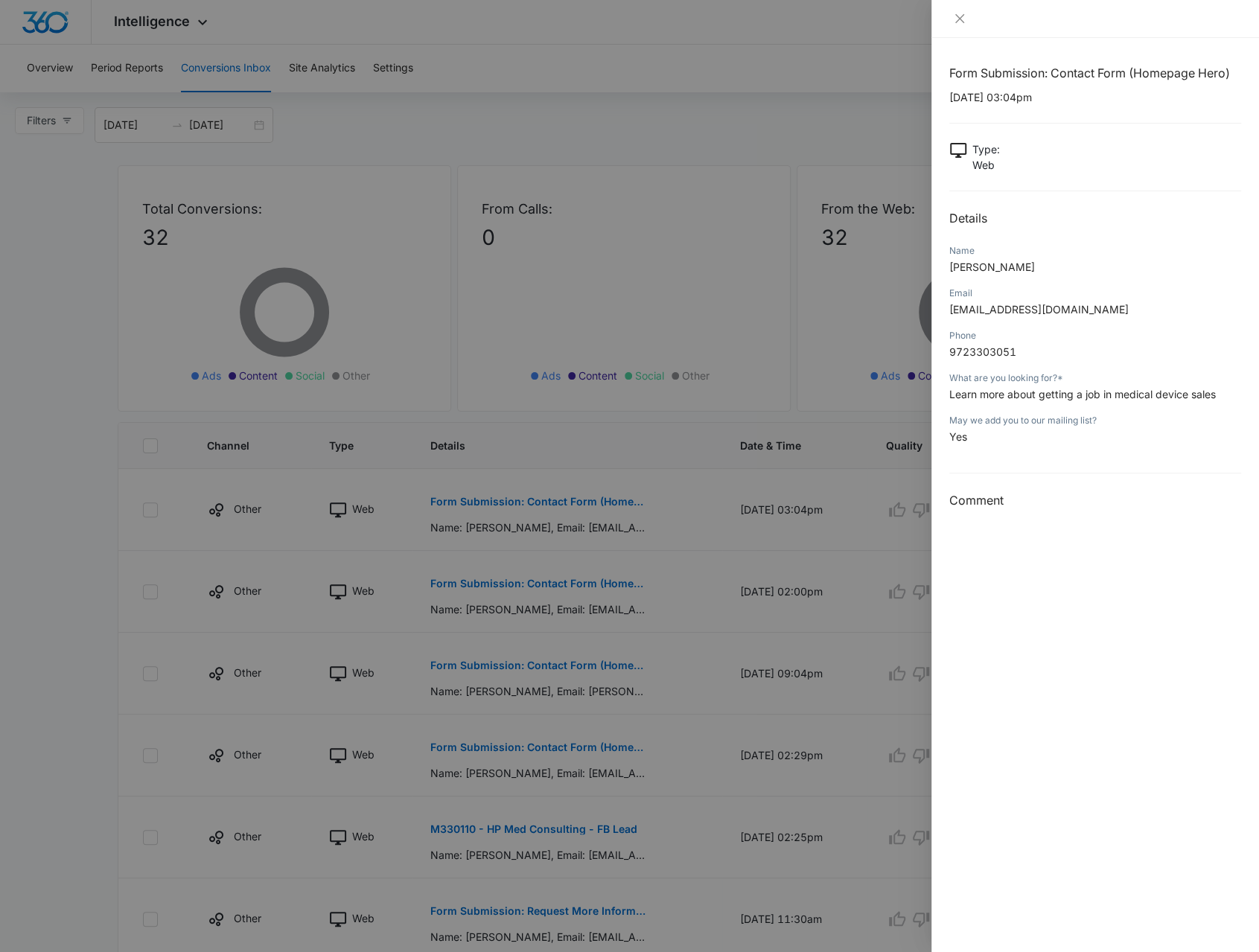
click at [557, 592] on div at bounding box center [630, 476] width 1259 height 952
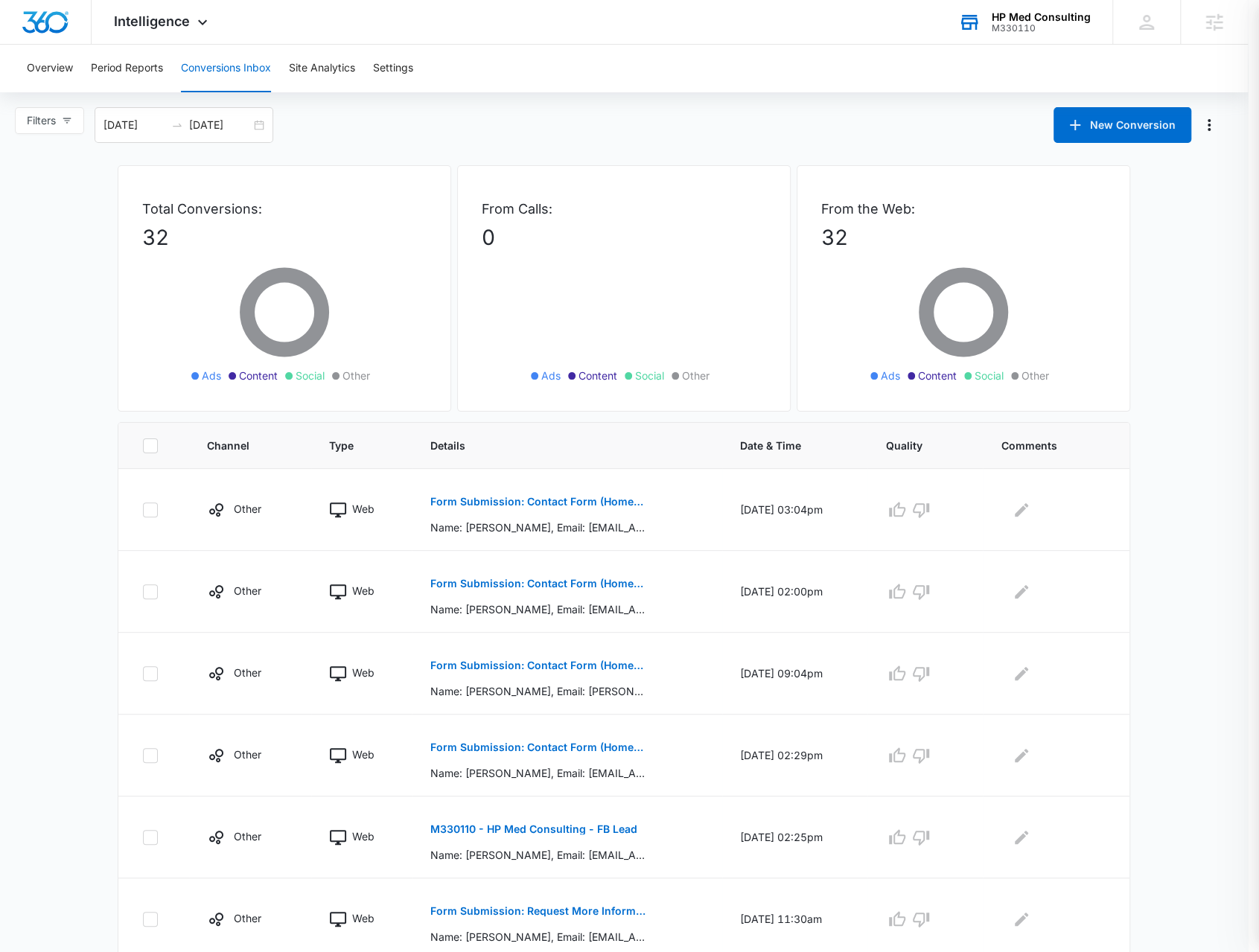
click at [539, 582] on p "Form Submission: Contact Form (Homepage Hero)" at bounding box center [537, 583] width 216 height 10
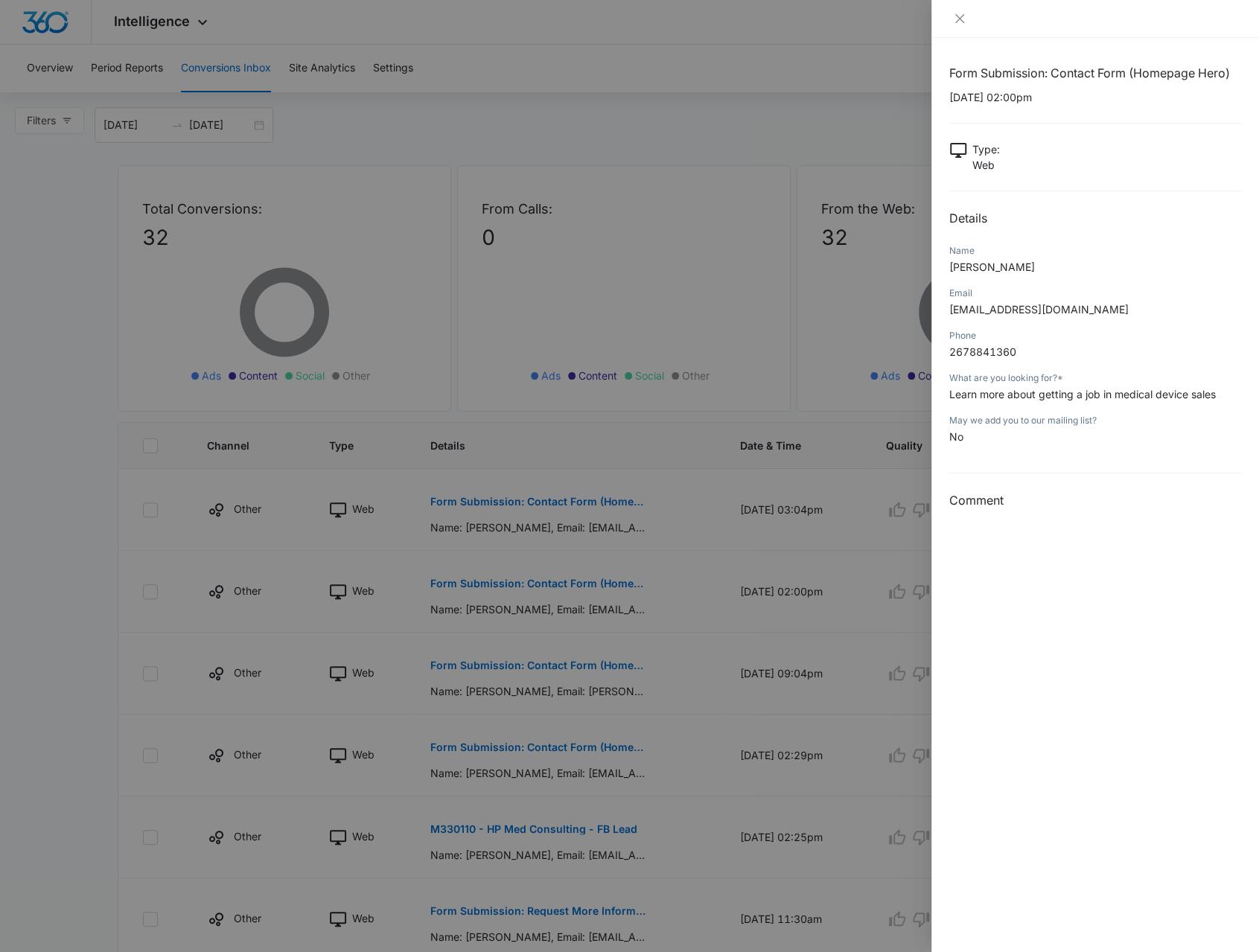
click at [428, 628] on div at bounding box center [630, 476] width 1259 height 952
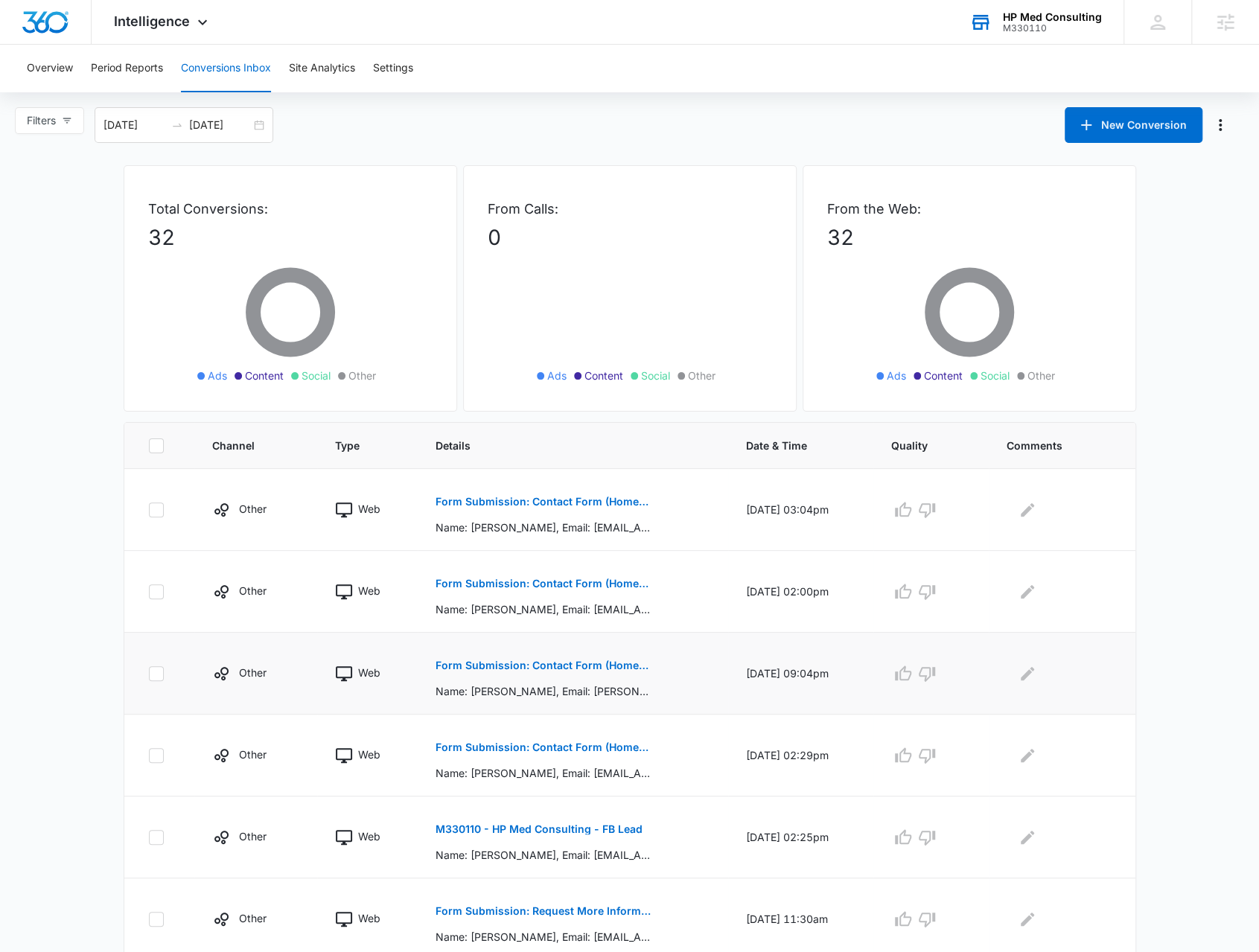
click at [469, 668] on p "Form Submission: Contact Form (Homepage Hero)" at bounding box center [543, 665] width 216 height 10
